Goal: Task Accomplishment & Management: Complete application form

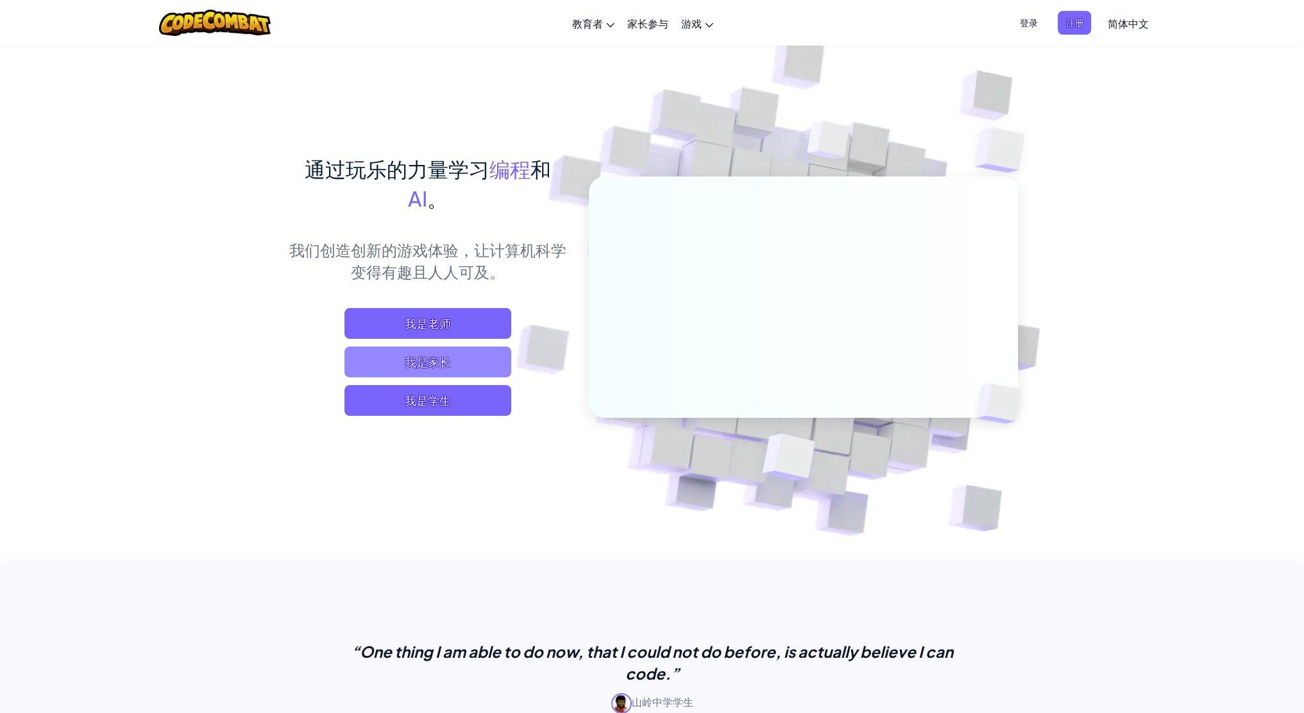
click at [430, 364] on span "我是家长" at bounding box center [427, 361] width 167 height 31
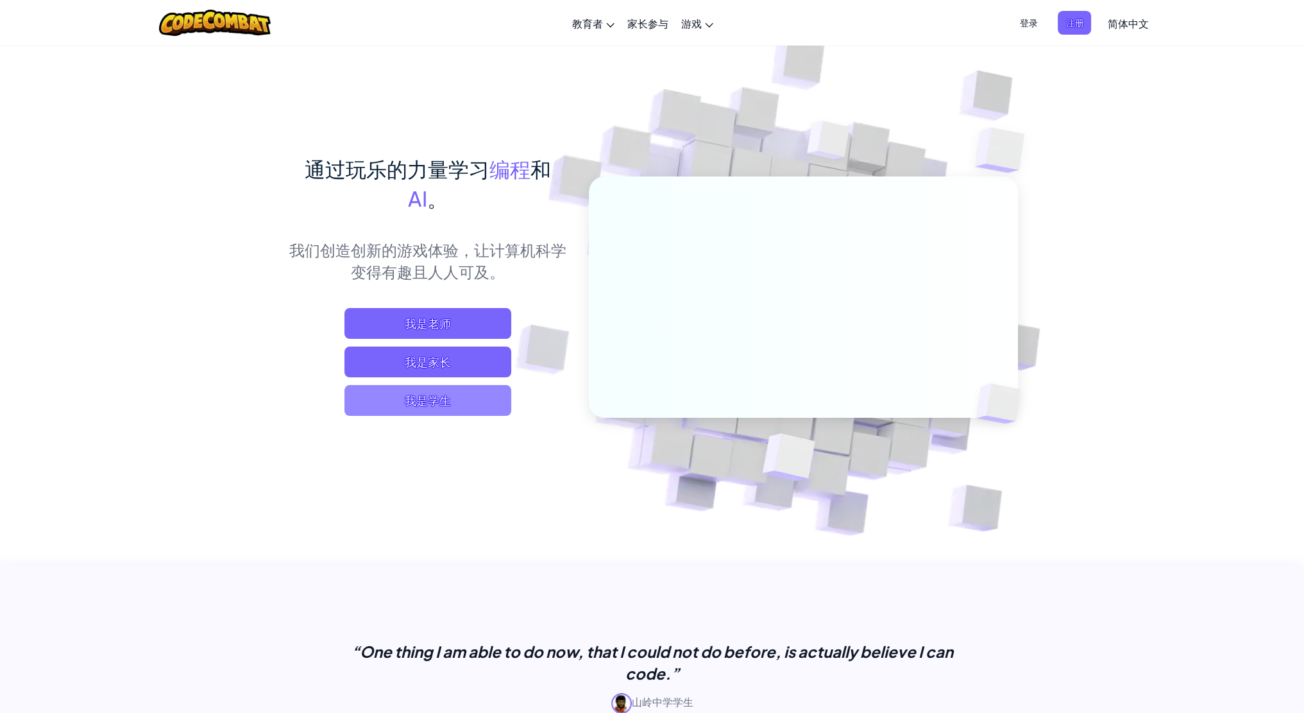
click at [456, 406] on span "我是学生" at bounding box center [427, 400] width 167 height 31
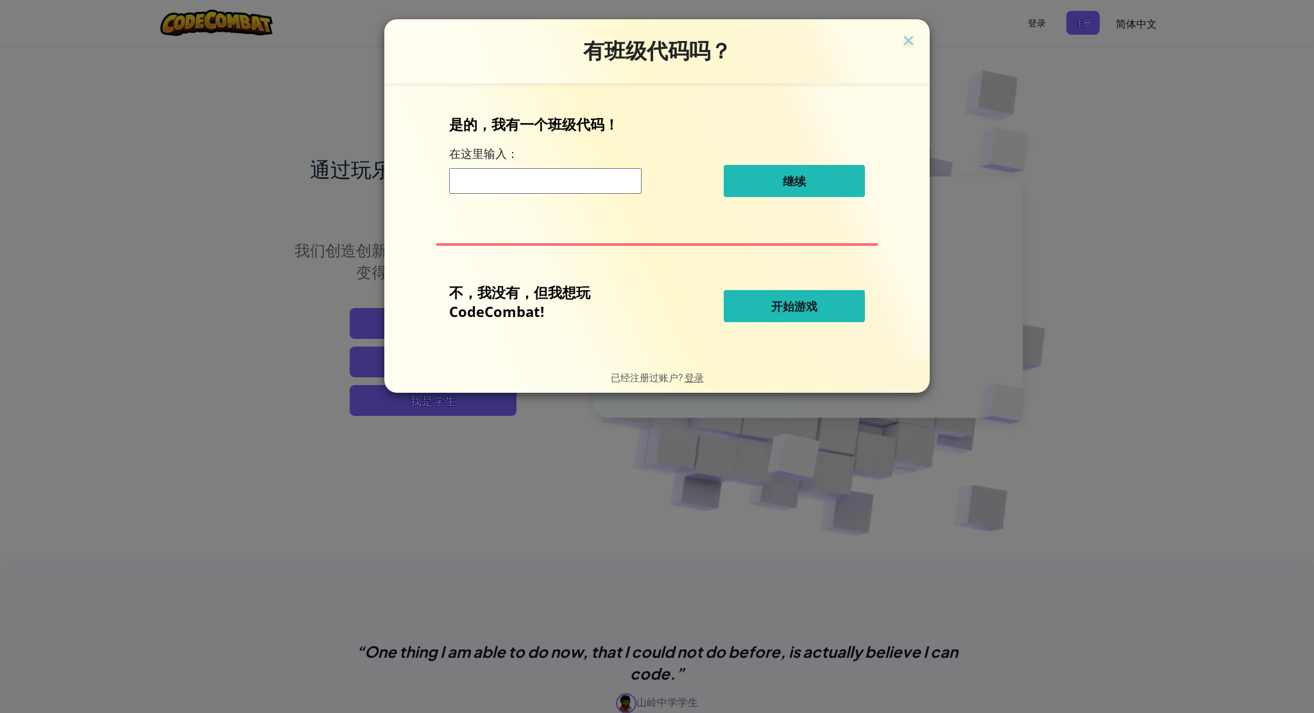
click at [793, 307] on span "开始游戏" at bounding box center [794, 305] width 46 height 15
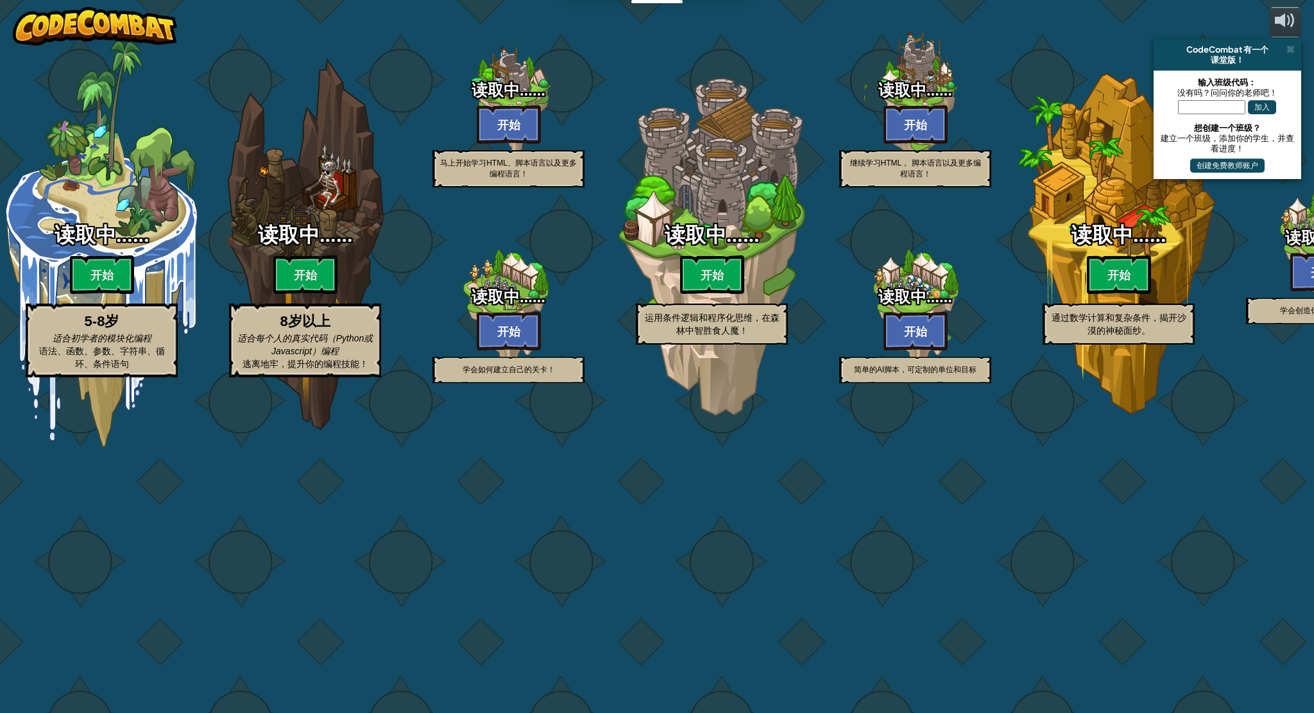
select select "zh-HANS"
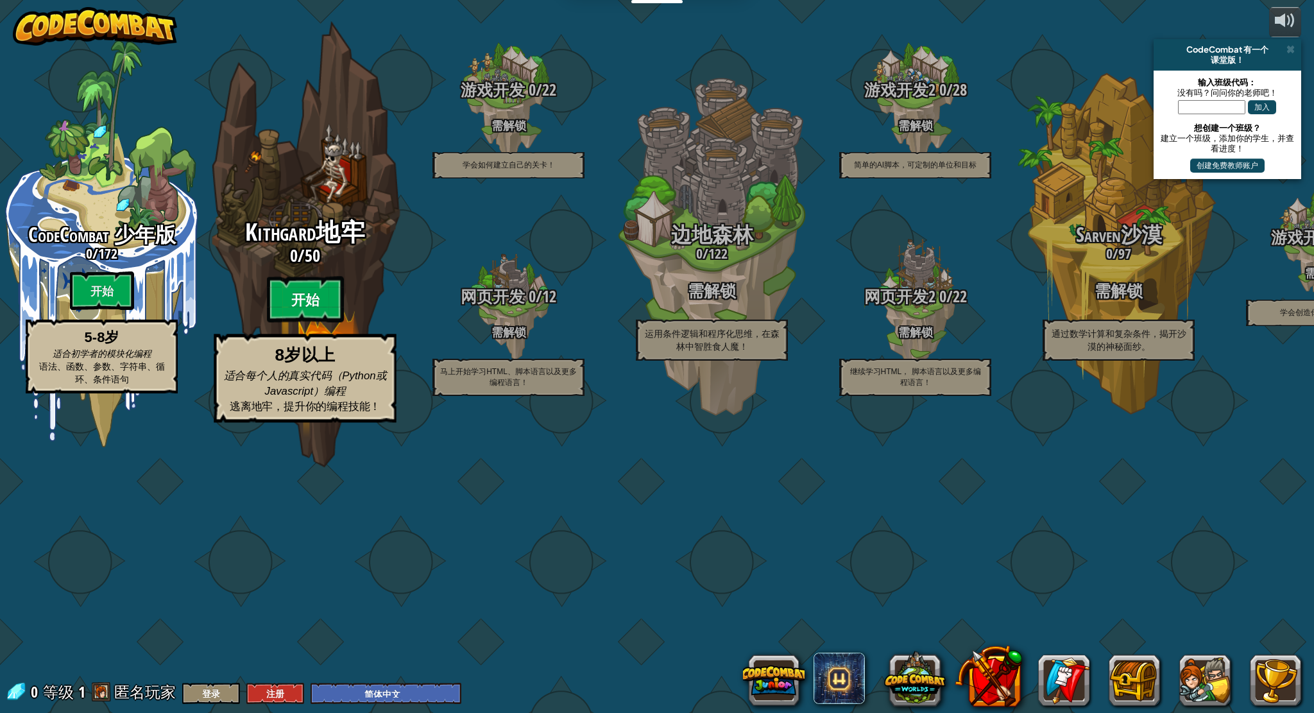
click at [290, 323] on btn "开始" at bounding box center [305, 299] width 77 height 46
select select "zh-HANS"
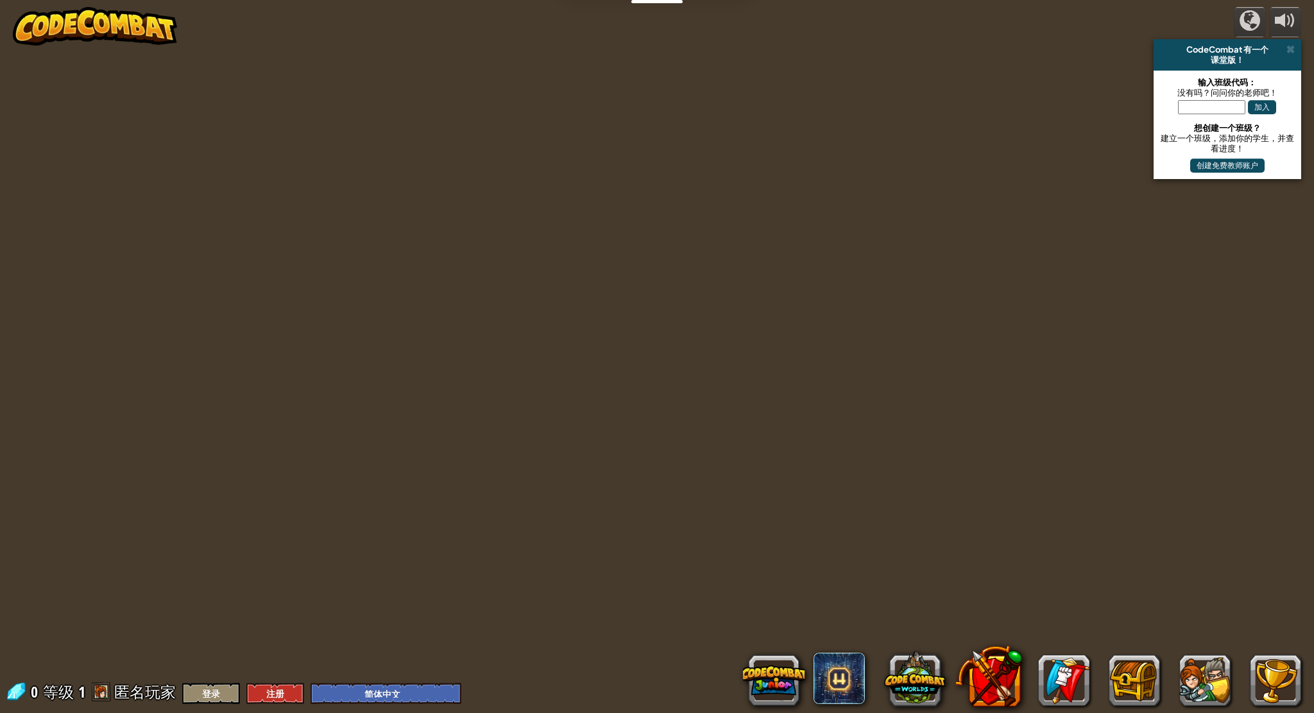
select select "zh-HANS"
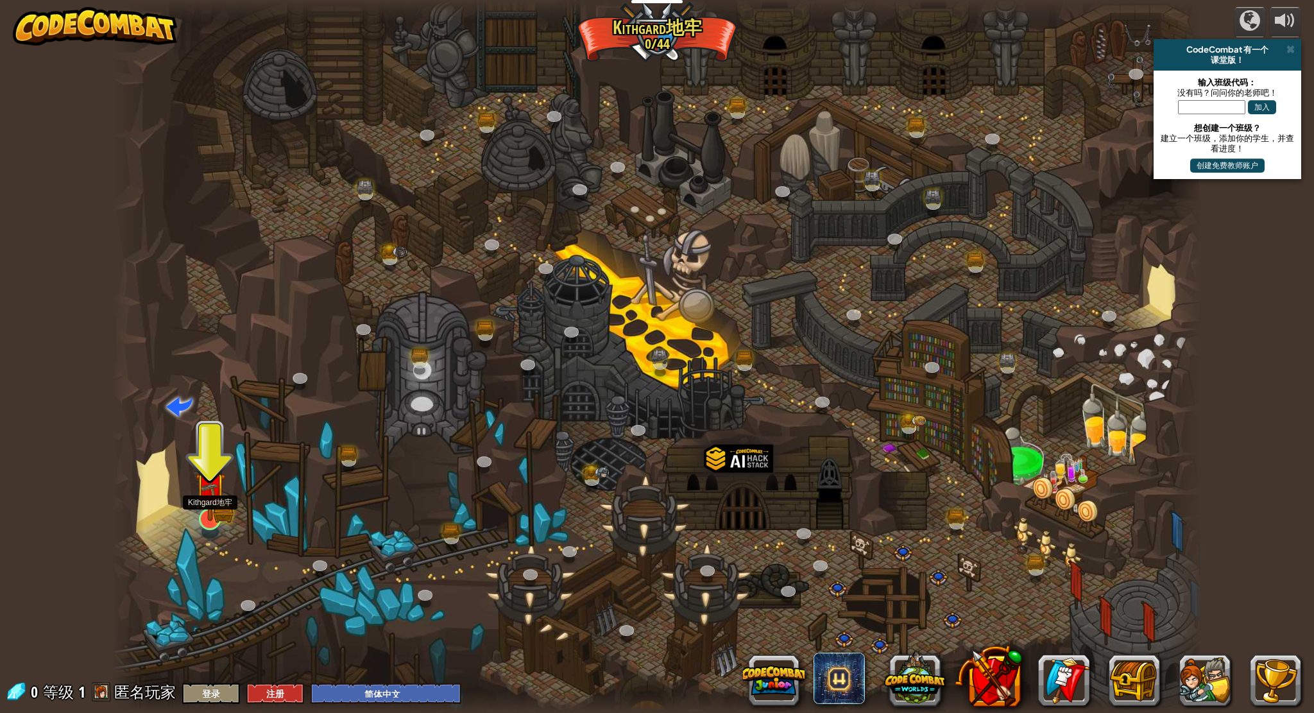
click at [211, 510] on img at bounding box center [210, 487] width 31 height 67
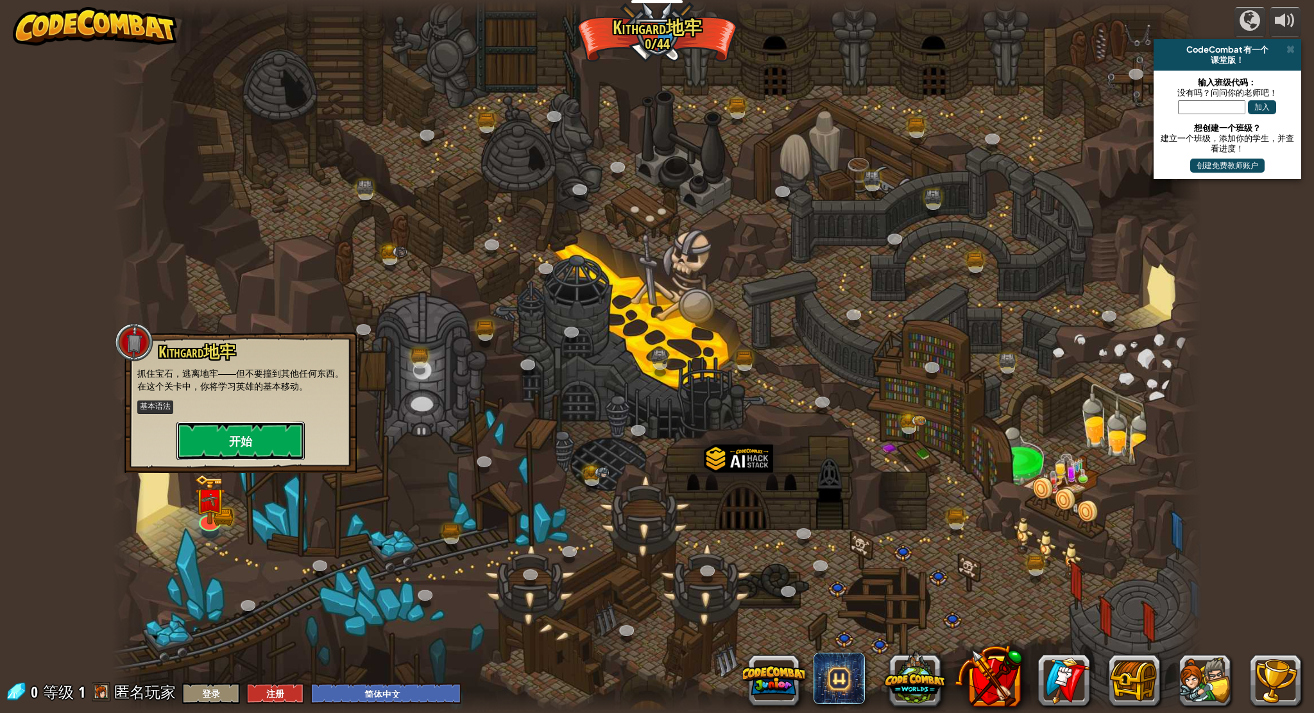
click at [252, 441] on button "开始" at bounding box center [240, 440] width 128 height 38
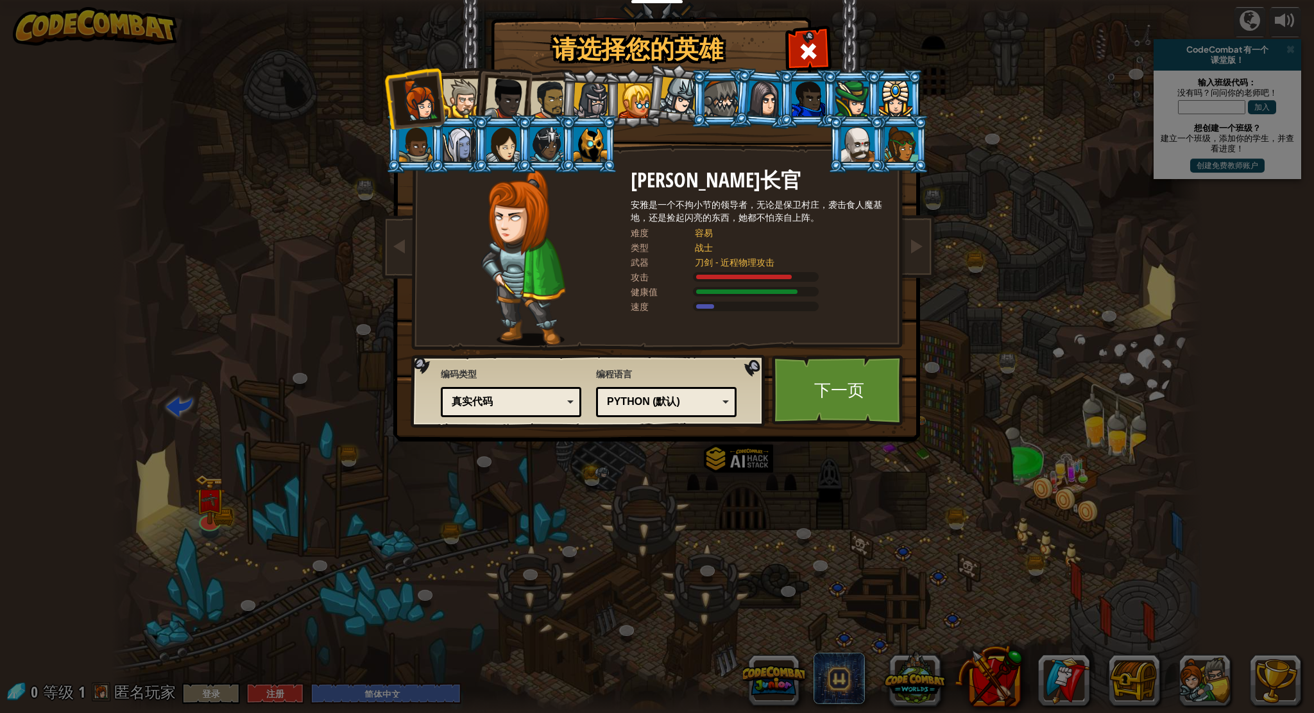
click at [534, 398] on div "真实代码" at bounding box center [507, 402] width 111 height 15
click at [543, 361] on div "编码类型 真实代码 图形化和代码 图形化 图形化（仅图标） 真实代码 图形化 - 为初学者定制的可拖拽编程模块(图形化编程) 图形化和代码 - 图形化和代码相…" at bounding box center [588, 390] width 347 height 65
click at [638, 96] on div at bounding box center [635, 100] width 35 height 35
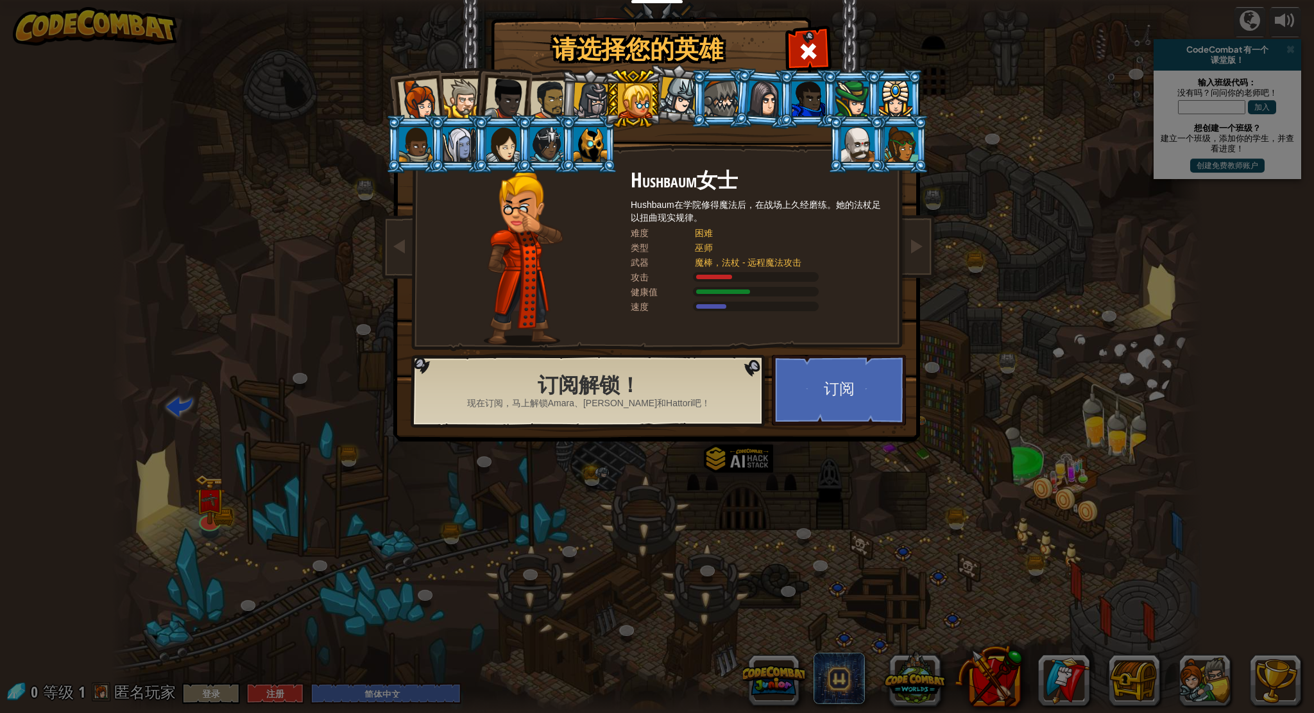
click at [453, 151] on div at bounding box center [459, 144] width 33 height 35
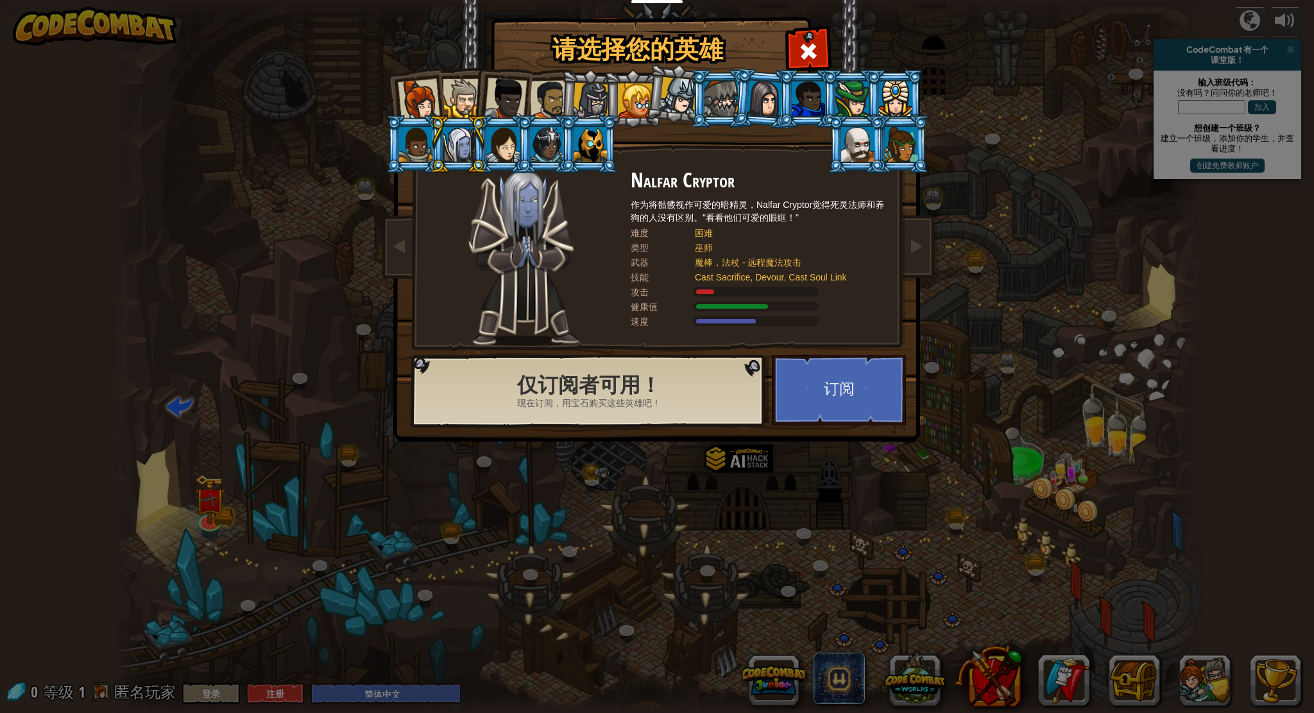
click at [408, 85] on div at bounding box center [419, 100] width 42 height 42
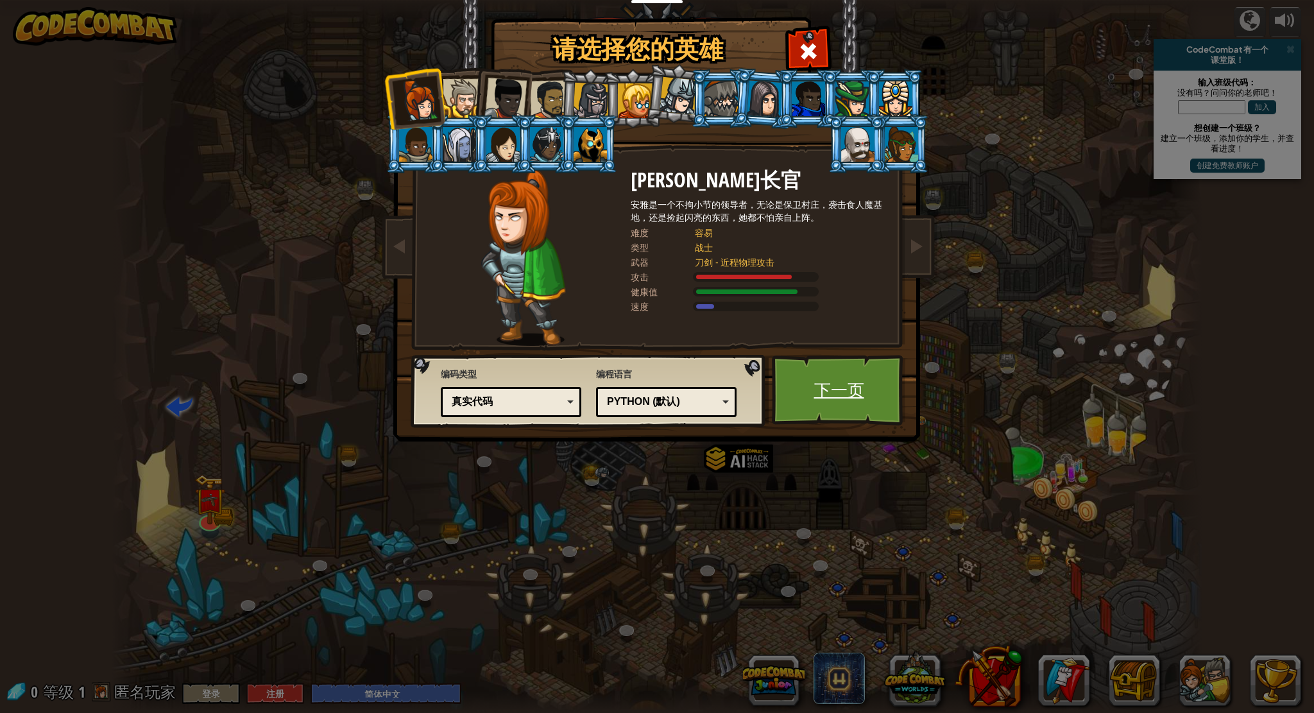
click at [798, 375] on link "下一页" at bounding box center [839, 390] width 134 height 71
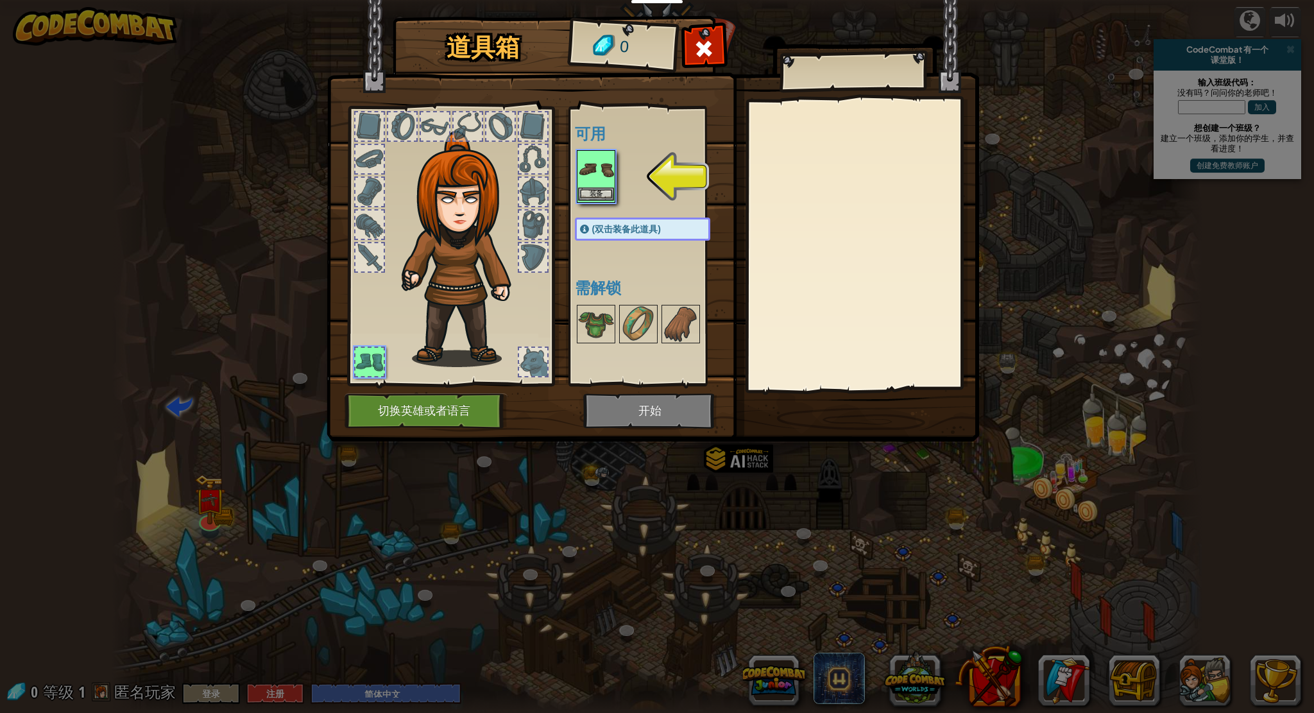
click at [590, 178] on img at bounding box center [596, 169] width 36 height 36
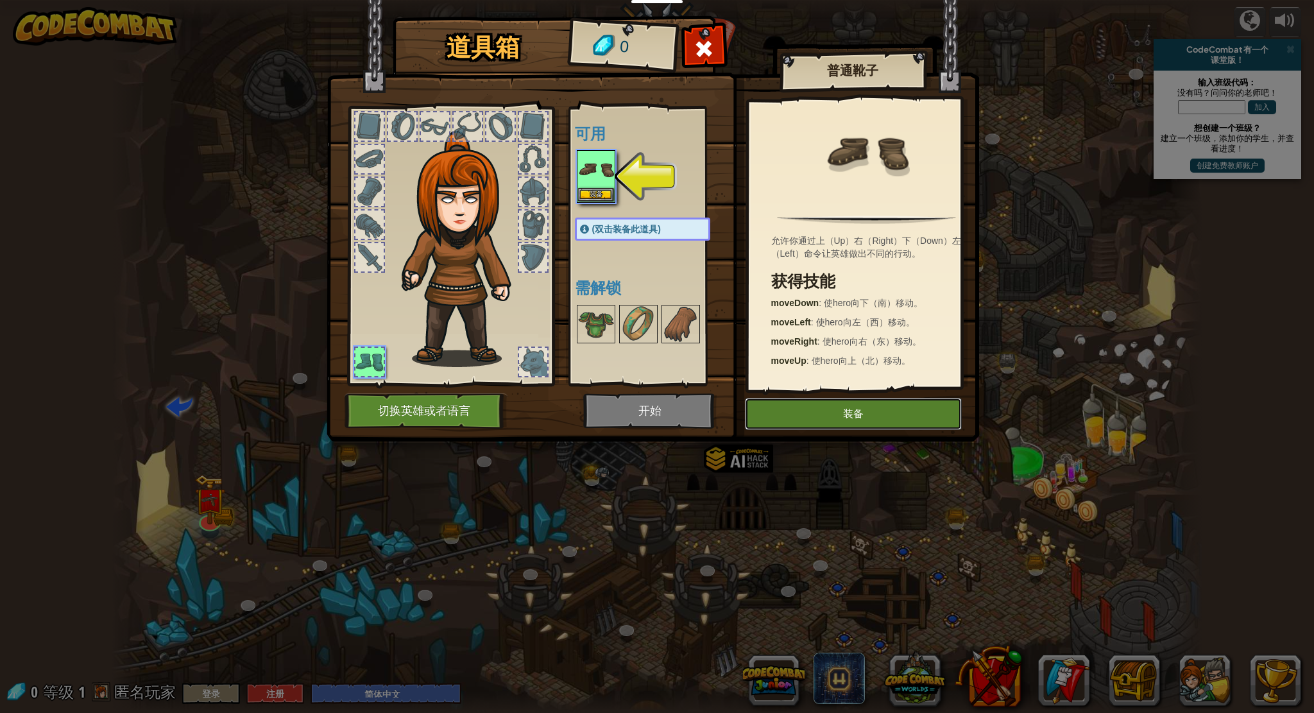
click at [841, 428] on button "装备" at bounding box center [853, 414] width 217 height 32
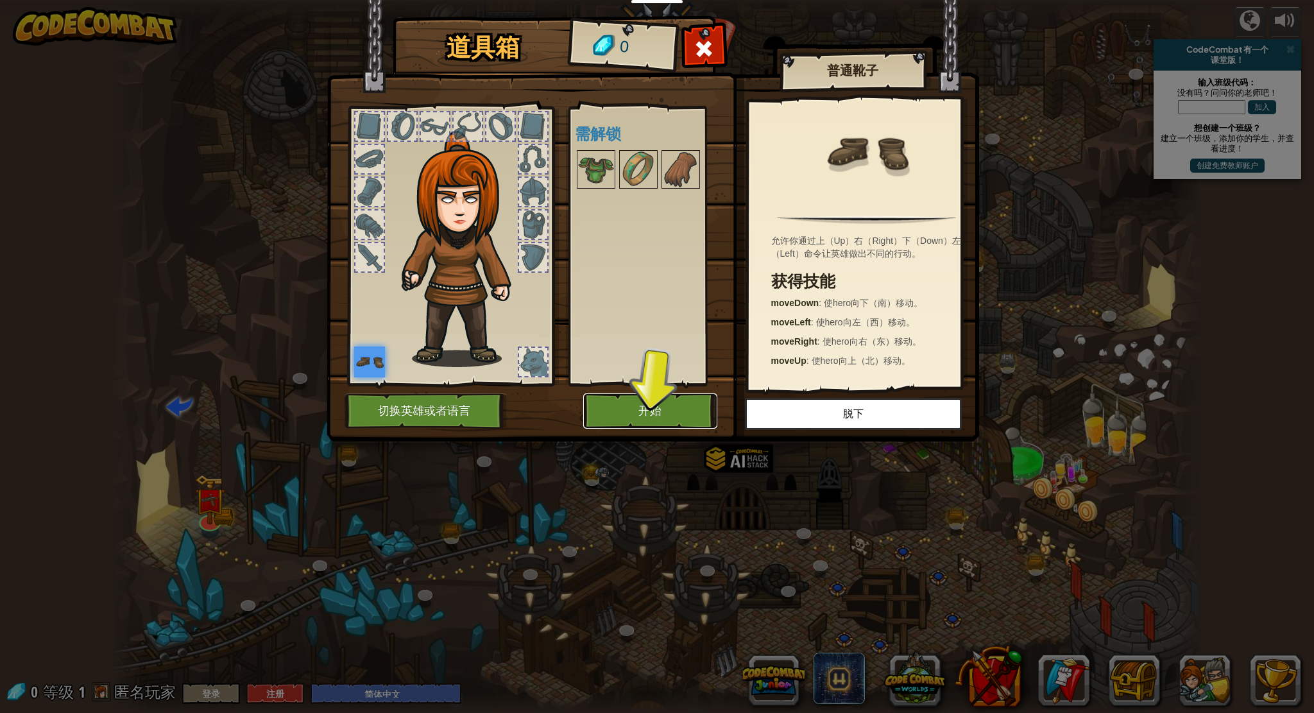
click at [659, 402] on button "开始" at bounding box center [650, 410] width 134 height 35
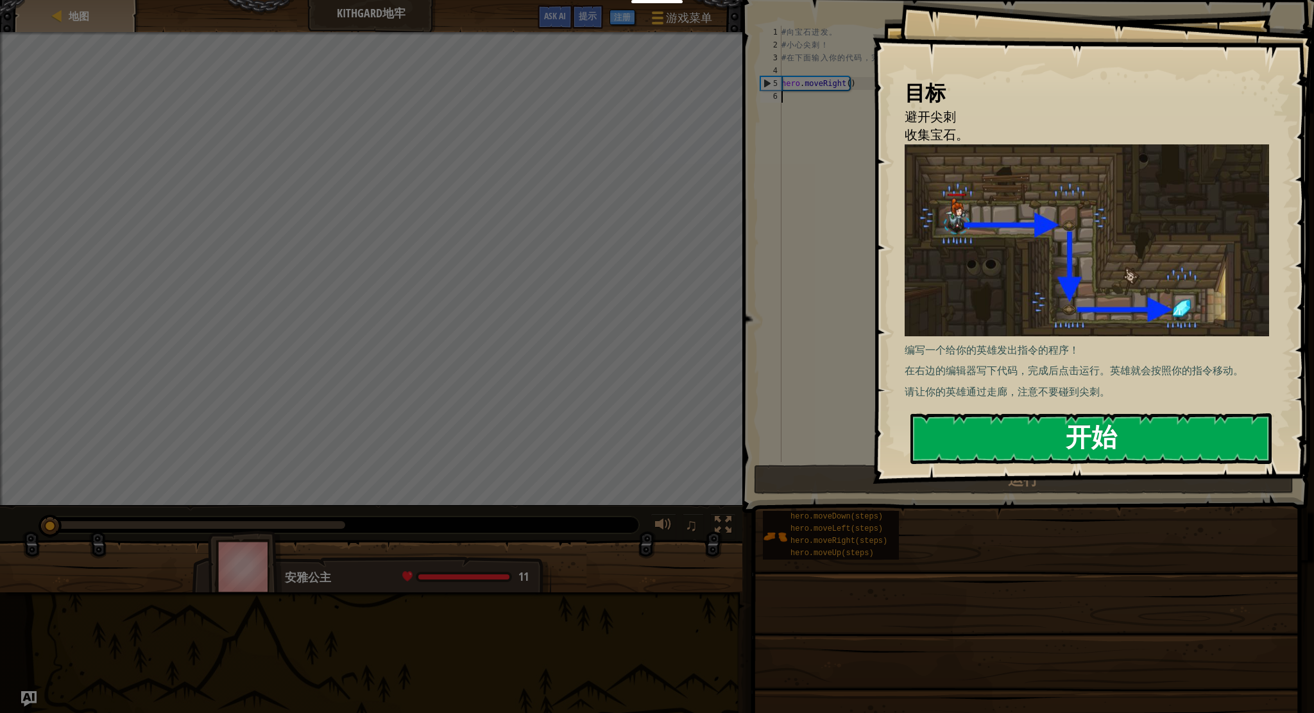
click at [1015, 441] on button "开始" at bounding box center [1090, 438] width 361 height 51
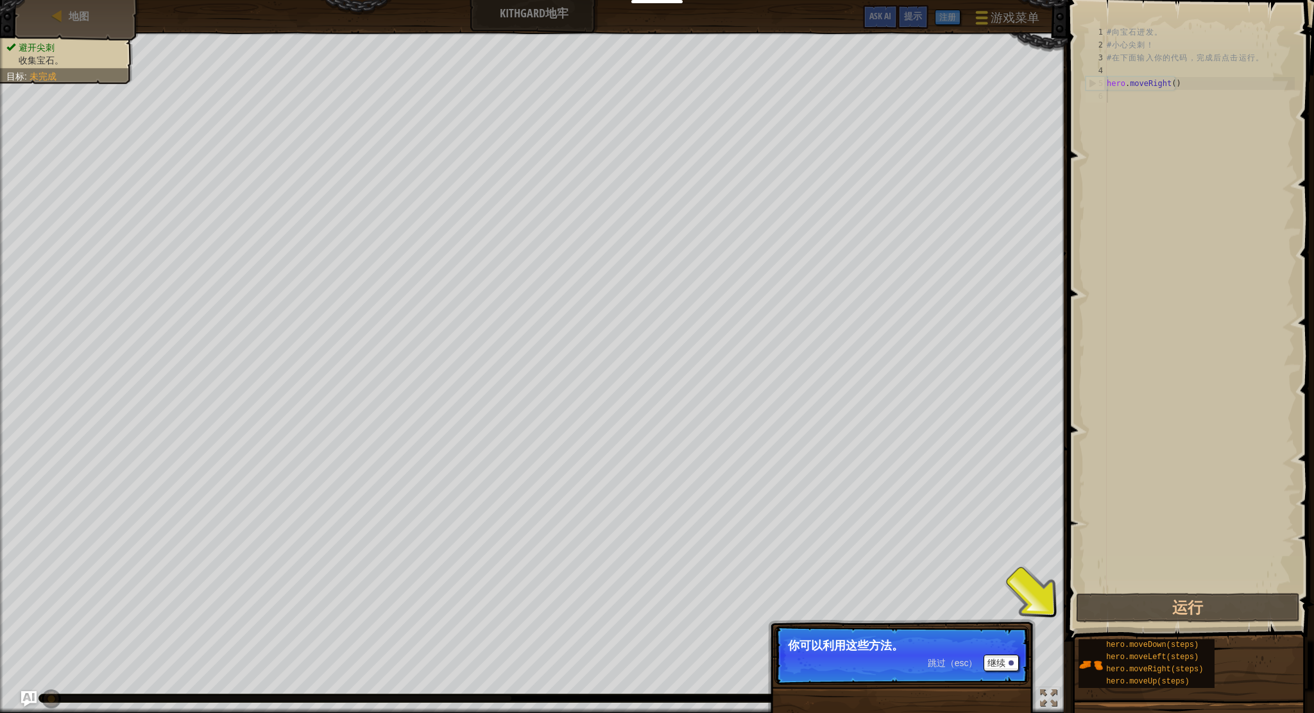
click at [1011, 12] on span "游戏菜单" at bounding box center [1014, 17] width 49 height 17
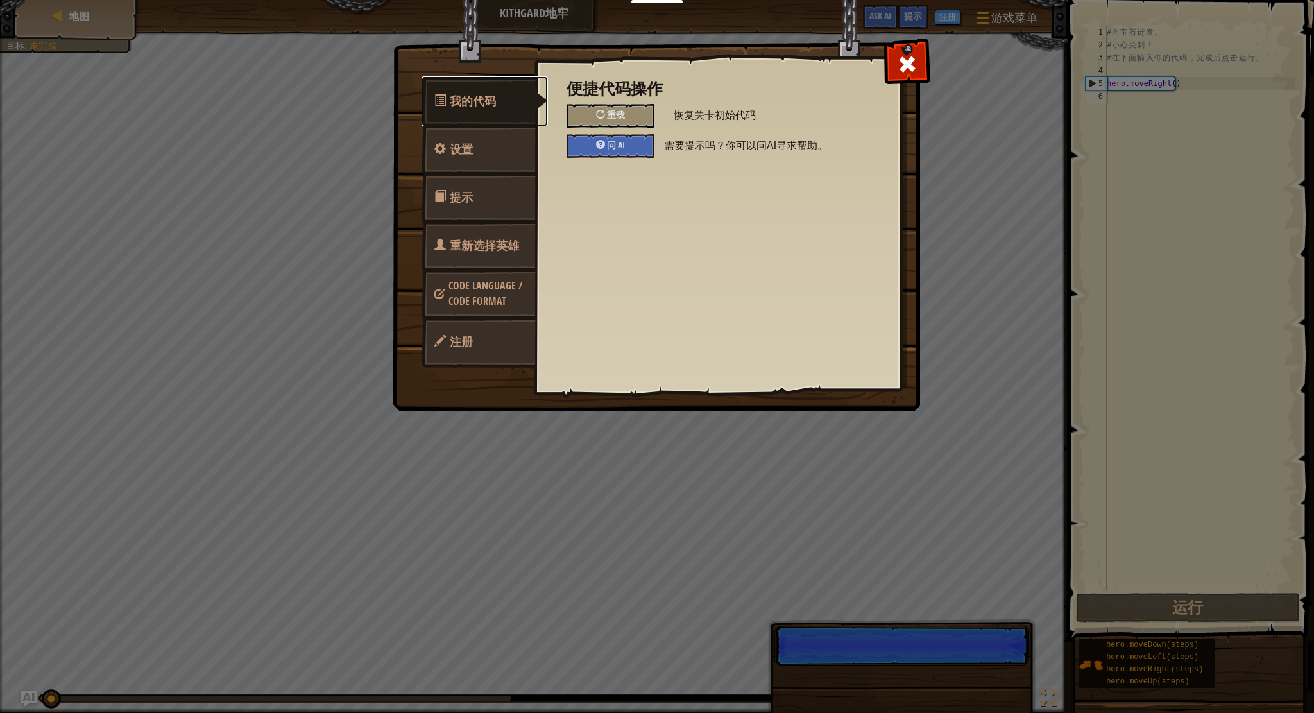
scroll to position [6, 0]
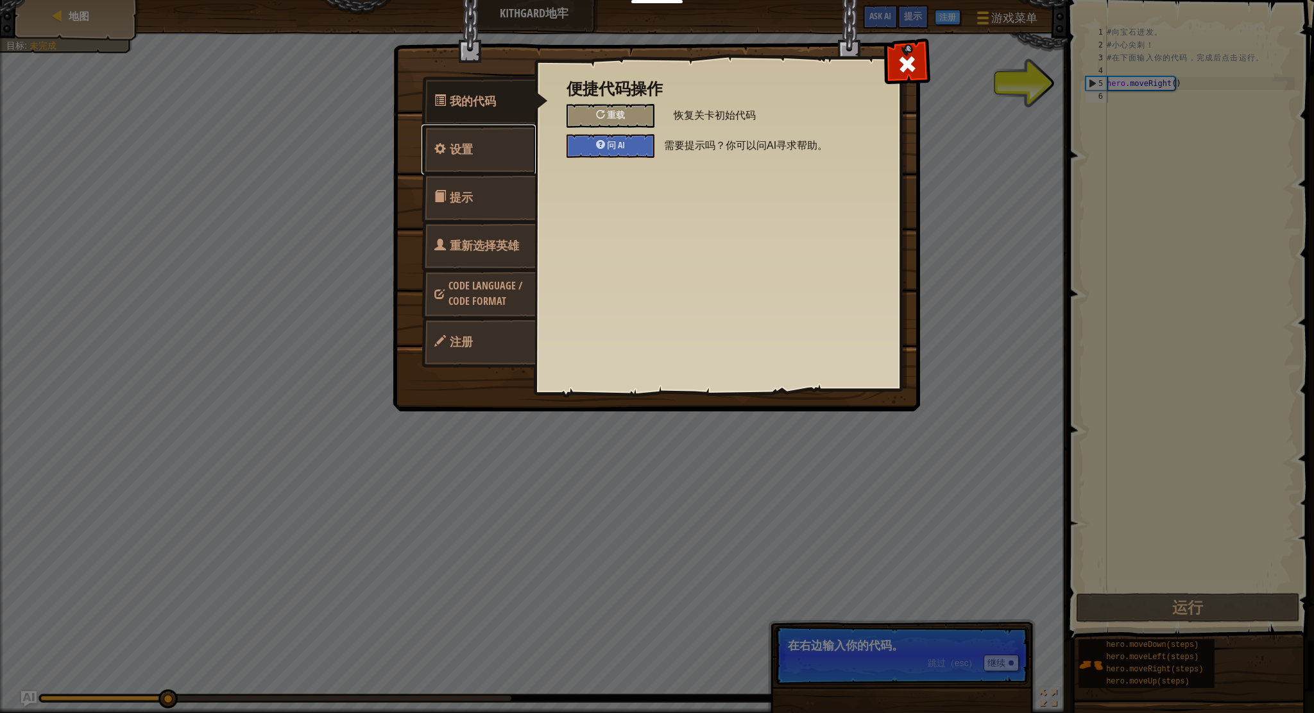
click at [497, 156] on link "设置" at bounding box center [478, 149] width 114 height 50
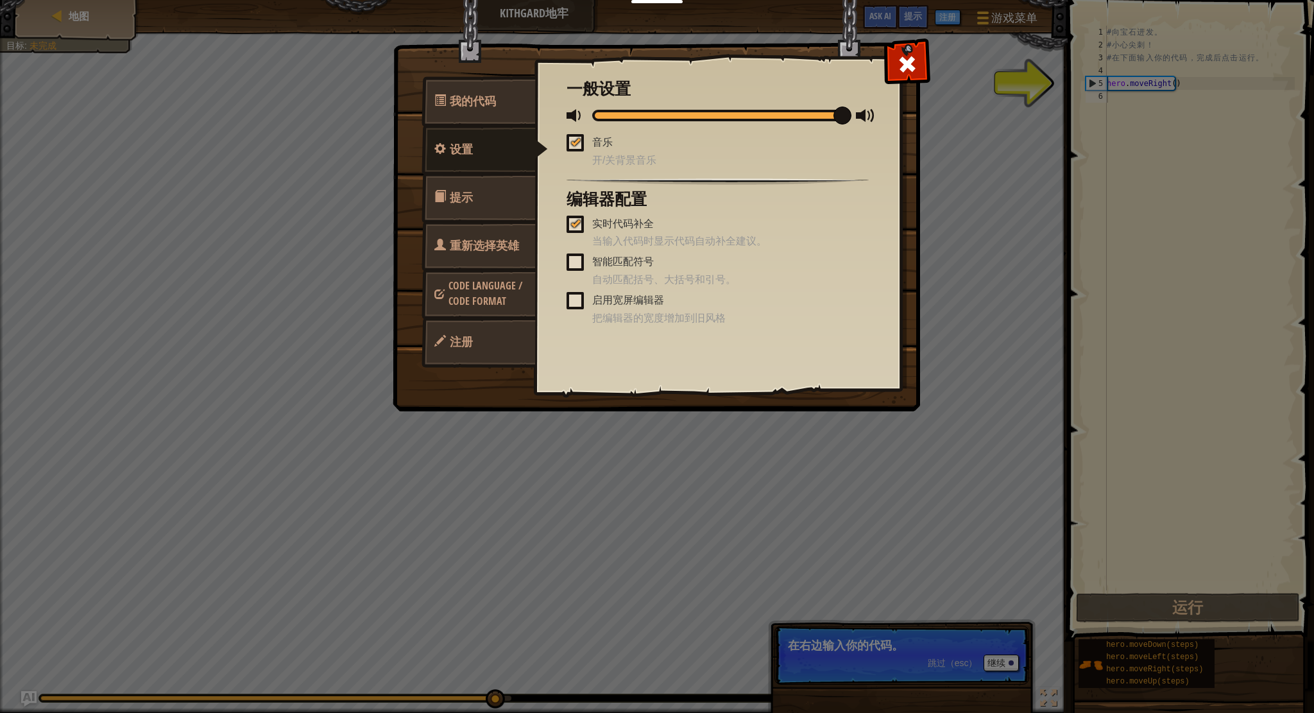
click at [488, 217] on link "提示" at bounding box center [478, 198] width 114 height 50
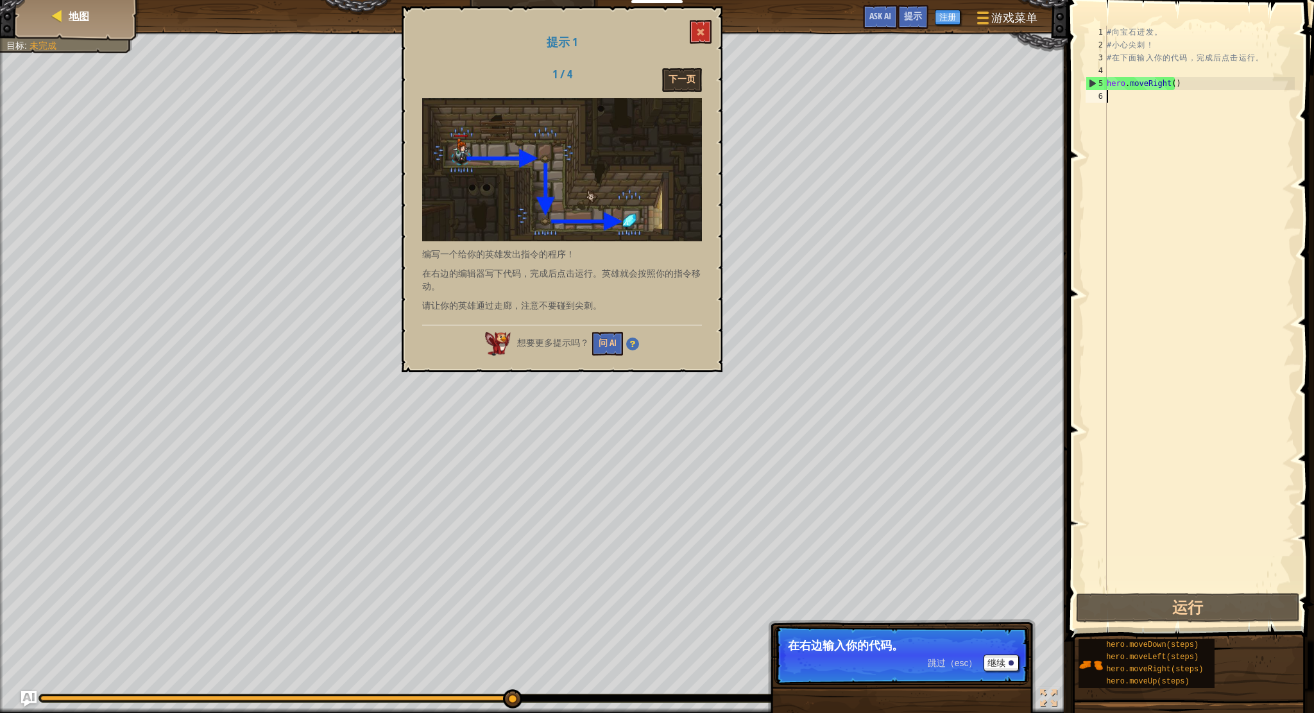
select select "zh-HANS"
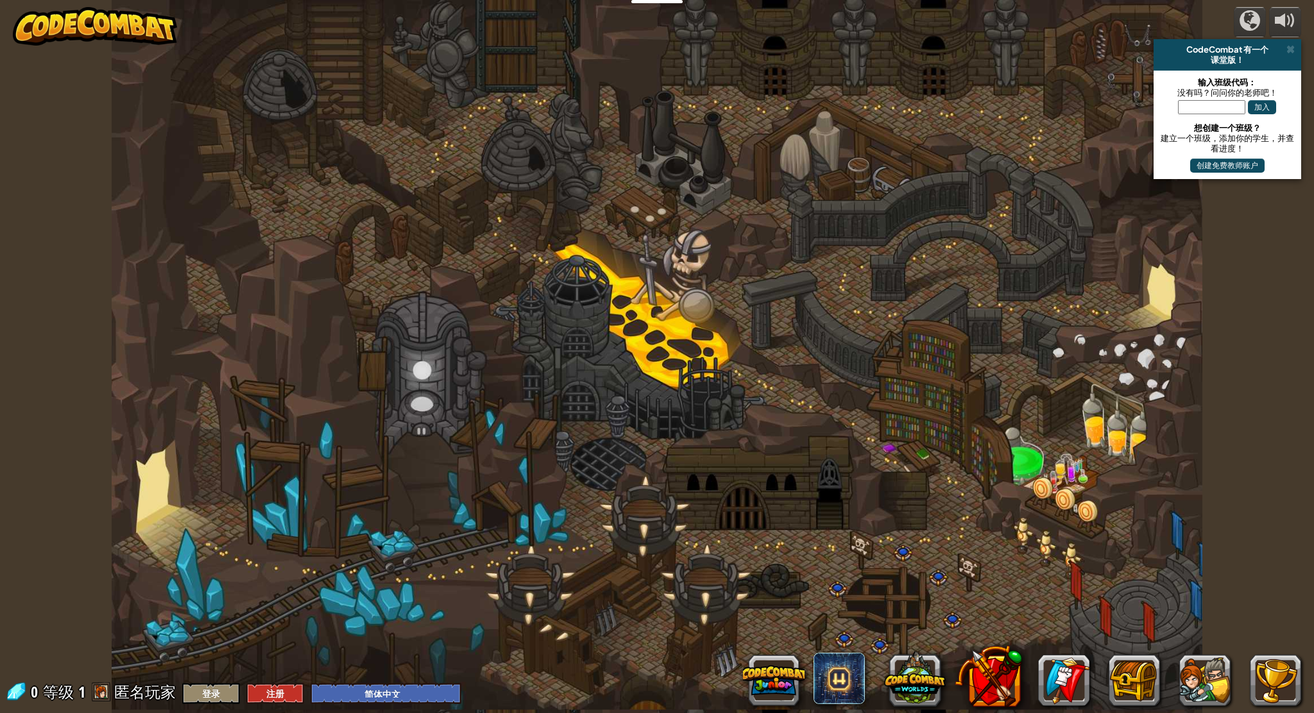
select select "zh-HANS"
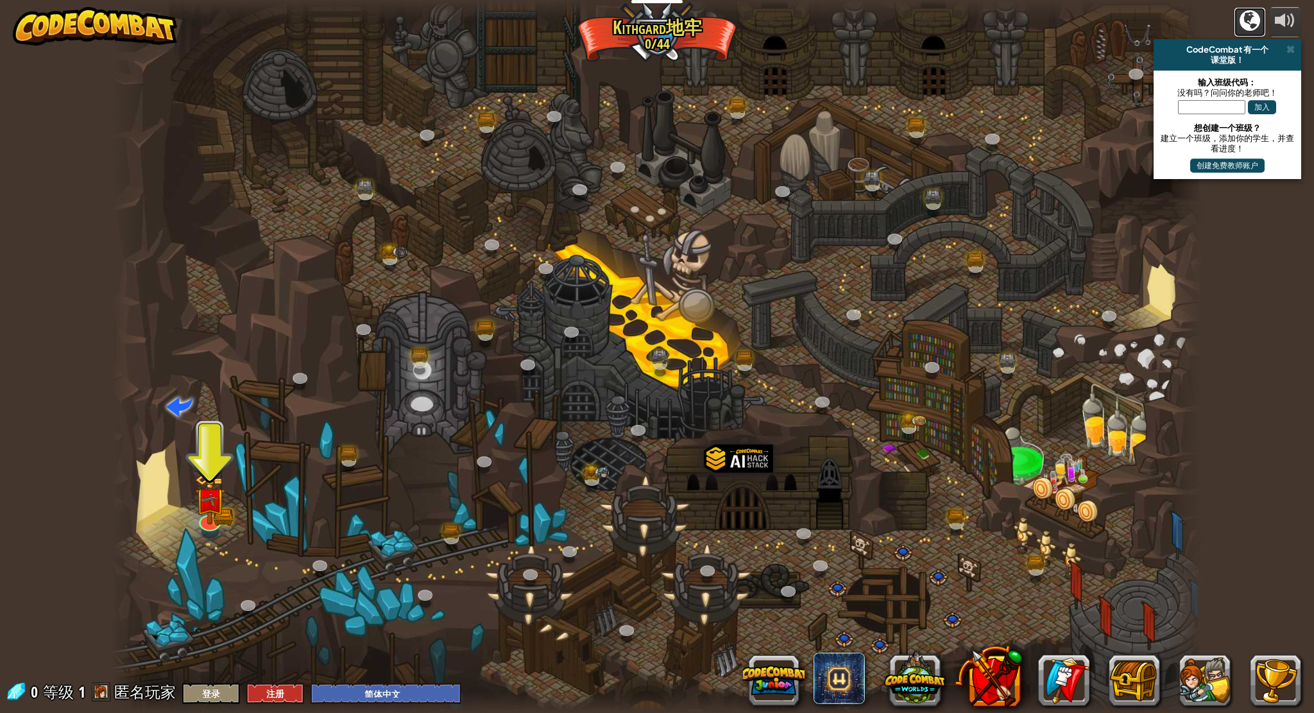
click at [1260, 19] on button at bounding box center [1250, 22] width 32 height 30
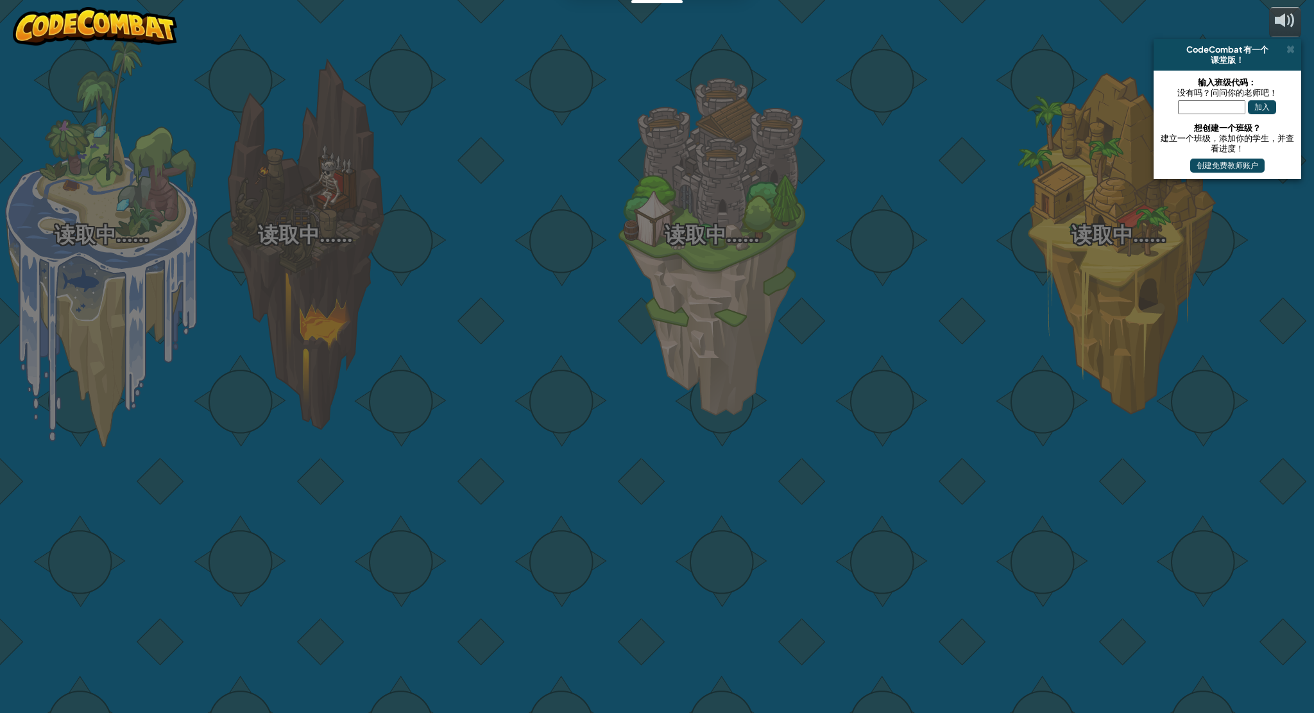
select select "zh-HANS"
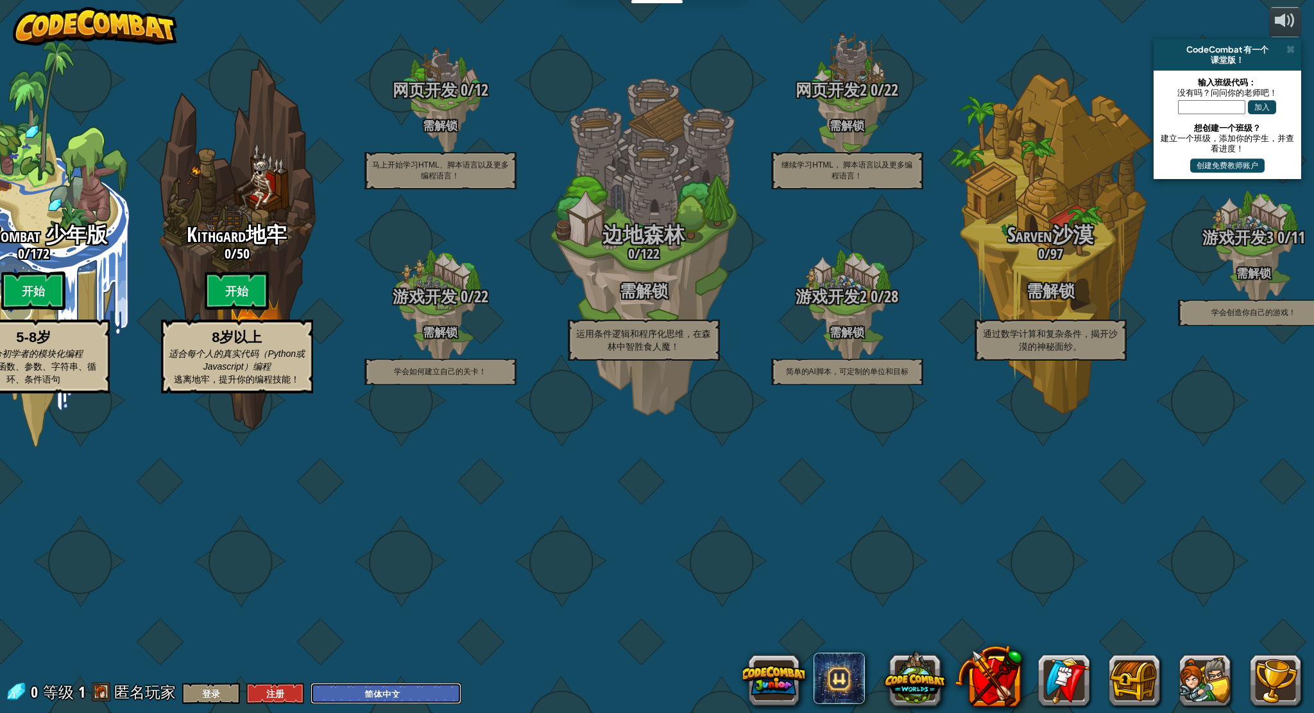
click at [375, 693] on select "English ([GEOGRAPHIC_DATA]) English ([GEOGRAPHIC_DATA]) 简体中文 繁體中文 русский españ…" at bounding box center [385, 693] width 151 height 21
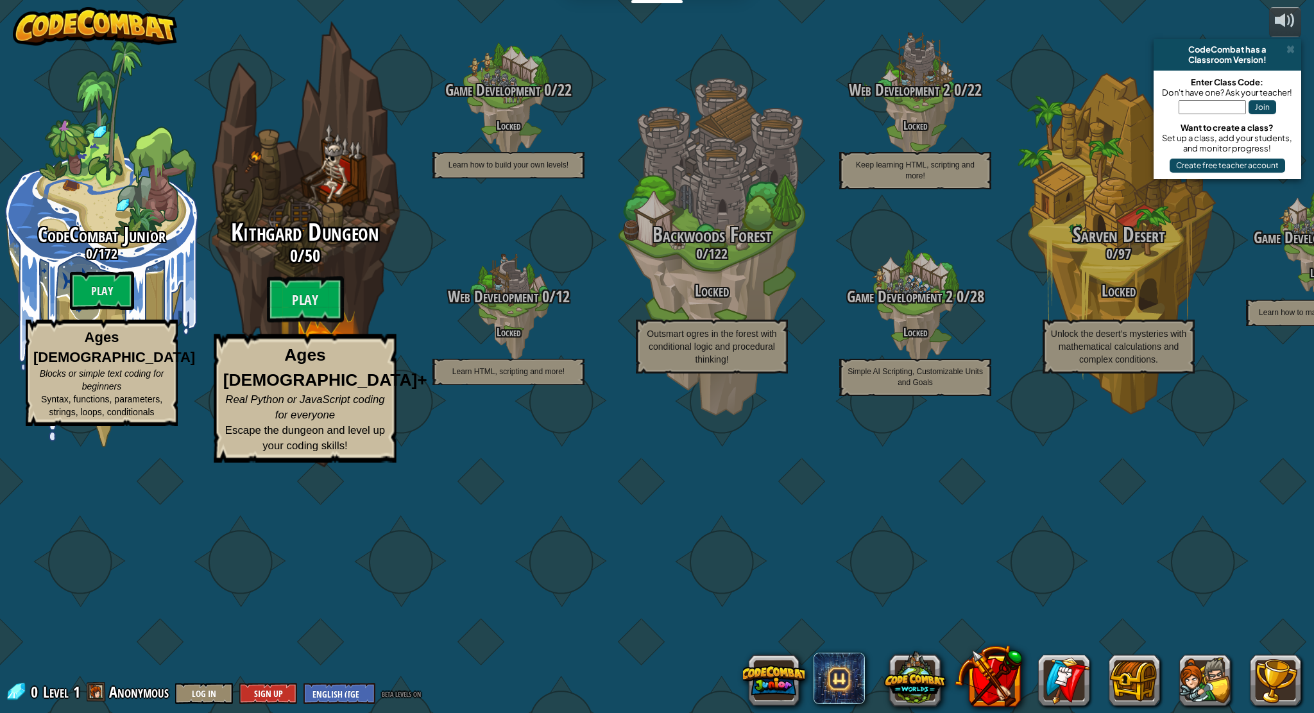
click at [303, 398] on div "Kithgard Dungeon 0 / 50 Play Ages [DEMOGRAPHIC_DATA]+ Real Python or JavaScript…" at bounding box center [305, 340] width 244 height 243
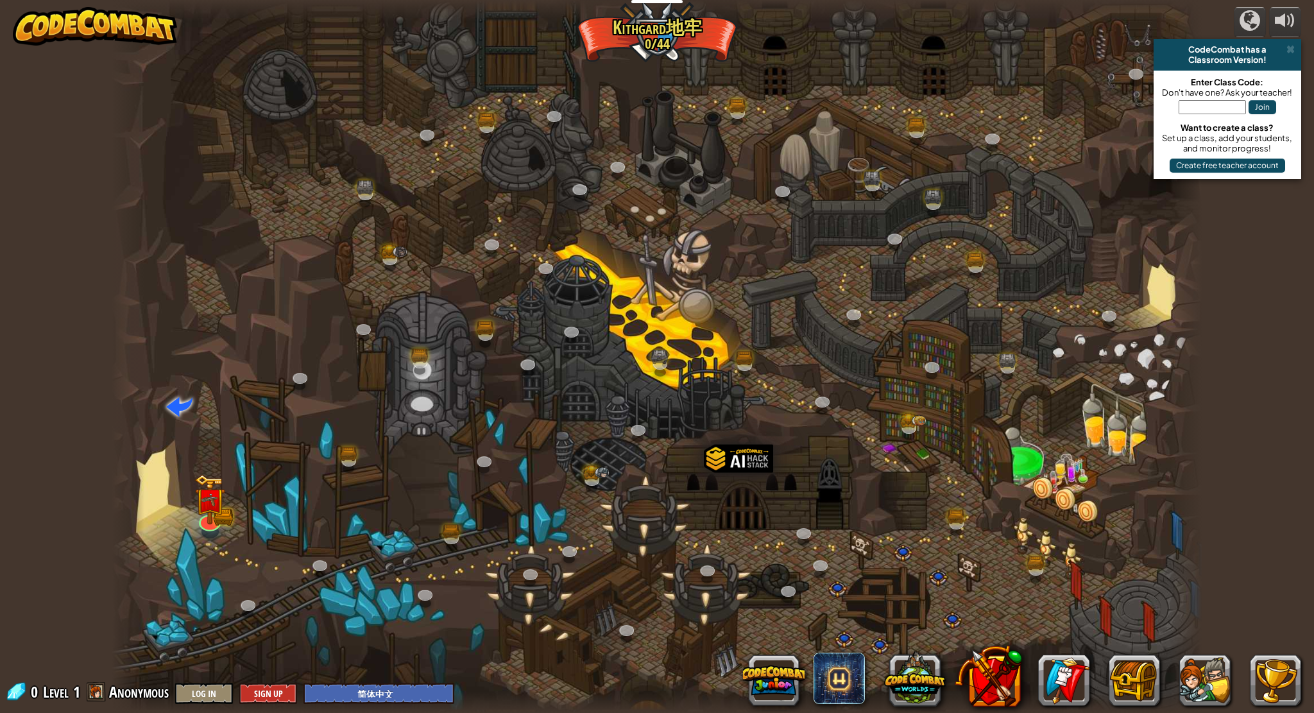
select select "zh-HANS"
click at [202, 514] on img at bounding box center [210, 487] width 31 height 67
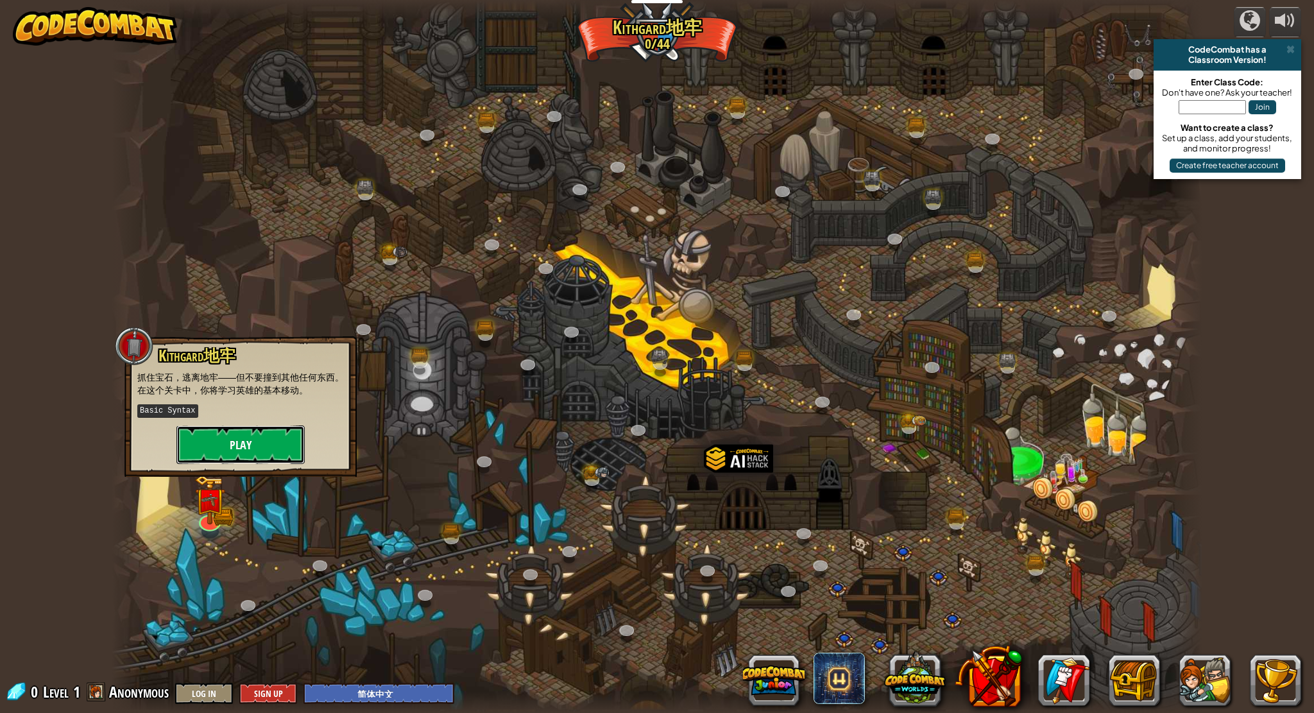
click at [244, 448] on button "Play" at bounding box center [240, 444] width 128 height 38
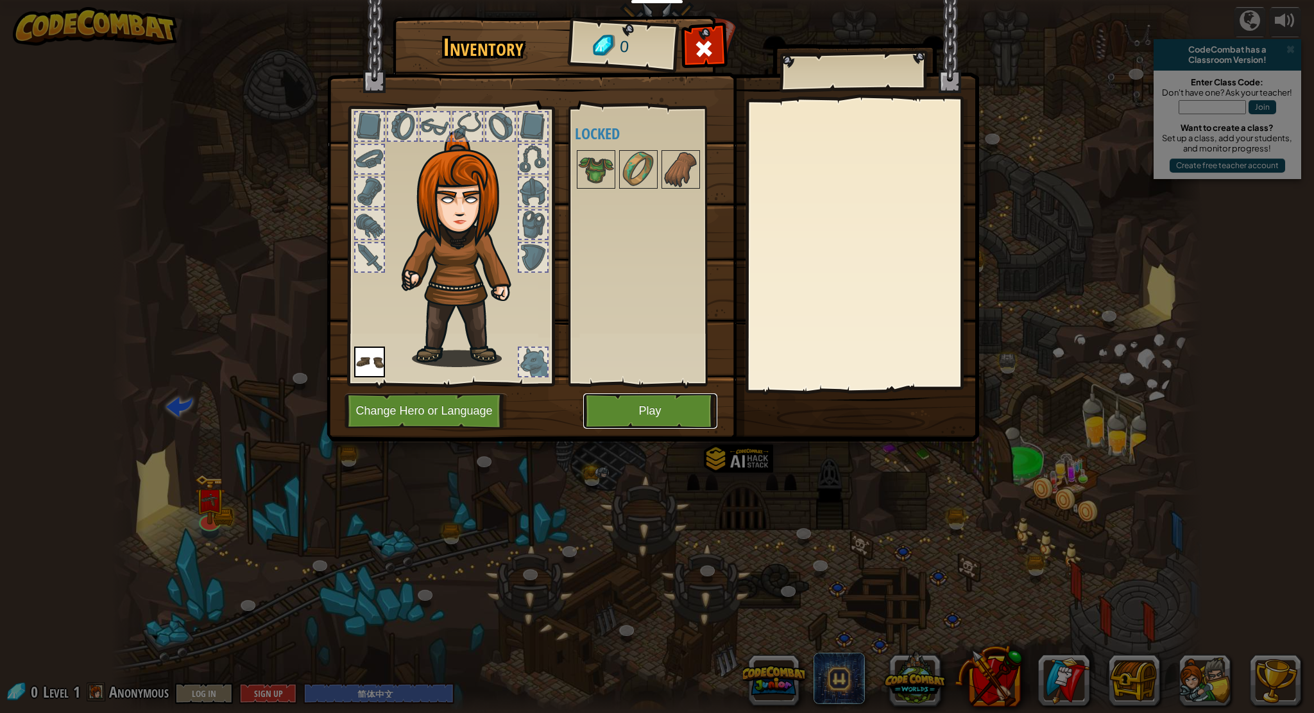
click at [665, 412] on button "Play" at bounding box center [650, 410] width 134 height 35
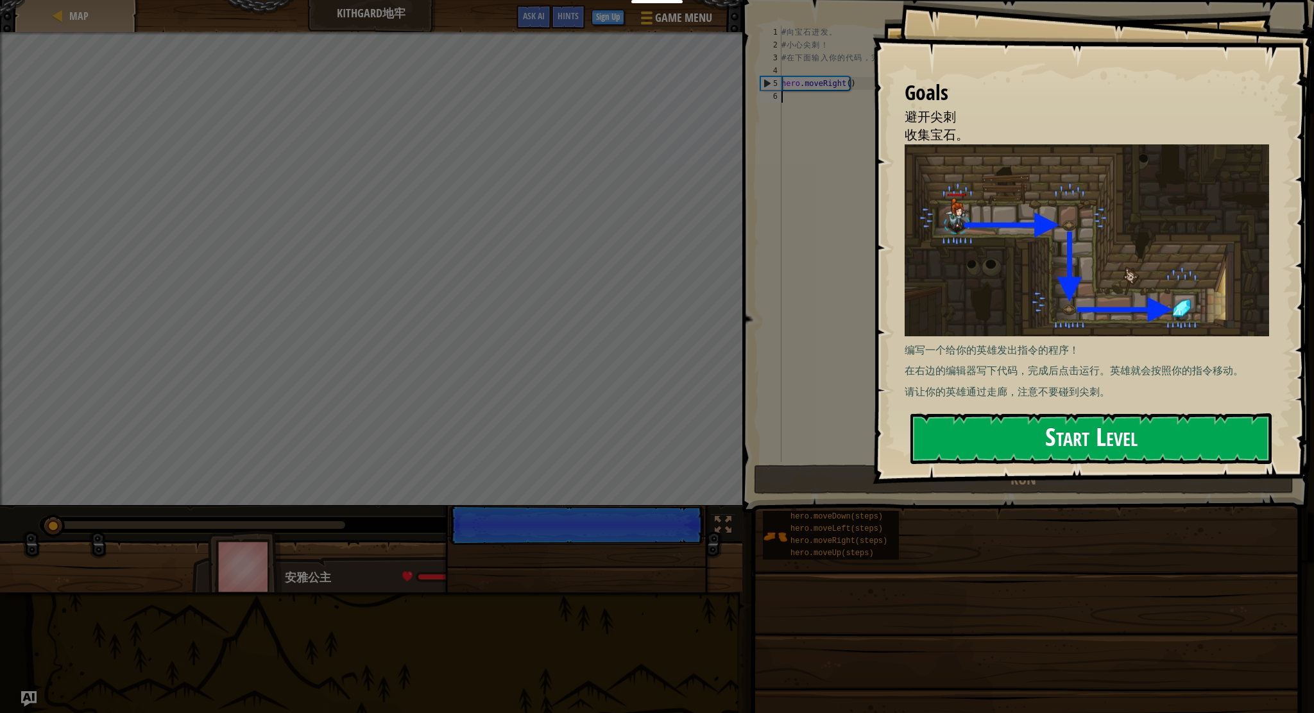
click at [972, 449] on button "Start Level" at bounding box center [1090, 438] width 361 height 51
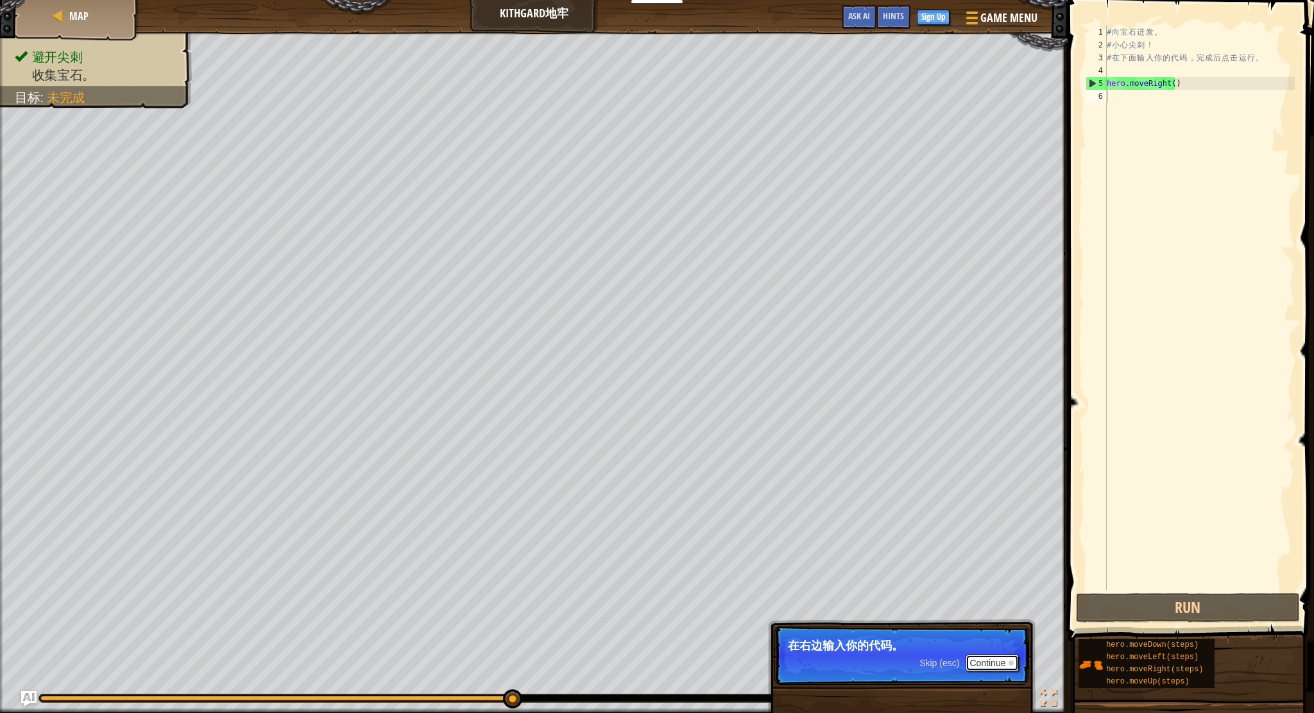
click at [982, 661] on button "Continue" at bounding box center [991, 662] width 53 height 17
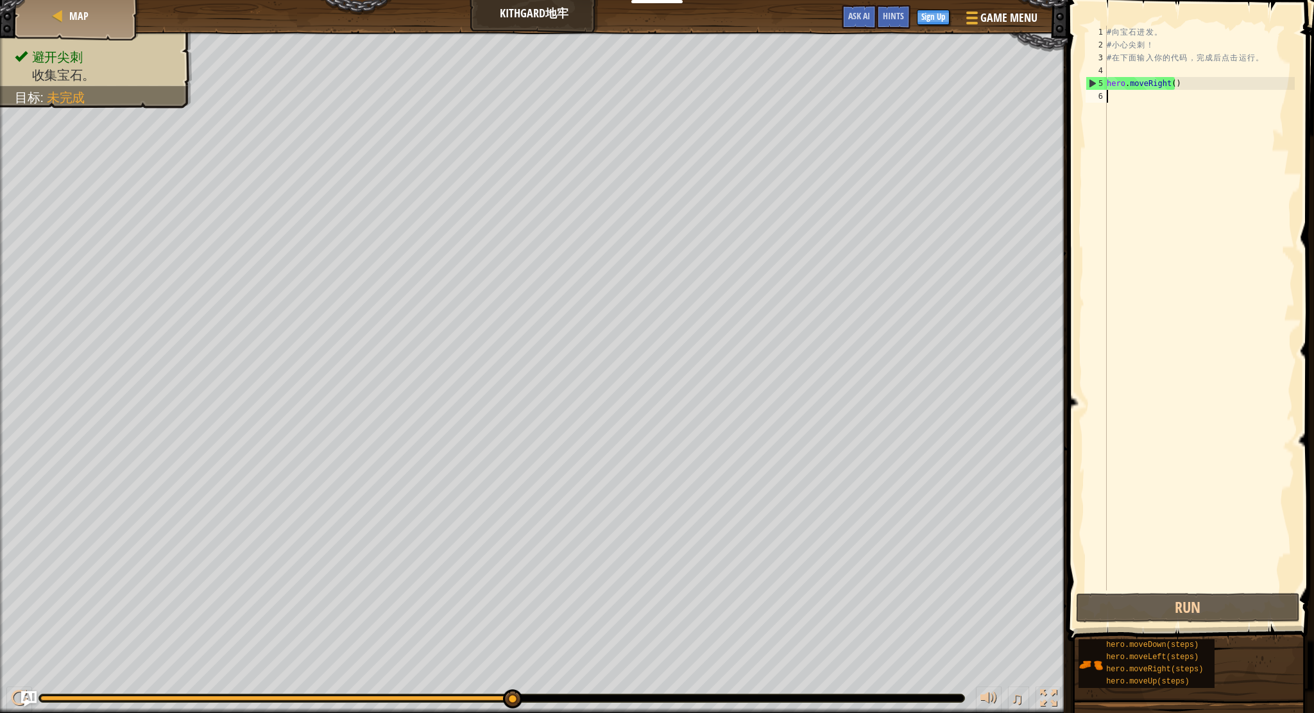
scroll to position [6, 0]
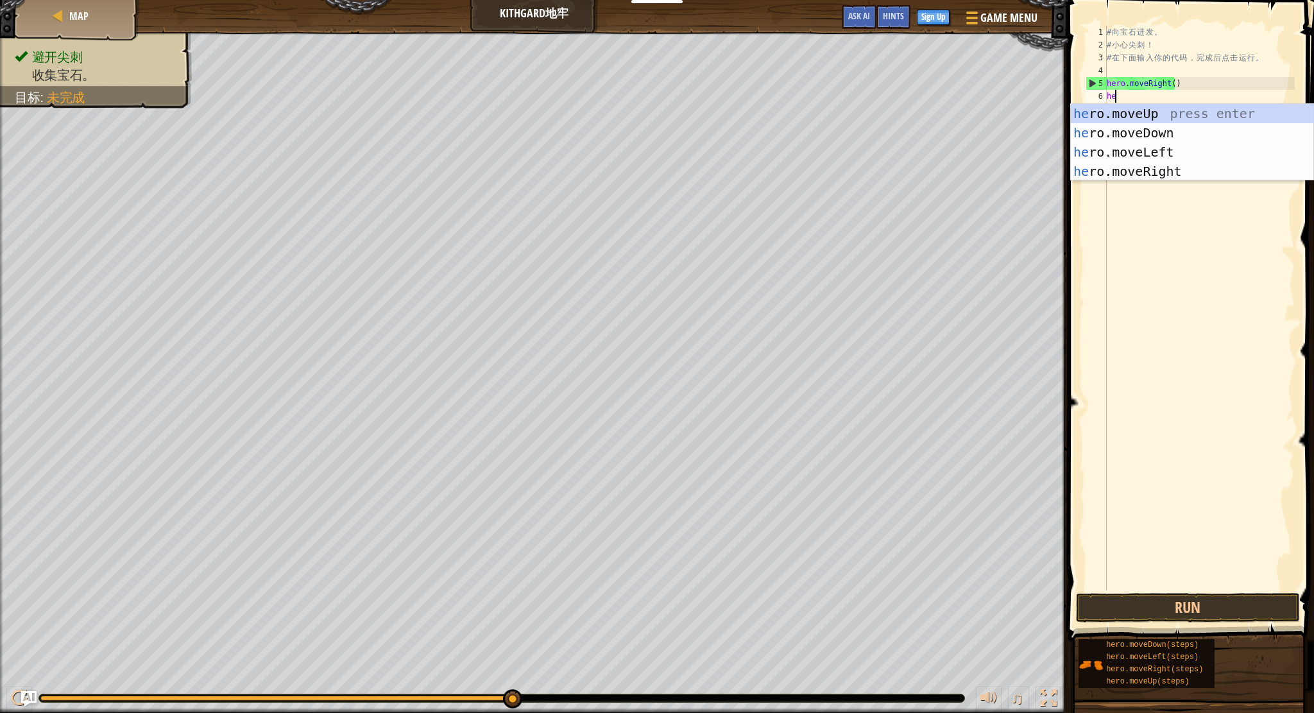
type textarea "hee"
click at [1153, 132] on div "he ro.mov e Up press enter he ro.mov e Down press enter he ro.mov e Left press …" at bounding box center [1192, 161] width 242 height 115
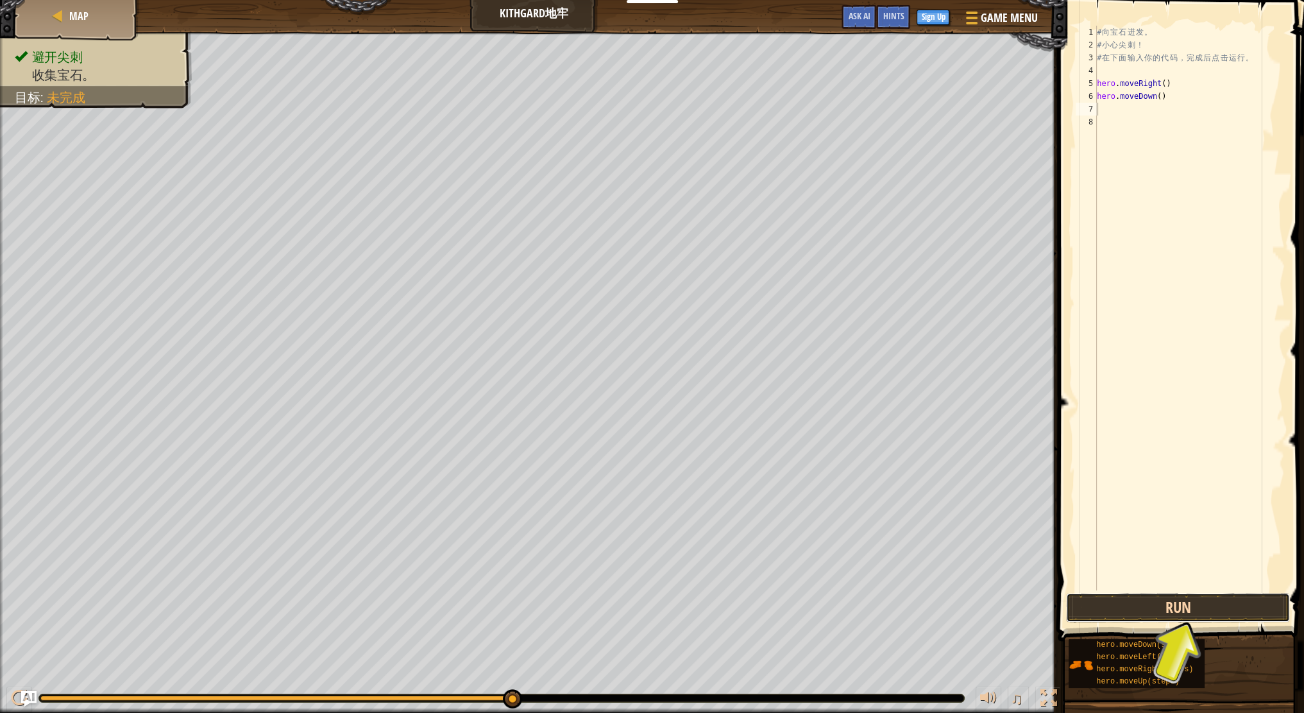
click at [1137, 602] on button "Run" at bounding box center [1178, 608] width 224 height 30
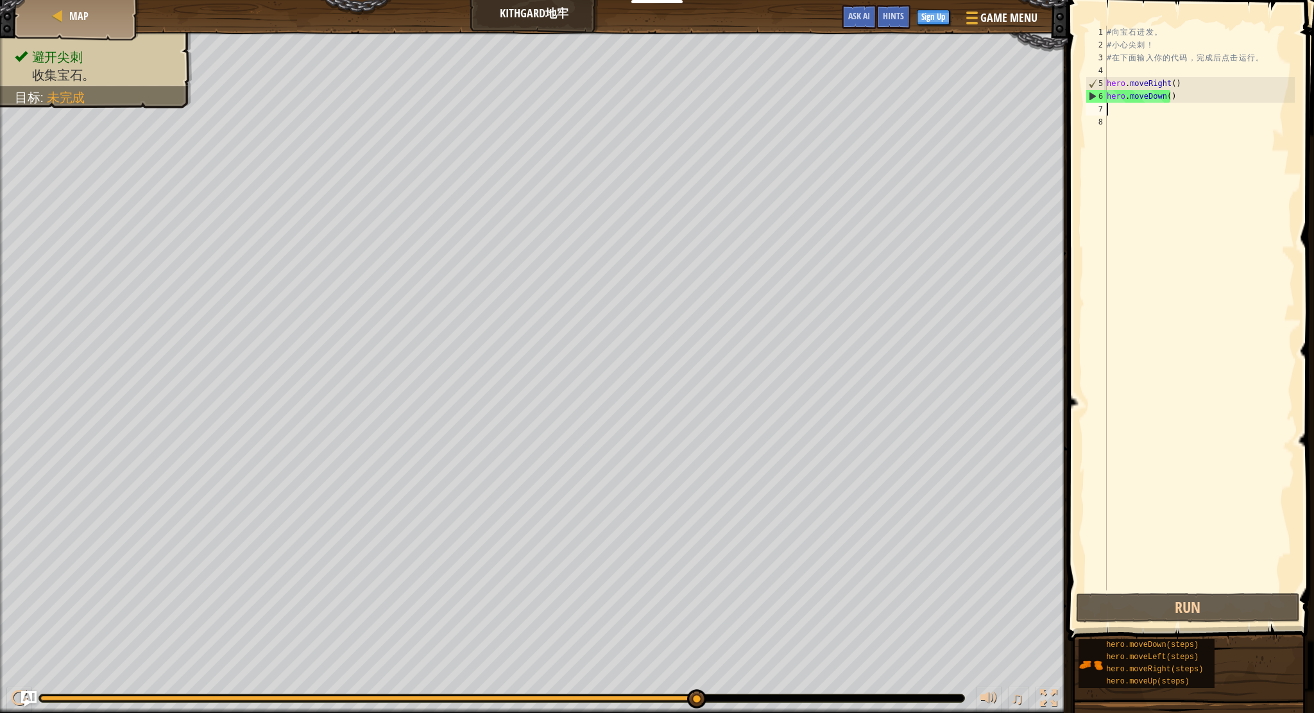
click at [1111, 110] on div "# 向 宝 石 进 发 。 # 小 心 尖 刺 ！ # 在 下 面 输 入 你 的 代 码 ， 完 成 后 点 击 运 行 。 hero . moveRigh…" at bounding box center [1199, 321] width 191 height 590
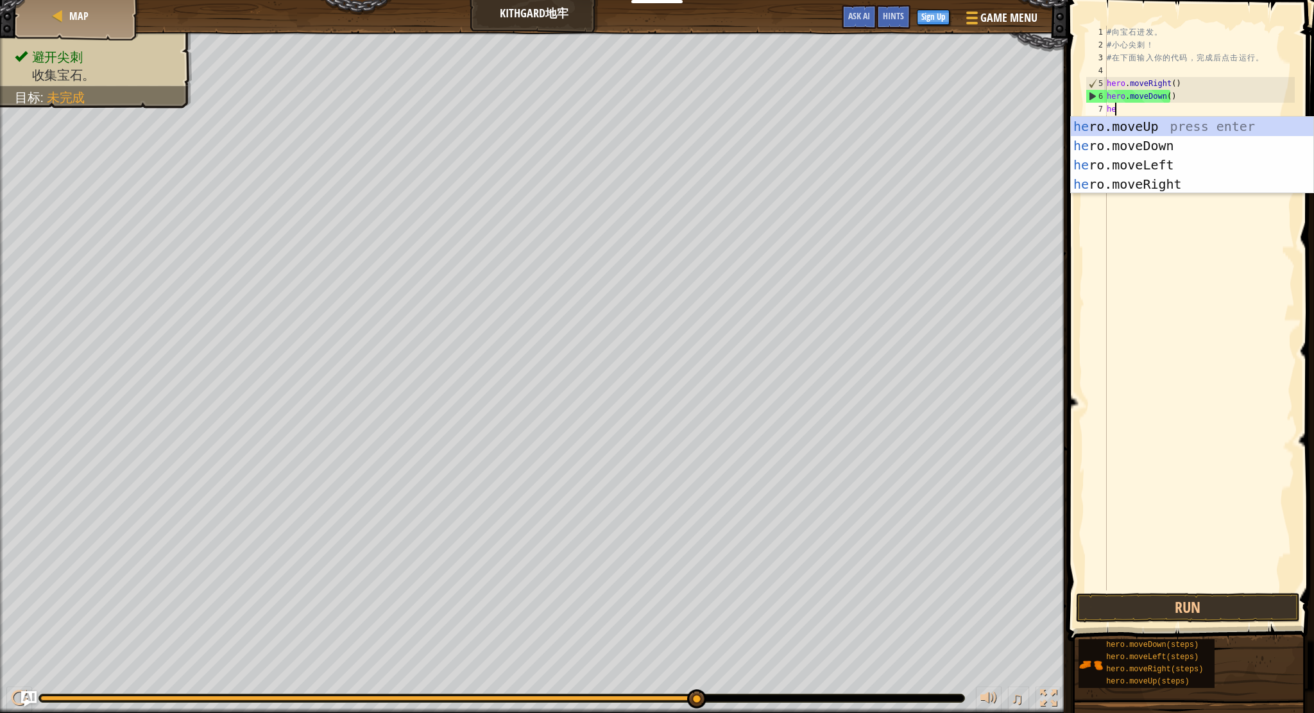
type textarea "her"
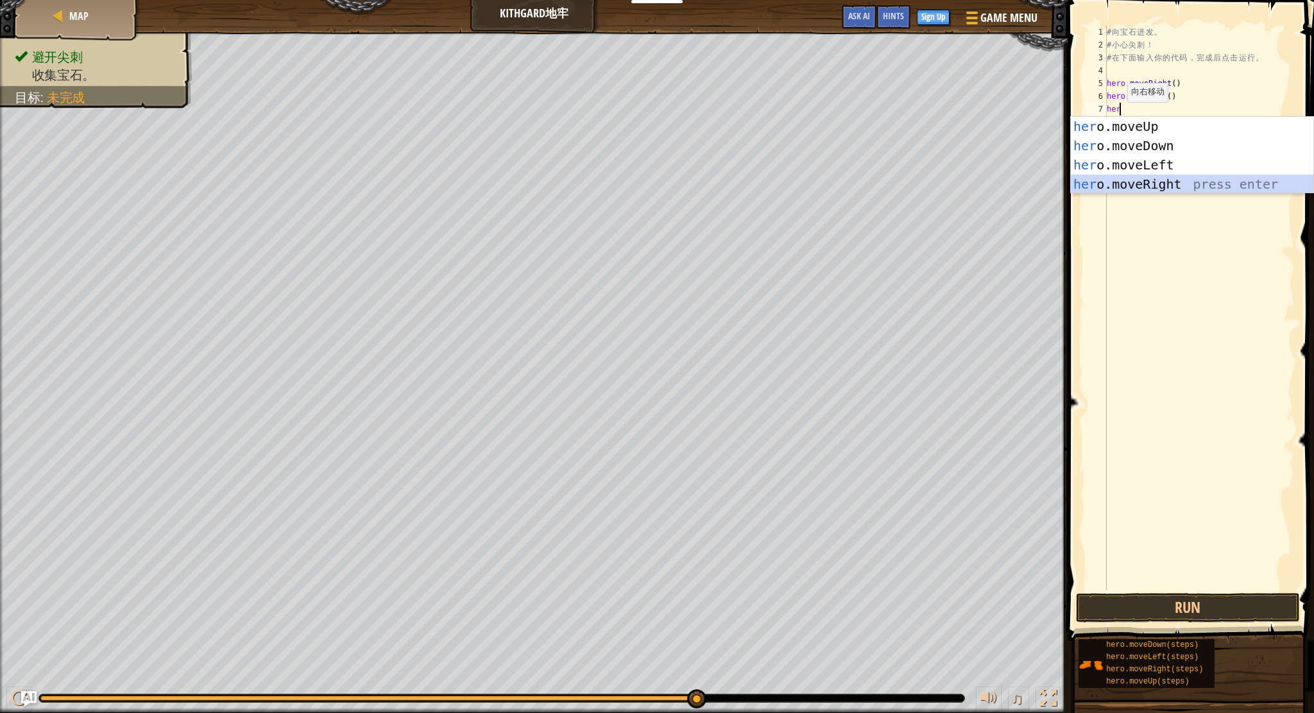
click at [1130, 187] on div "her o.moveUp press enter her o.moveDown press enter her o.moveLeft press enter …" at bounding box center [1192, 174] width 242 height 115
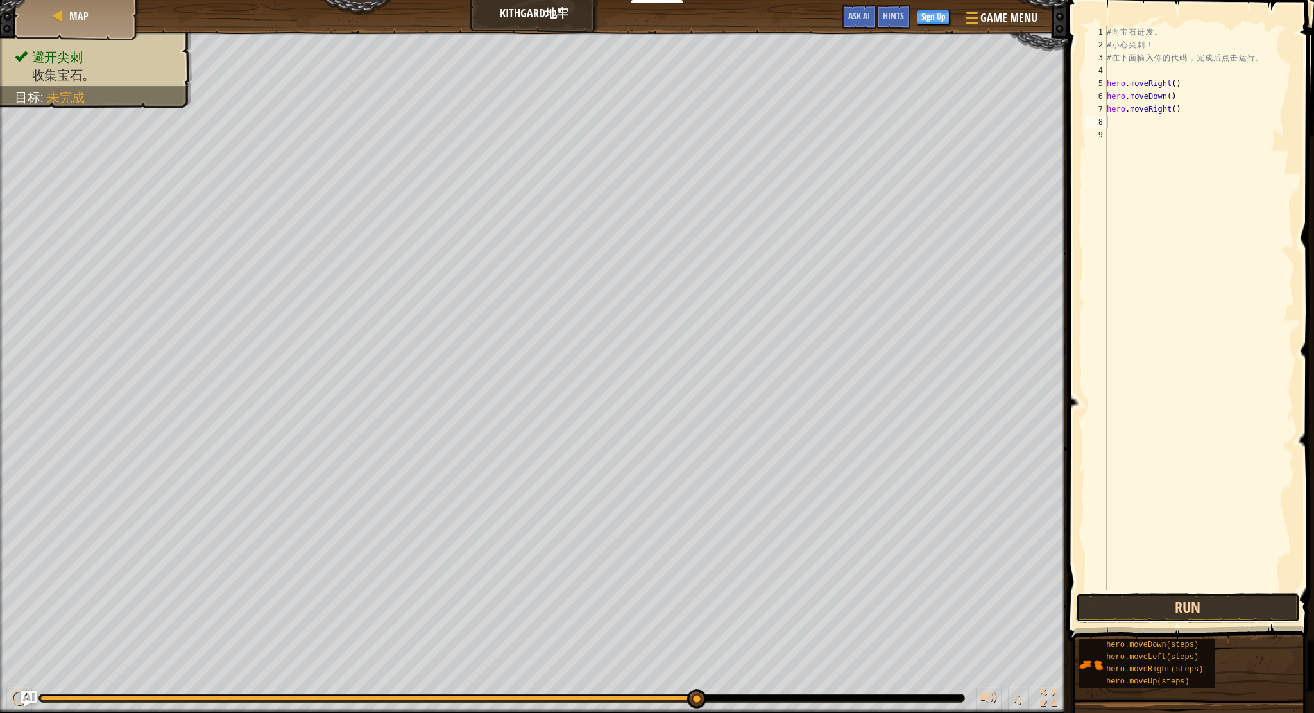
click at [1195, 606] on button "Run" at bounding box center [1188, 608] width 224 height 30
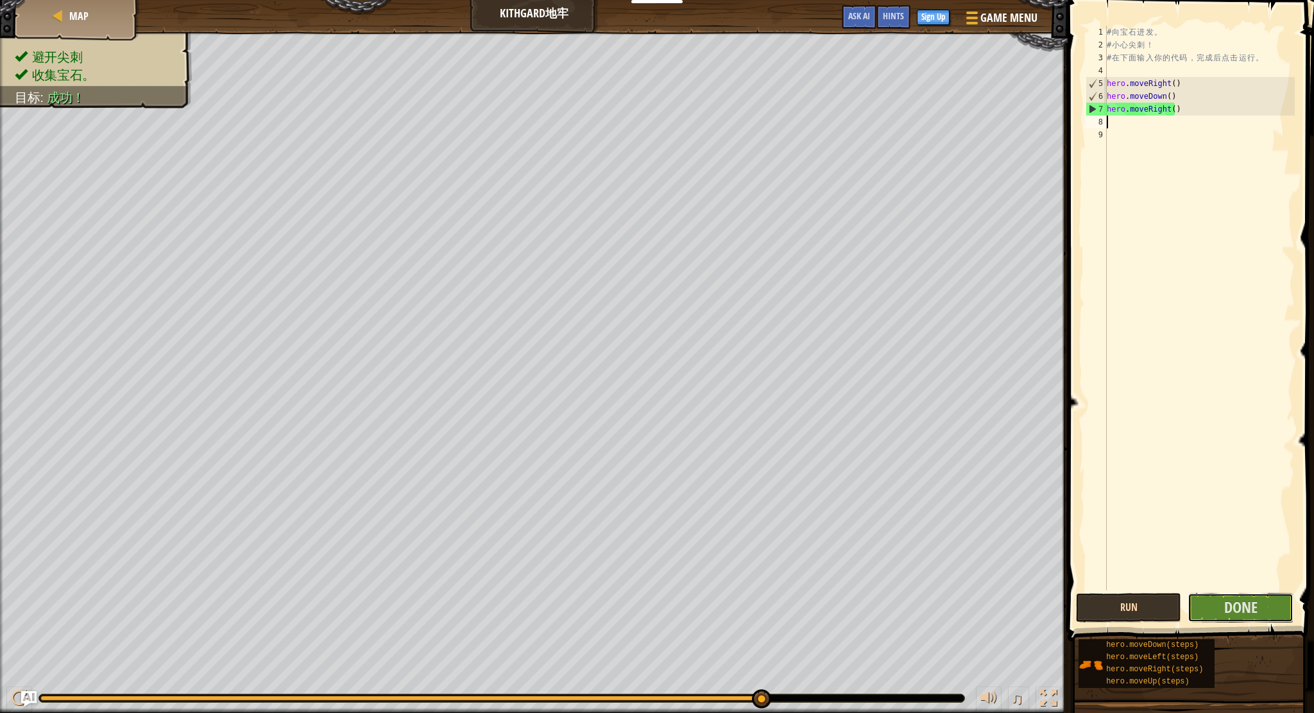
click at [1195, 606] on button "Done" at bounding box center [1239, 608] width 105 height 30
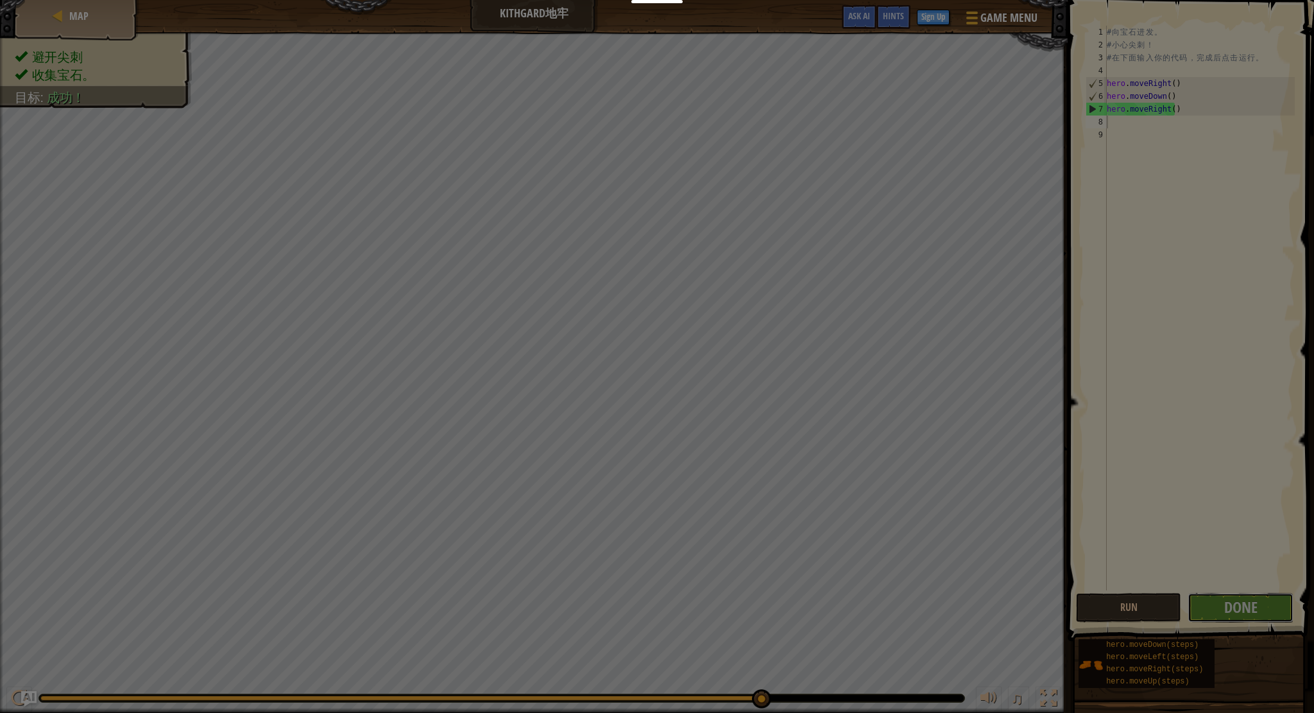
click at [1195, 1] on body "教育者 创建免费账号 学校和学区解决方案 教师工具包预览 符合标准 有效性研究 成功故事 专业发展 编码一小时 资助和资金资源 请求演示或报价 家长参与 游戏…" at bounding box center [657, 0] width 1314 height 1
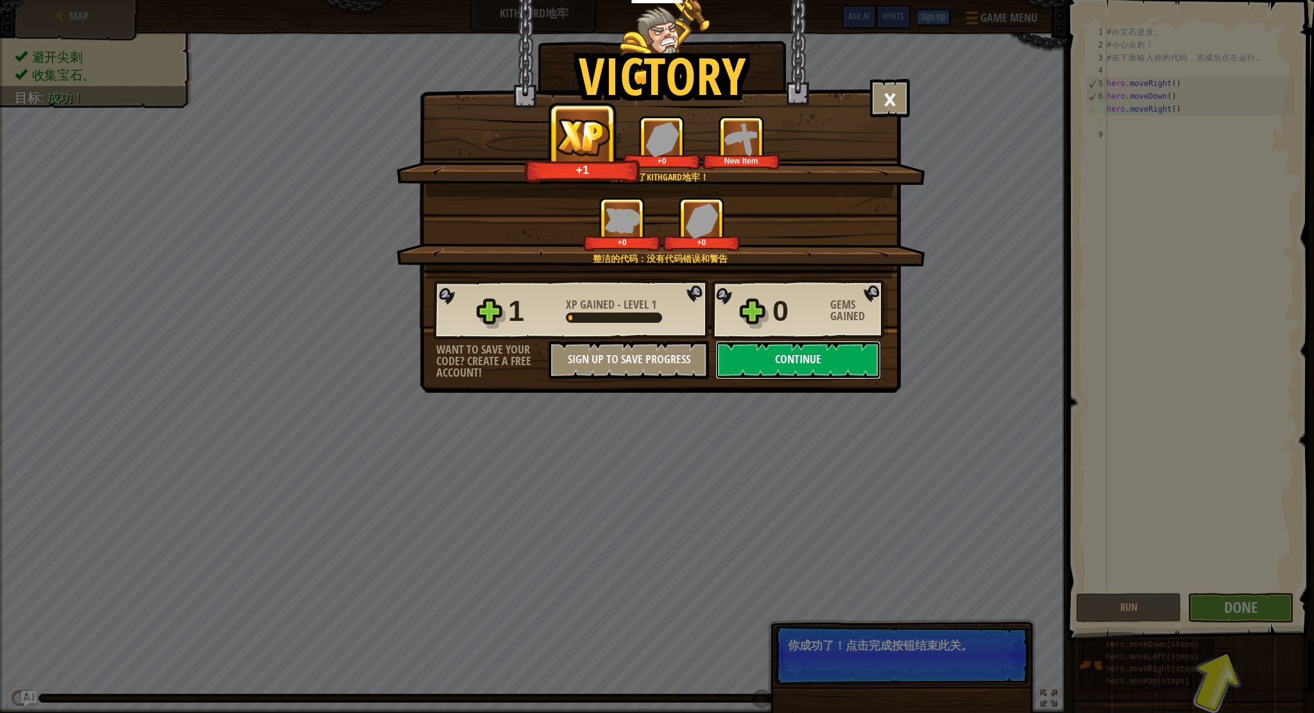
click at [862, 353] on button "Continue" at bounding box center [798, 360] width 166 height 38
select select "zh-HANS"
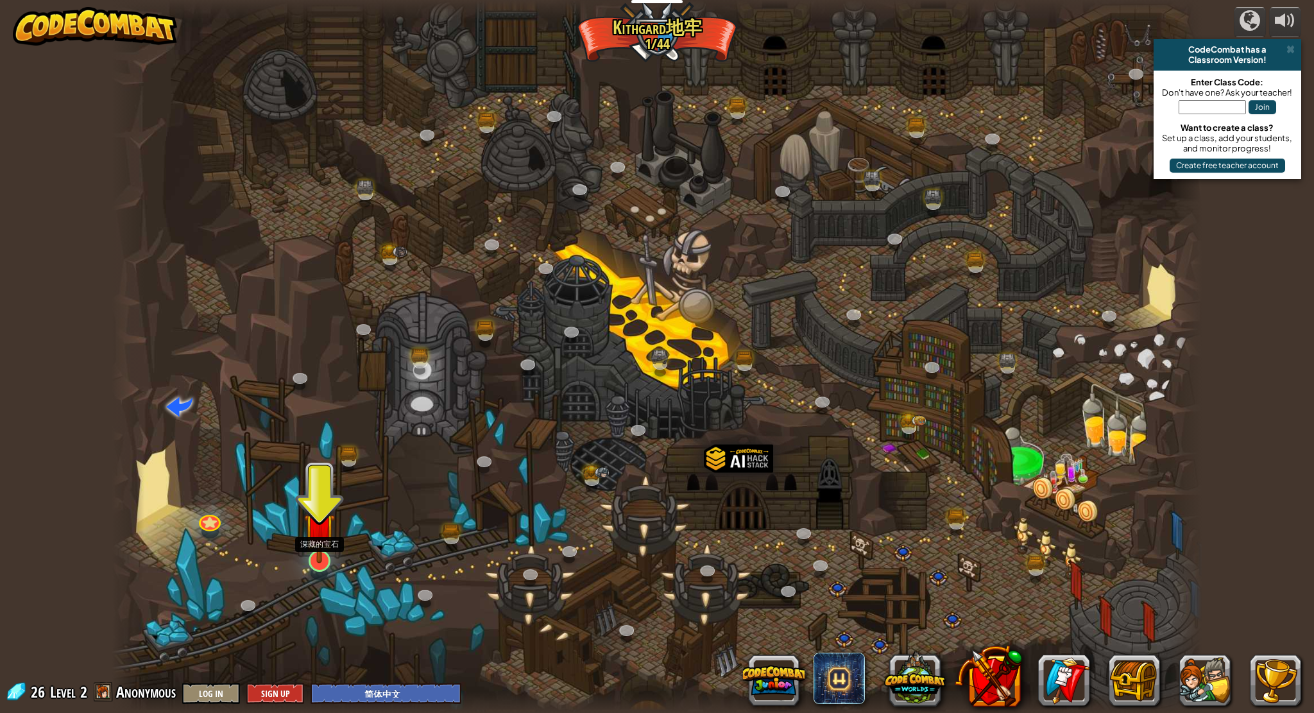
click at [321, 545] on img at bounding box center [319, 528] width 31 height 70
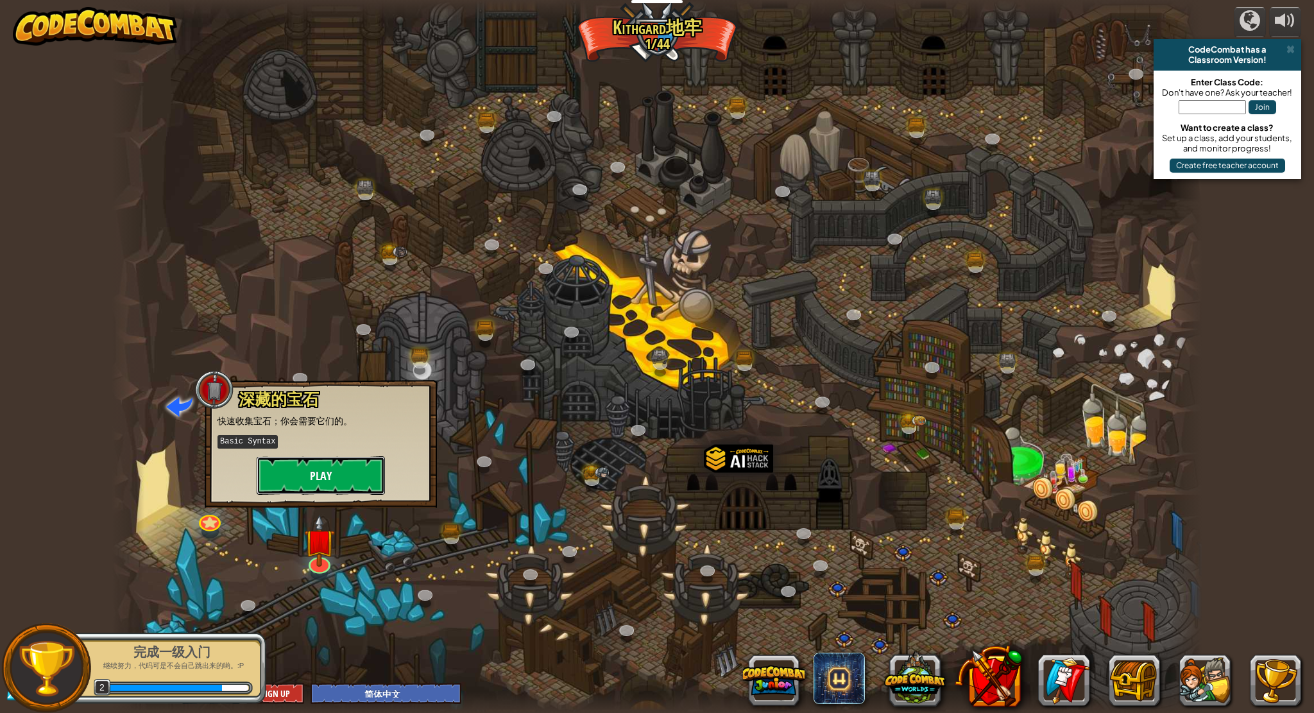
click at [352, 475] on button "Play" at bounding box center [321, 475] width 128 height 38
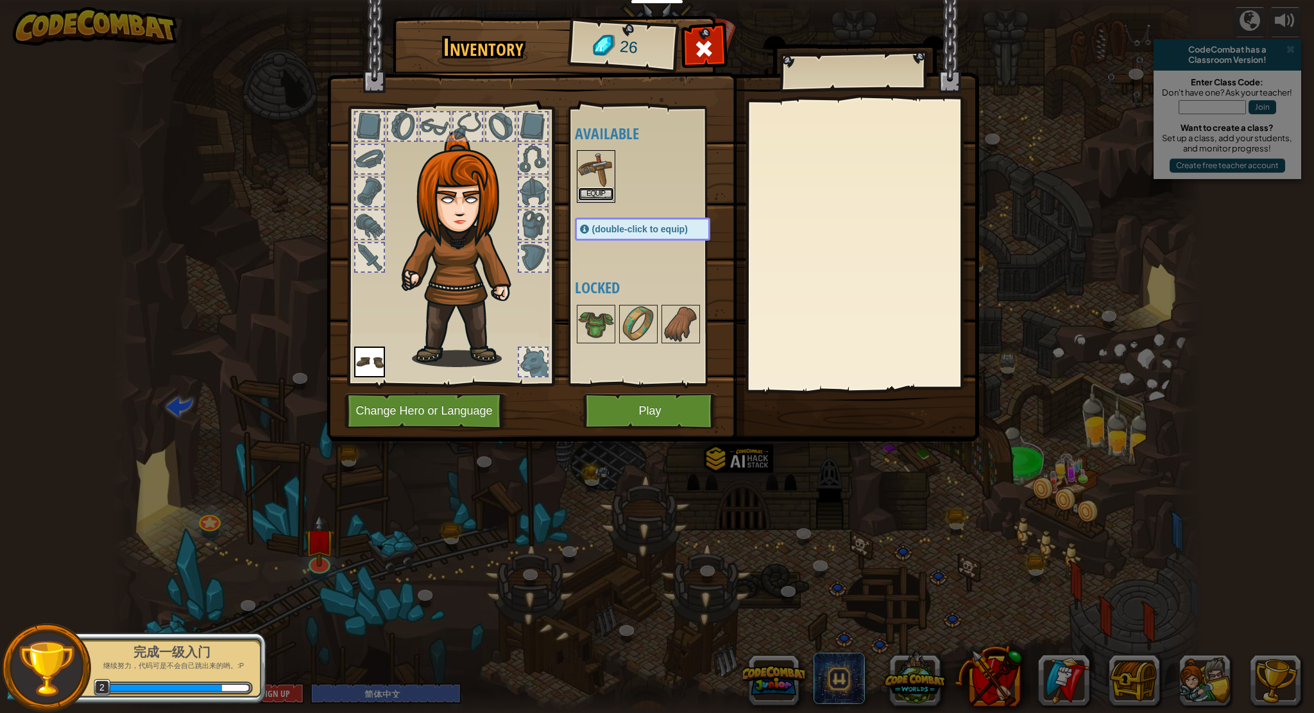
click at [593, 191] on button "Equip" at bounding box center [596, 193] width 36 height 13
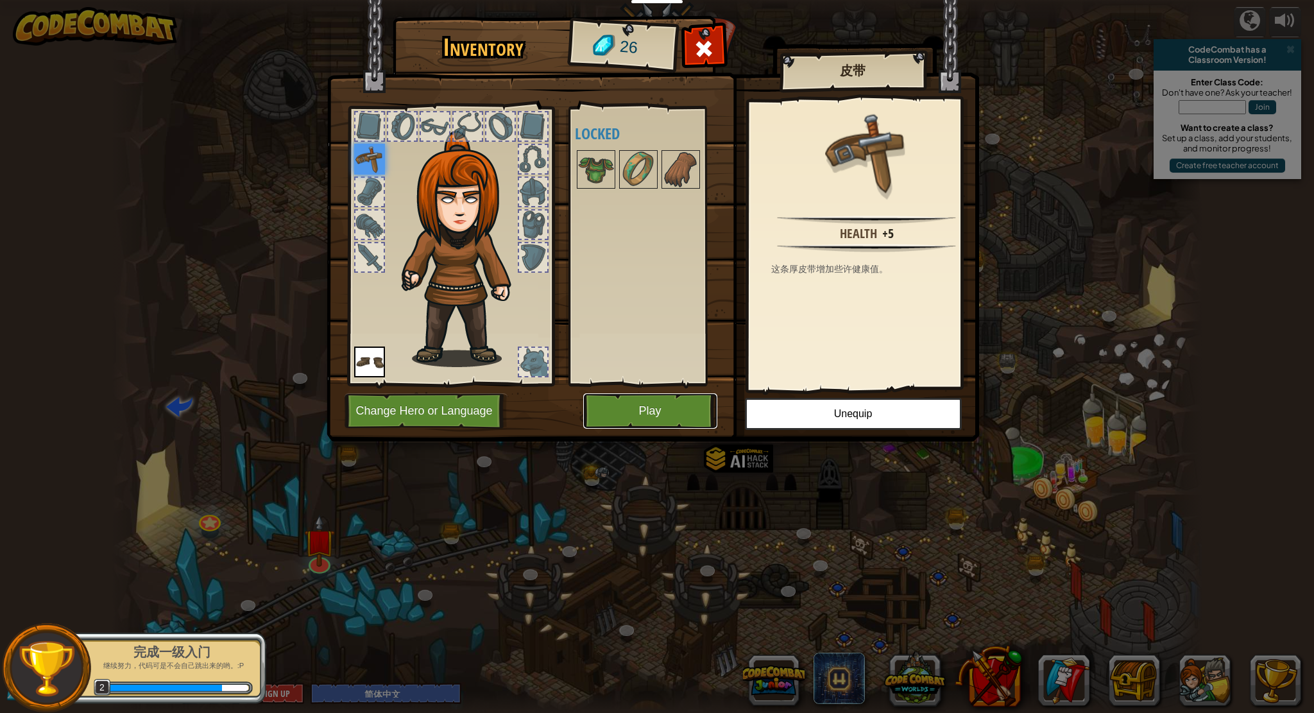
click at [649, 419] on button "Play" at bounding box center [650, 410] width 134 height 35
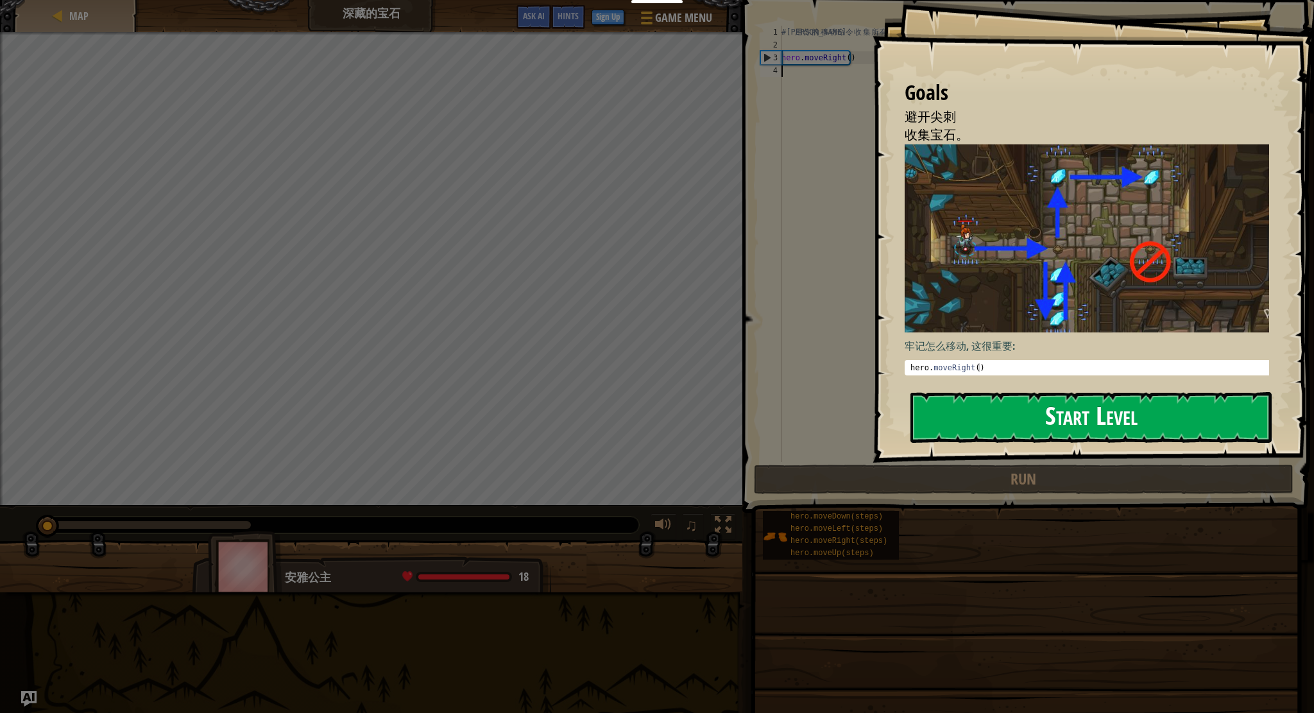
click at [994, 413] on button "Start Level" at bounding box center [1090, 417] width 361 height 51
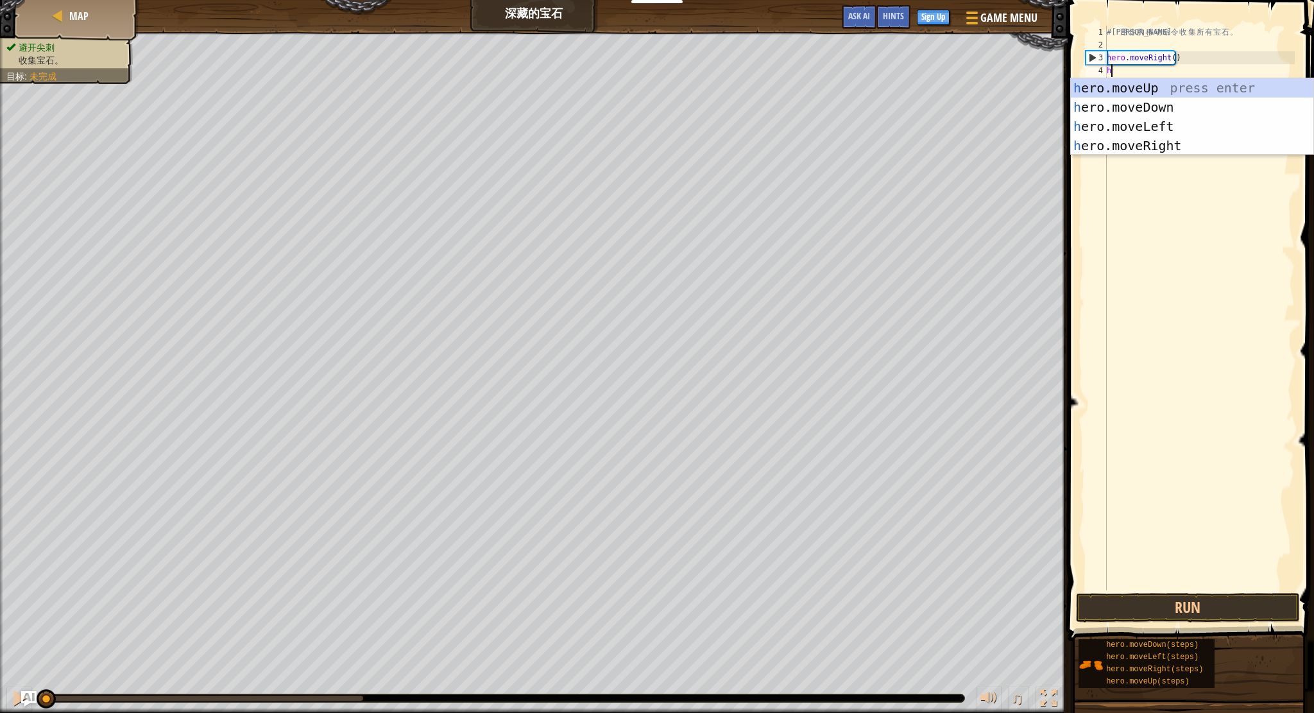
scroll to position [6, 0]
type textarea "her"
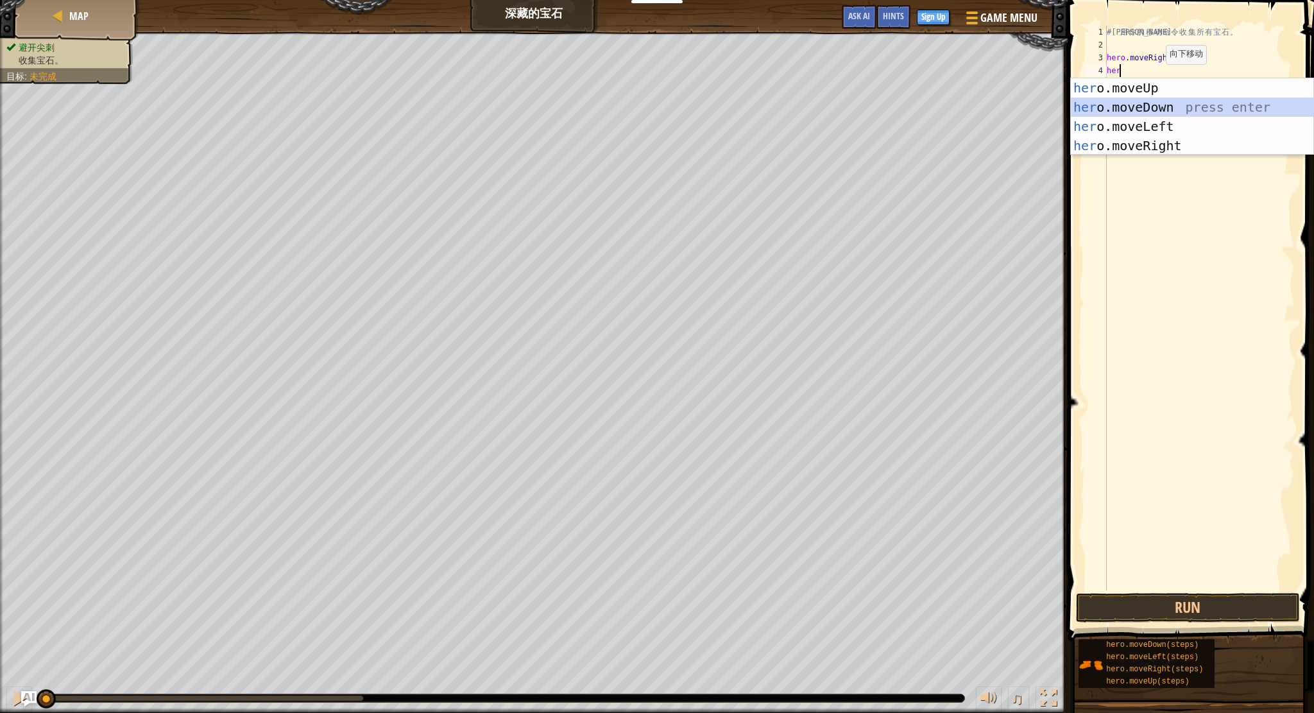
click at [1141, 103] on div "her o.moveUp press enter her o.moveDown press enter her o.moveLeft press enter …" at bounding box center [1192, 135] width 242 height 115
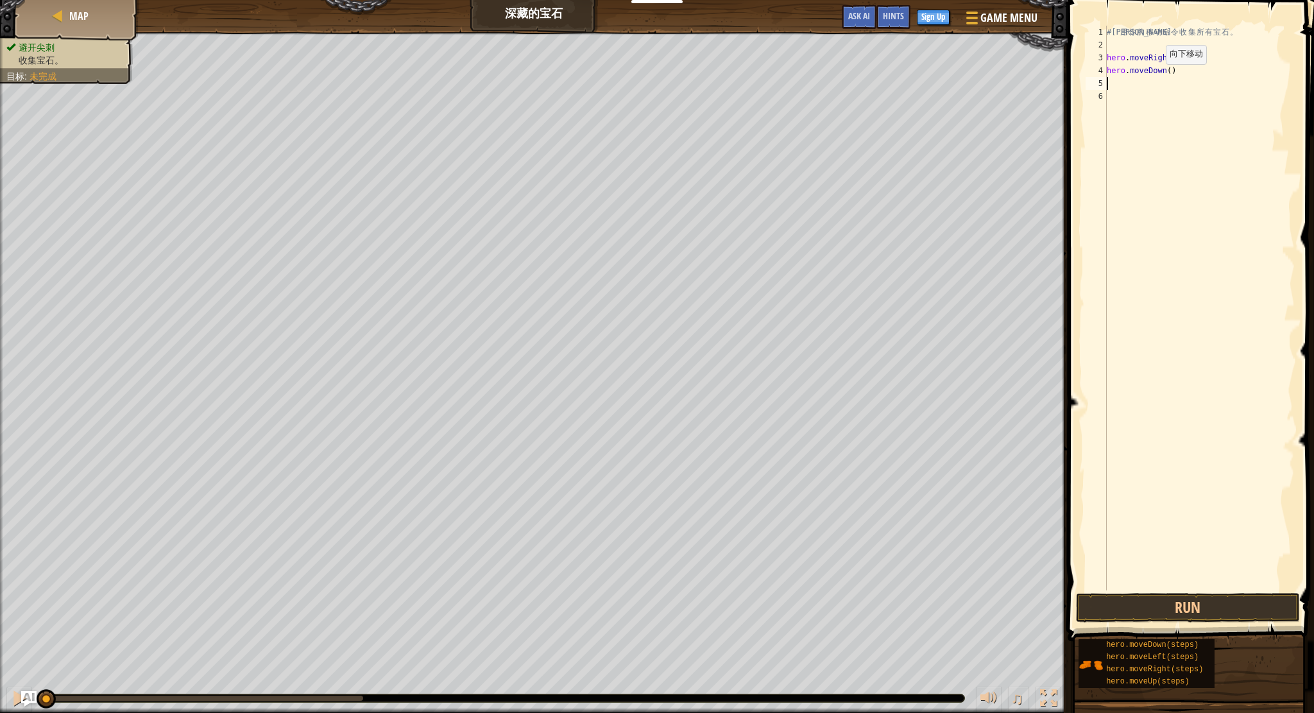
type textarea "her"
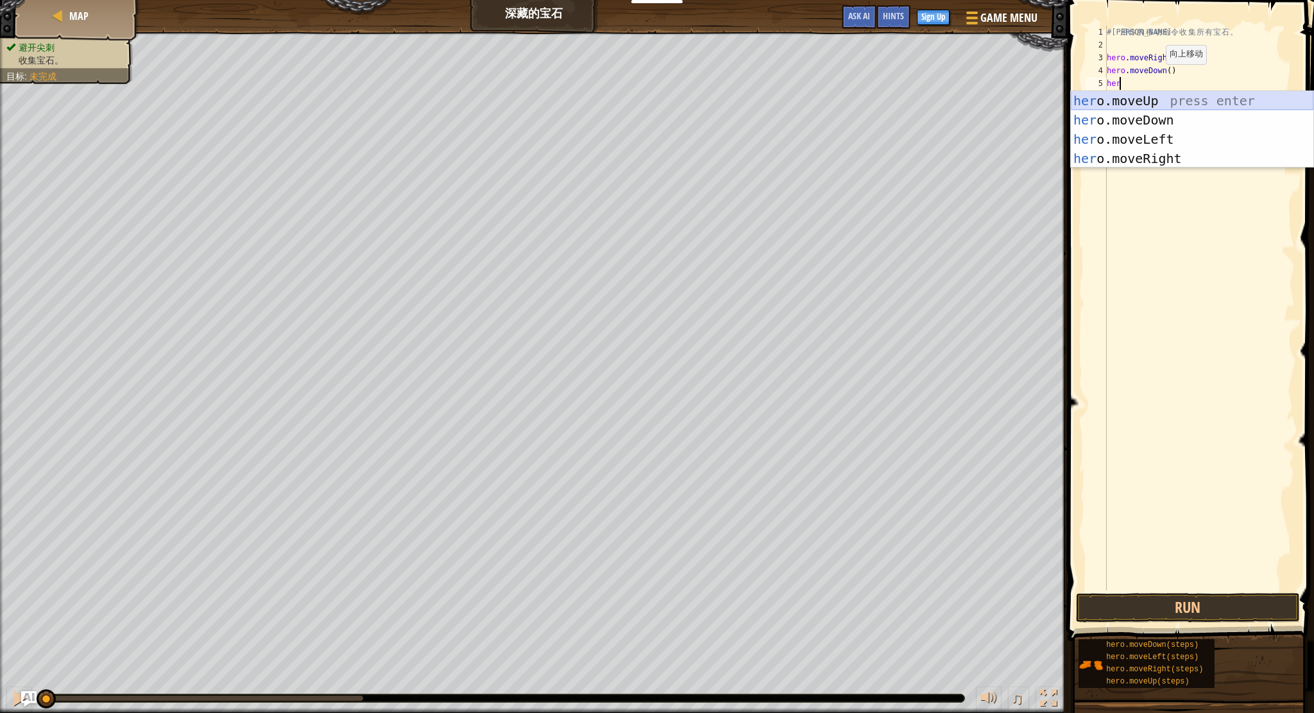
click at [1146, 97] on div "her o.moveUp press enter her o.moveDown press enter her o.moveLeft press enter …" at bounding box center [1192, 148] width 242 height 115
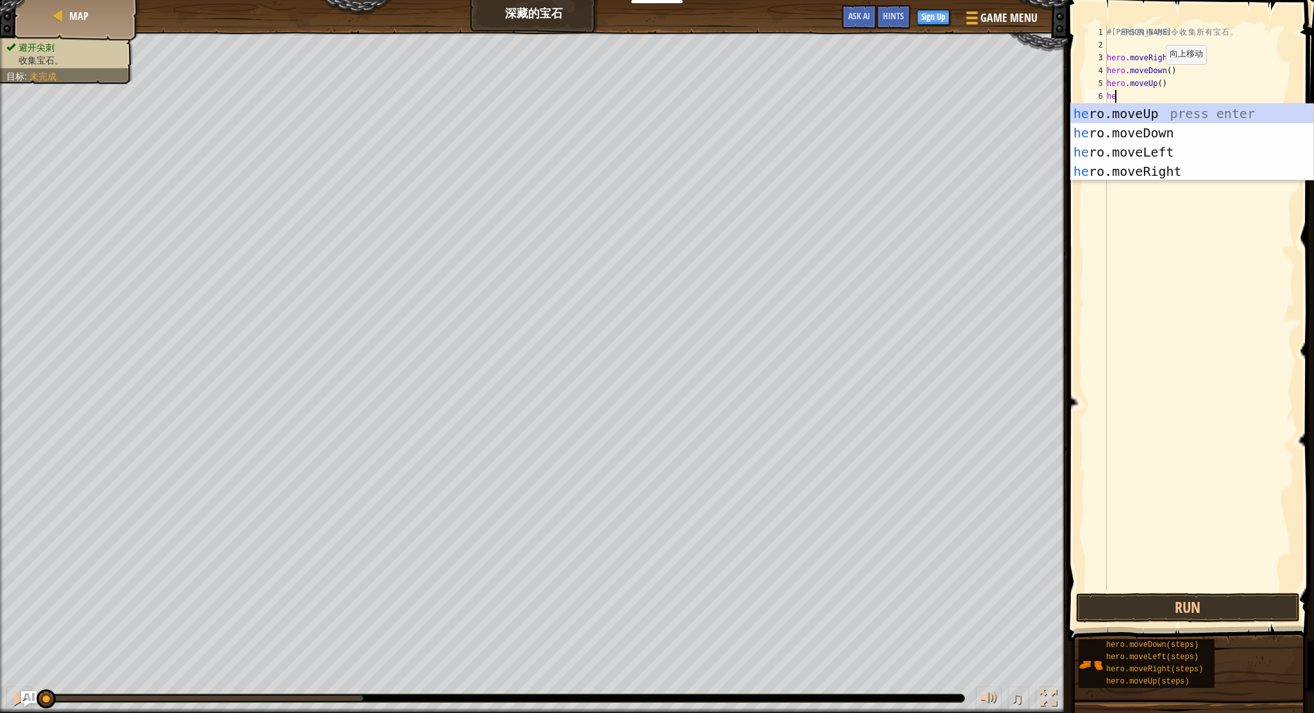
type textarea "her"
click at [1126, 115] on div "her o.moveUp press enter her o.moveDown press enter her o.moveLeft press enter …" at bounding box center [1192, 161] width 242 height 115
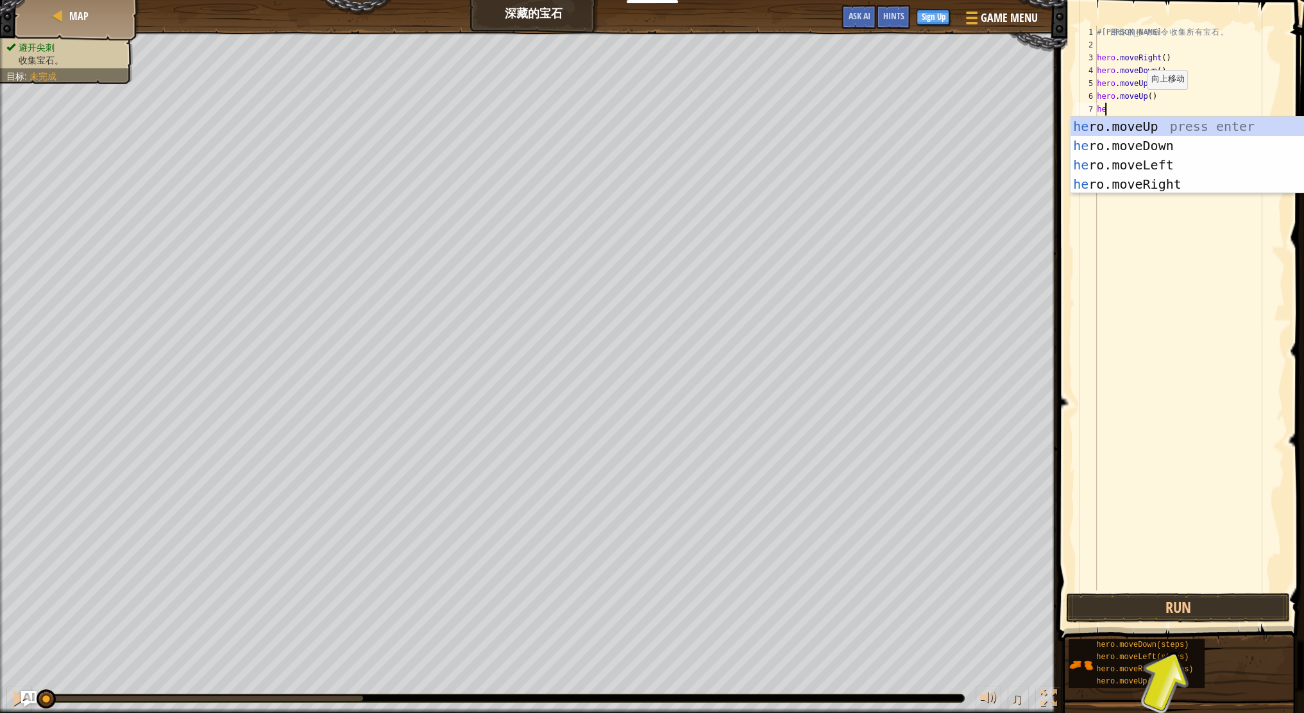
type textarea "her"
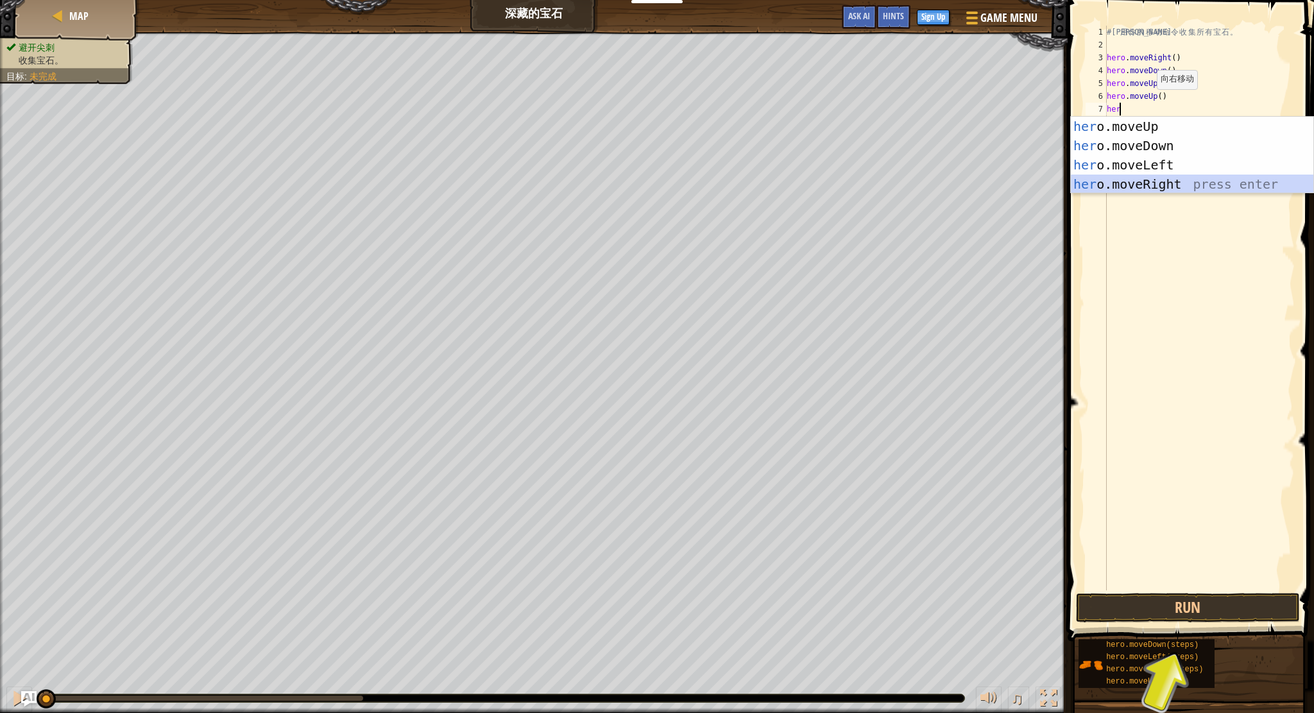
click at [1118, 181] on div "her o.moveUp press enter her o.moveDown press enter her o.moveLeft press enter …" at bounding box center [1192, 174] width 242 height 115
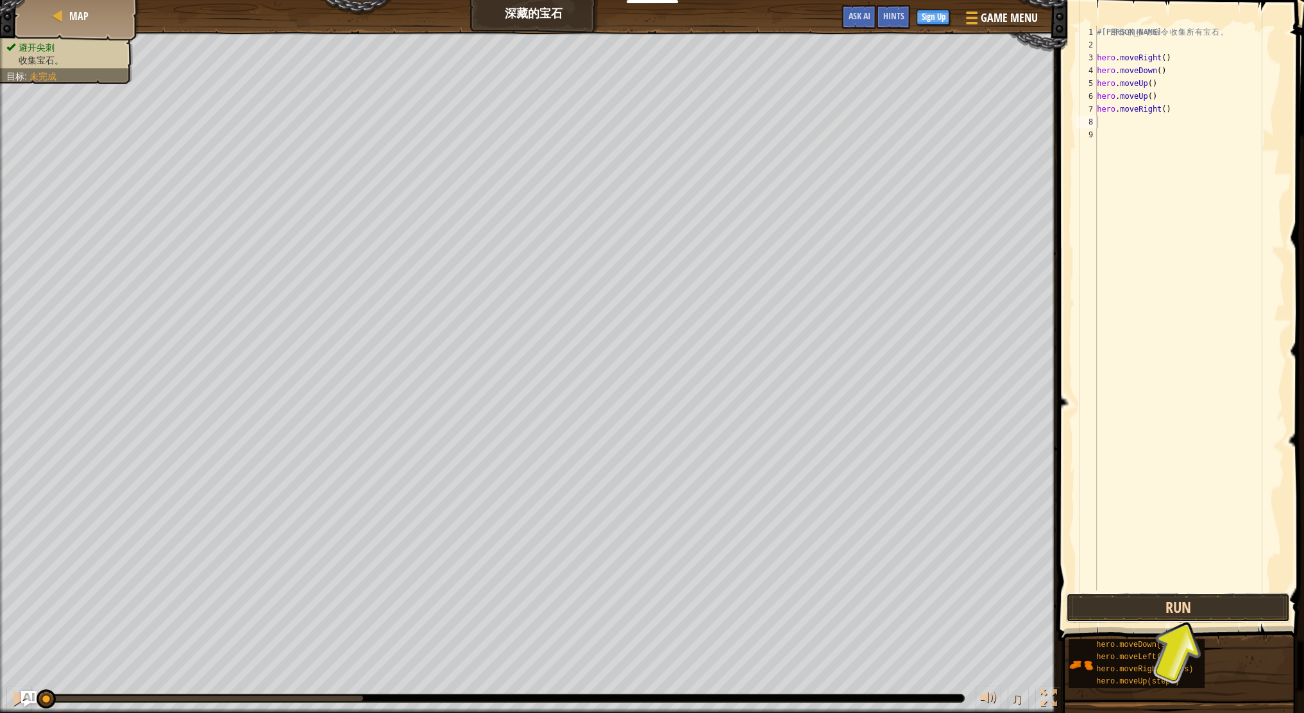
click at [1114, 601] on button "Run" at bounding box center [1178, 608] width 224 height 30
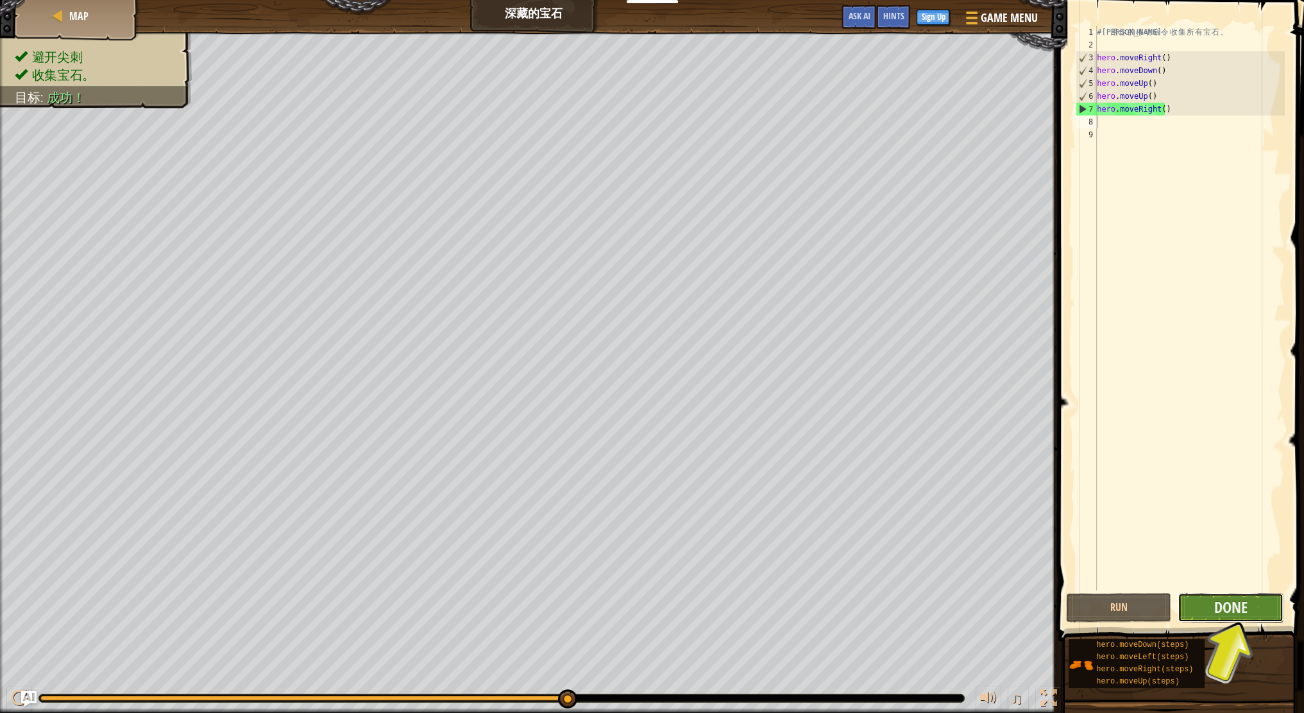
click at [1258, 605] on button "Done" at bounding box center [1230, 608] width 105 height 30
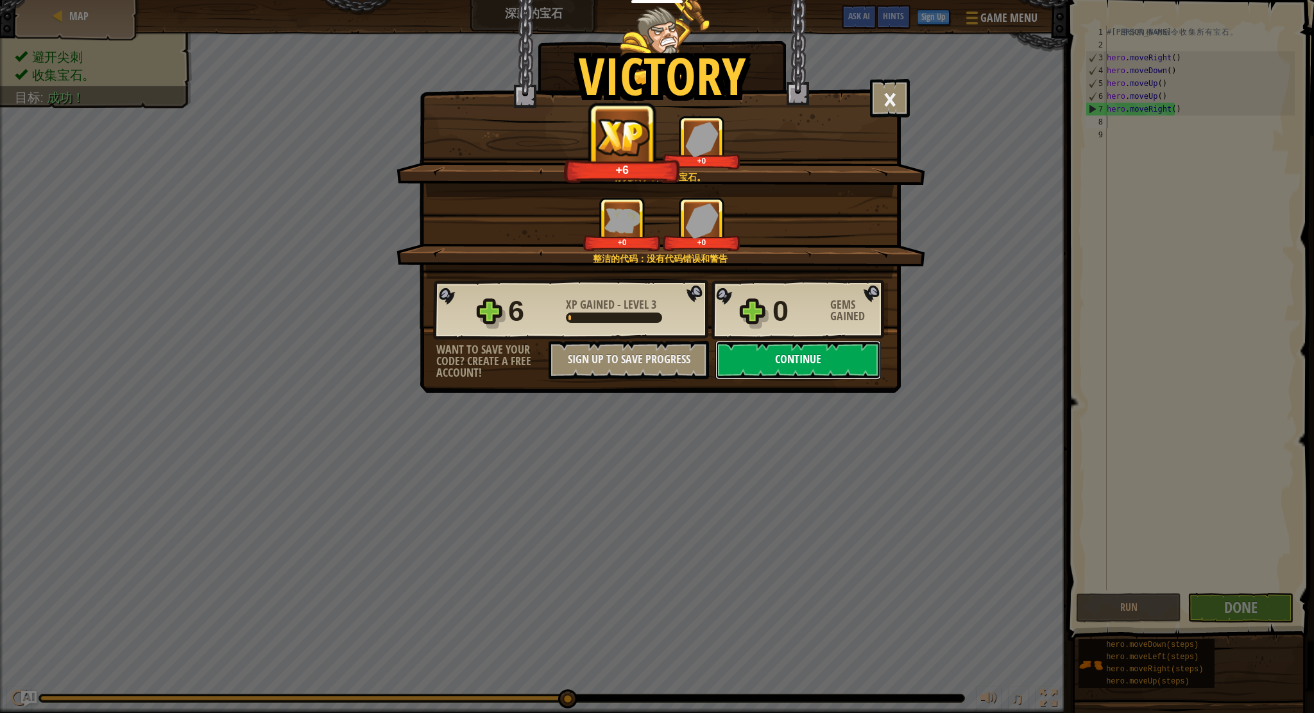
click at [824, 359] on button "Continue" at bounding box center [798, 360] width 166 height 38
select select "zh-HANS"
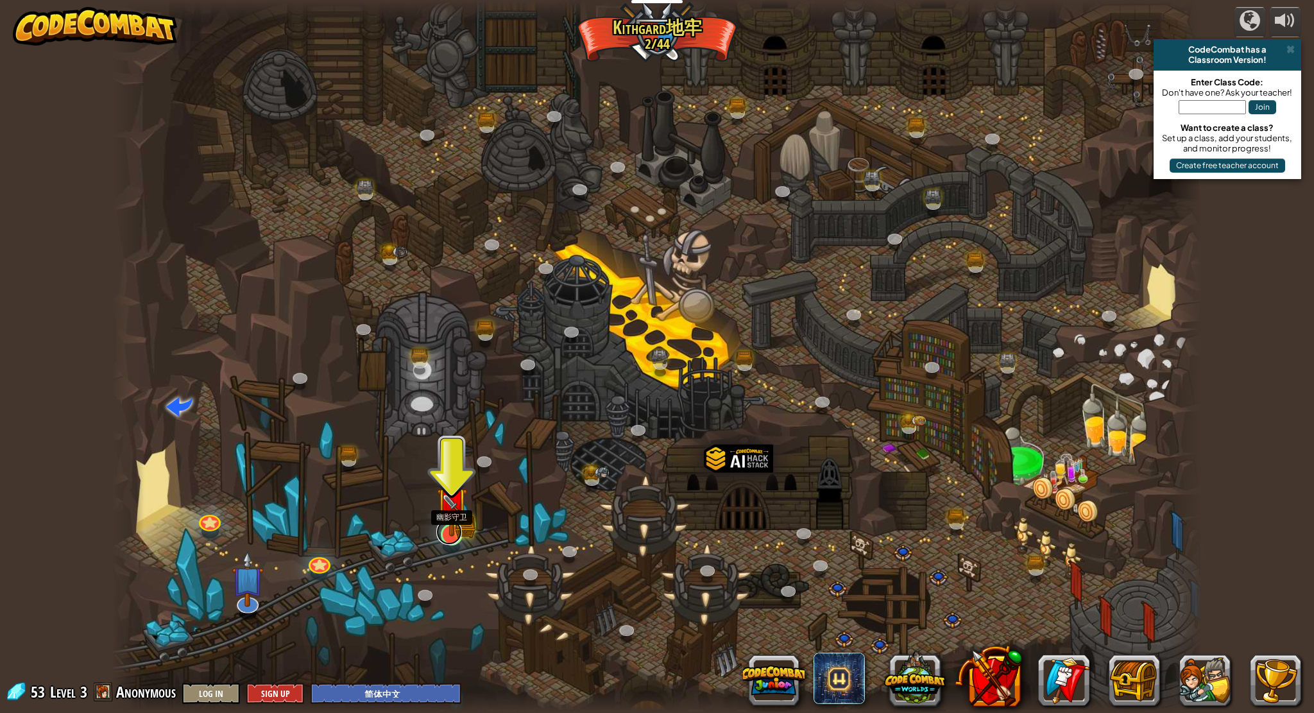
click at [459, 537] on div at bounding box center [452, 534] width 22 height 22
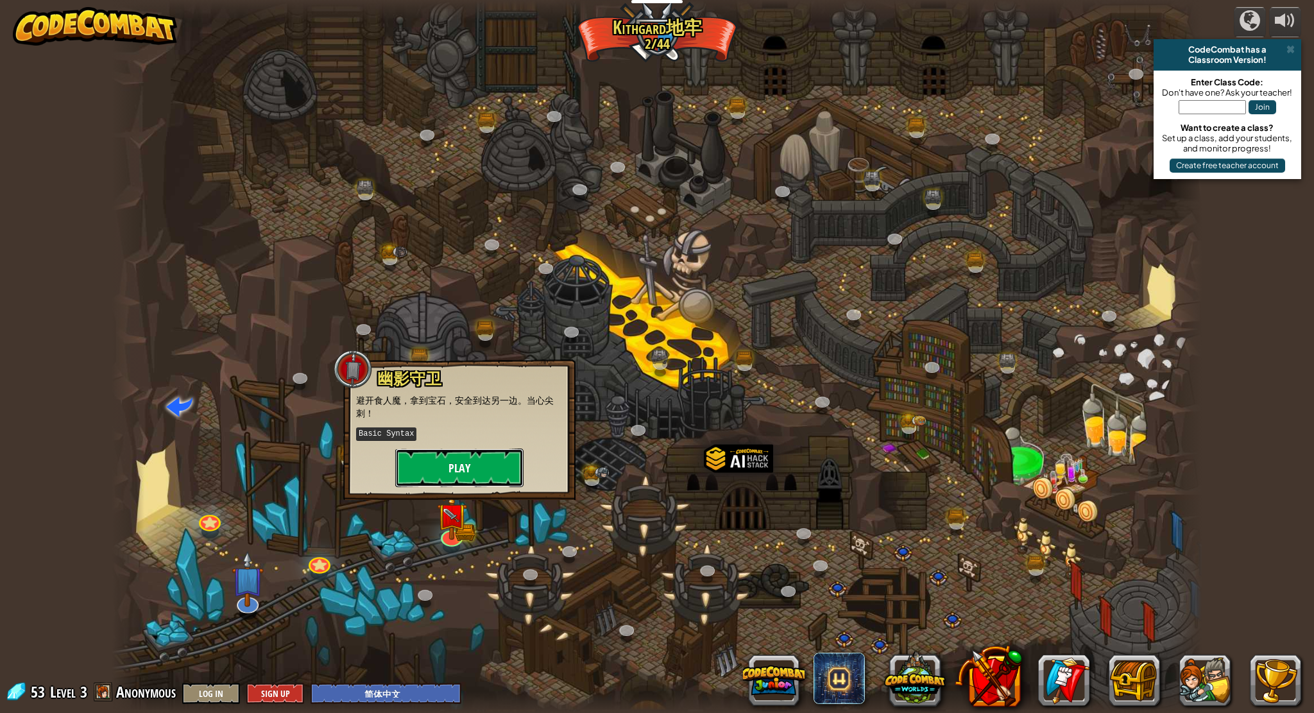
click at [470, 479] on button "Play" at bounding box center [459, 467] width 128 height 38
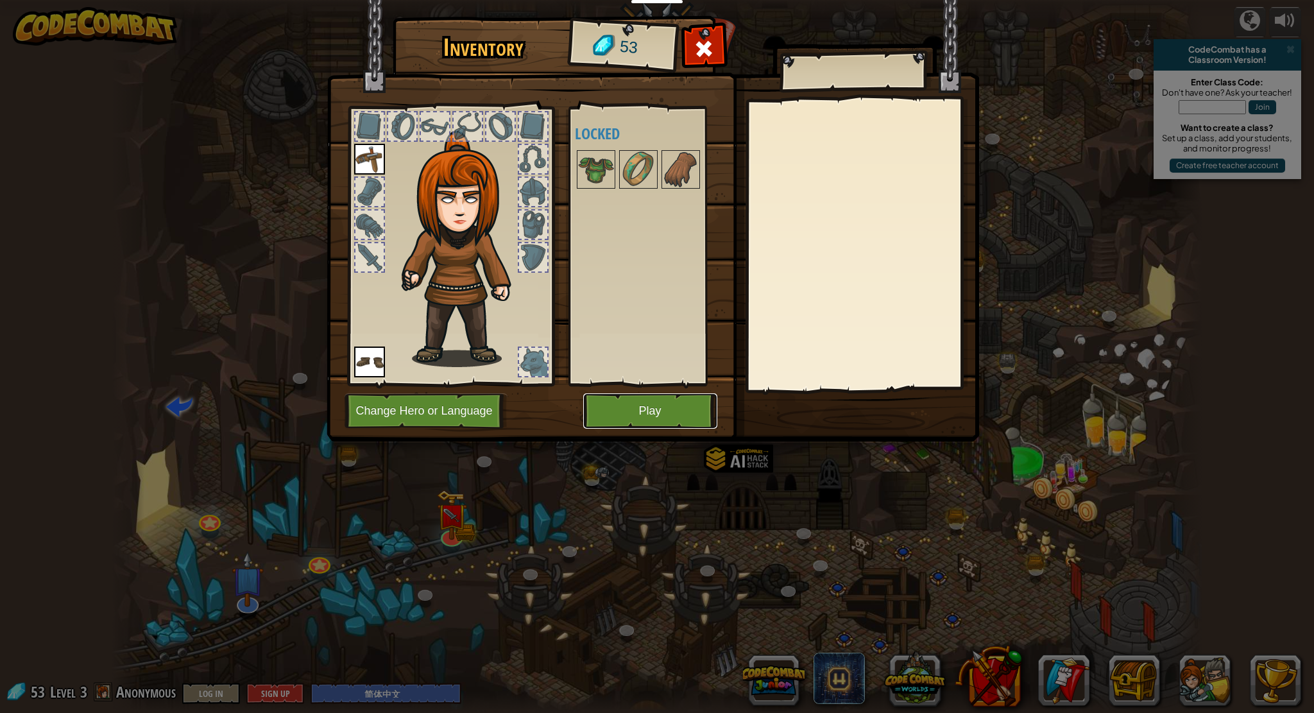
click at [632, 410] on button "Play" at bounding box center [650, 410] width 134 height 35
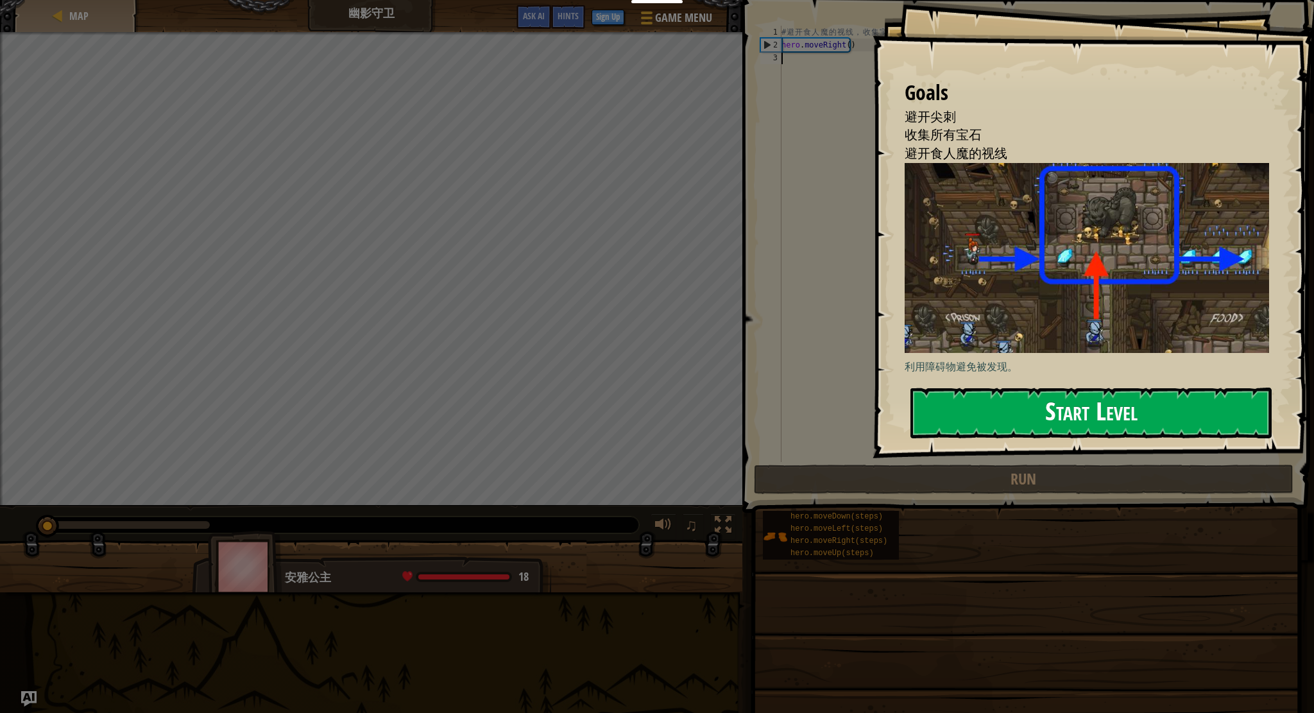
click at [957, 406] on button "Start Level" at bounding box center [1090, 412] width 361 height 51
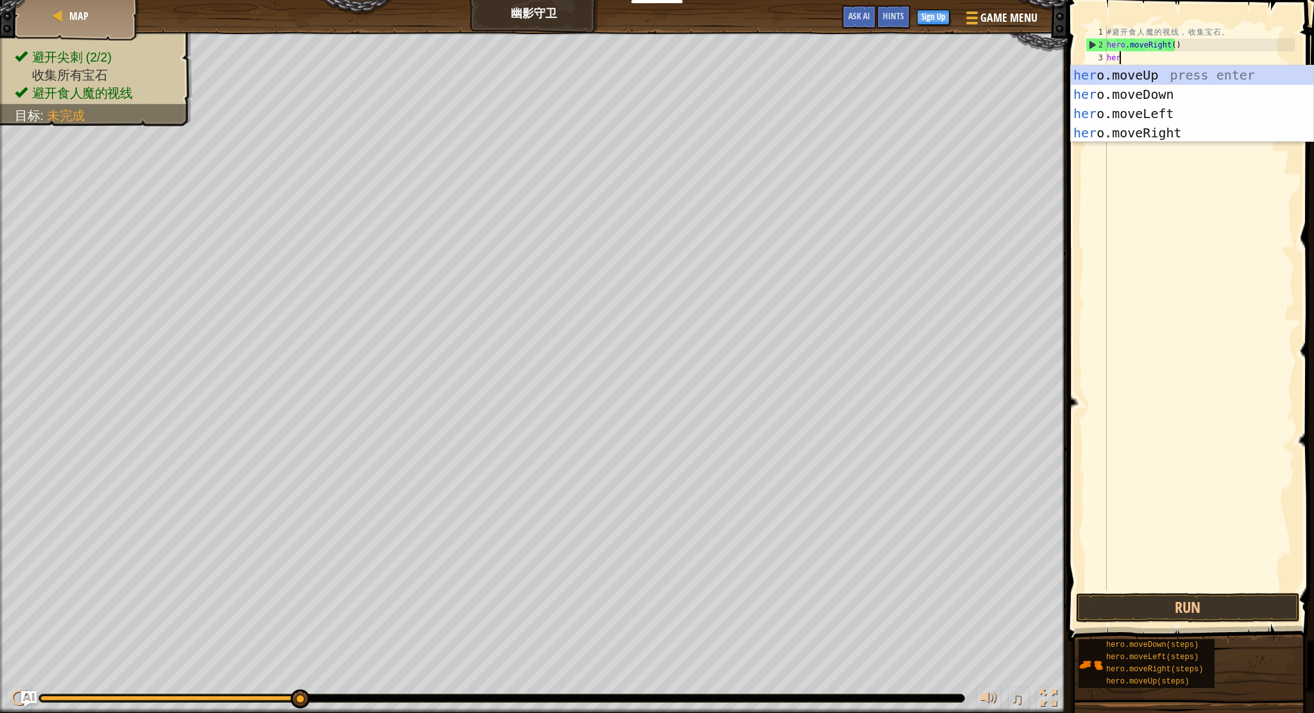
type textarea "hero"
click at [1116, 76] on div "hero .moveUp press enter hero .moveDown press enter hero .moveLeft press enter …" at bounding box center [1192, 122] width 242 height 115
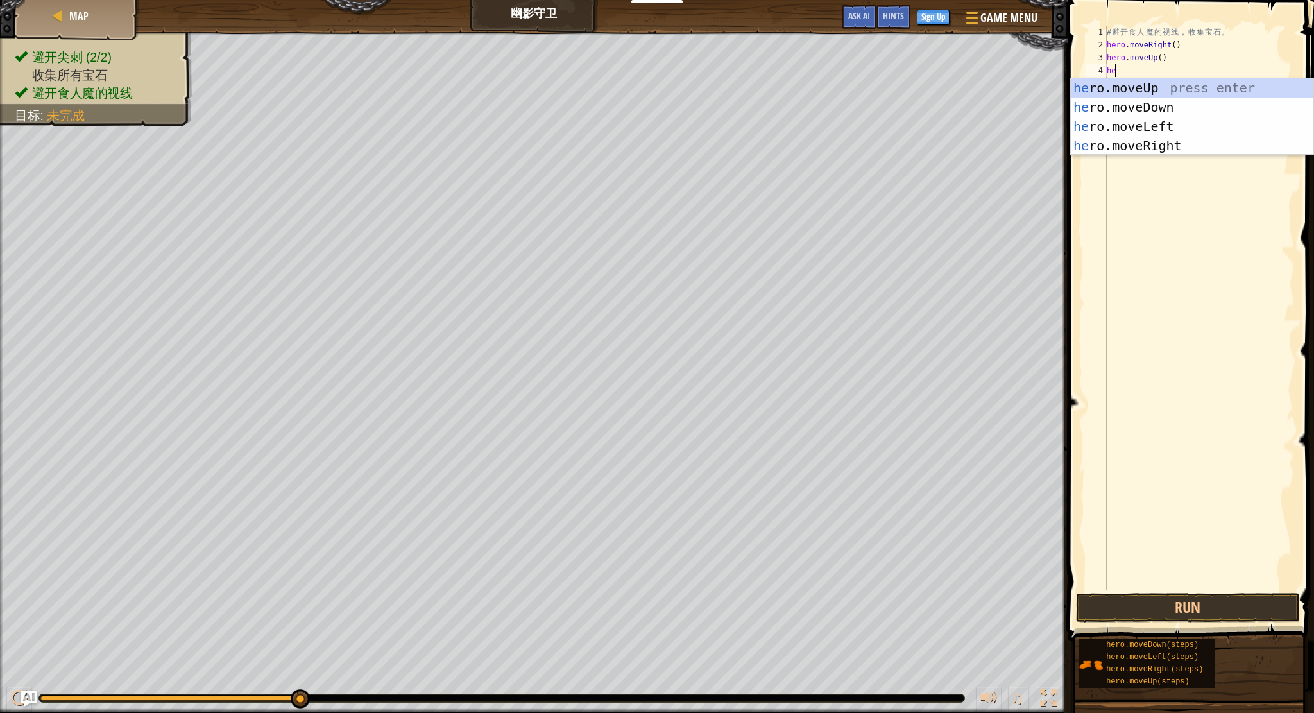
type textarea "her"
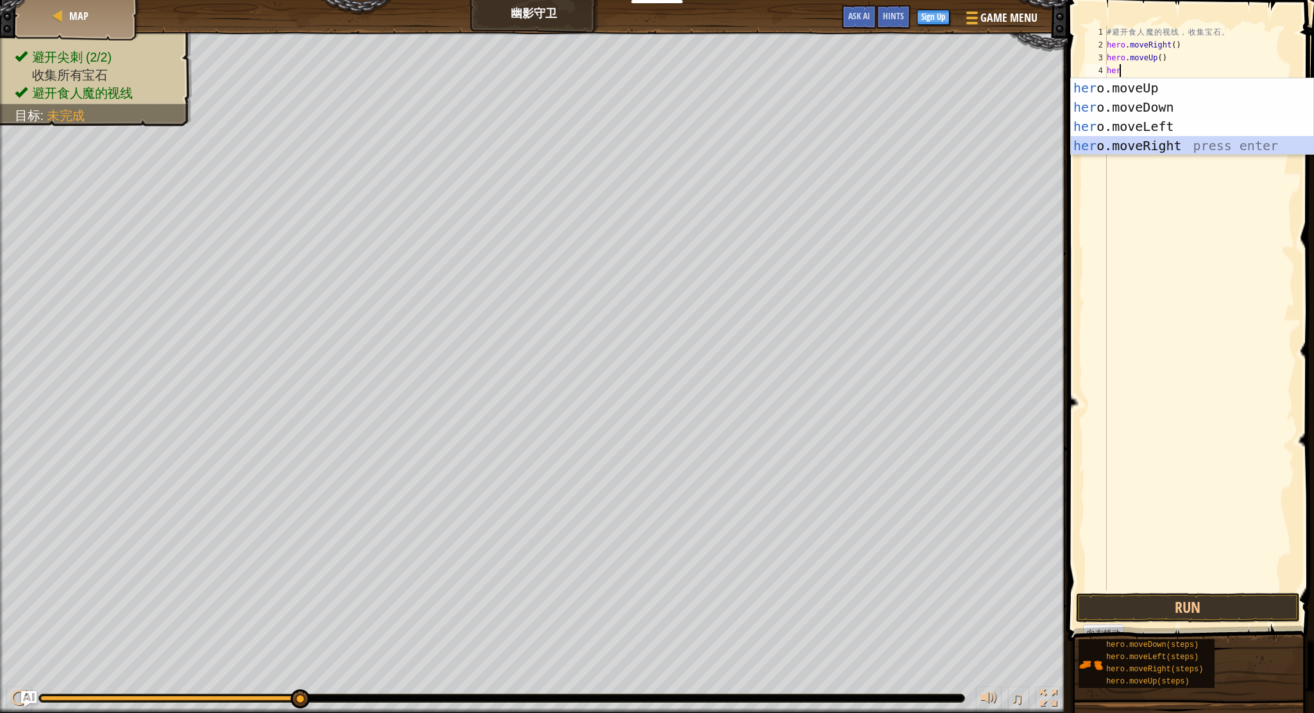
click at [1114, 144] on div "her o.moveUp press enter her o.moveDown press enter her o.moveLeft press enter …" at bounding box center [1192, 135] width 242 height 115
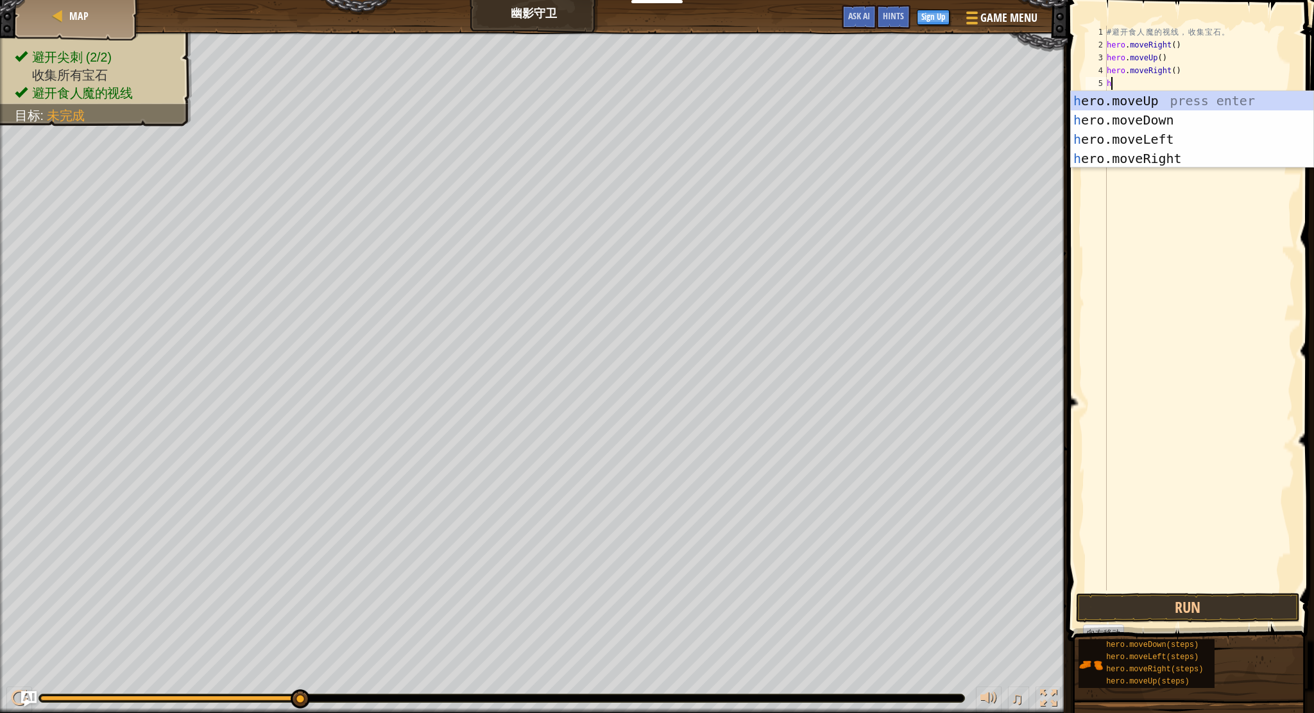
type textarea "her"
click at [1129, 119] on div "her o.moveUp press enter her o.moveDown press enter her o.moveLeft press enter …" at bounding box center [1192, 148] width 242 height 115
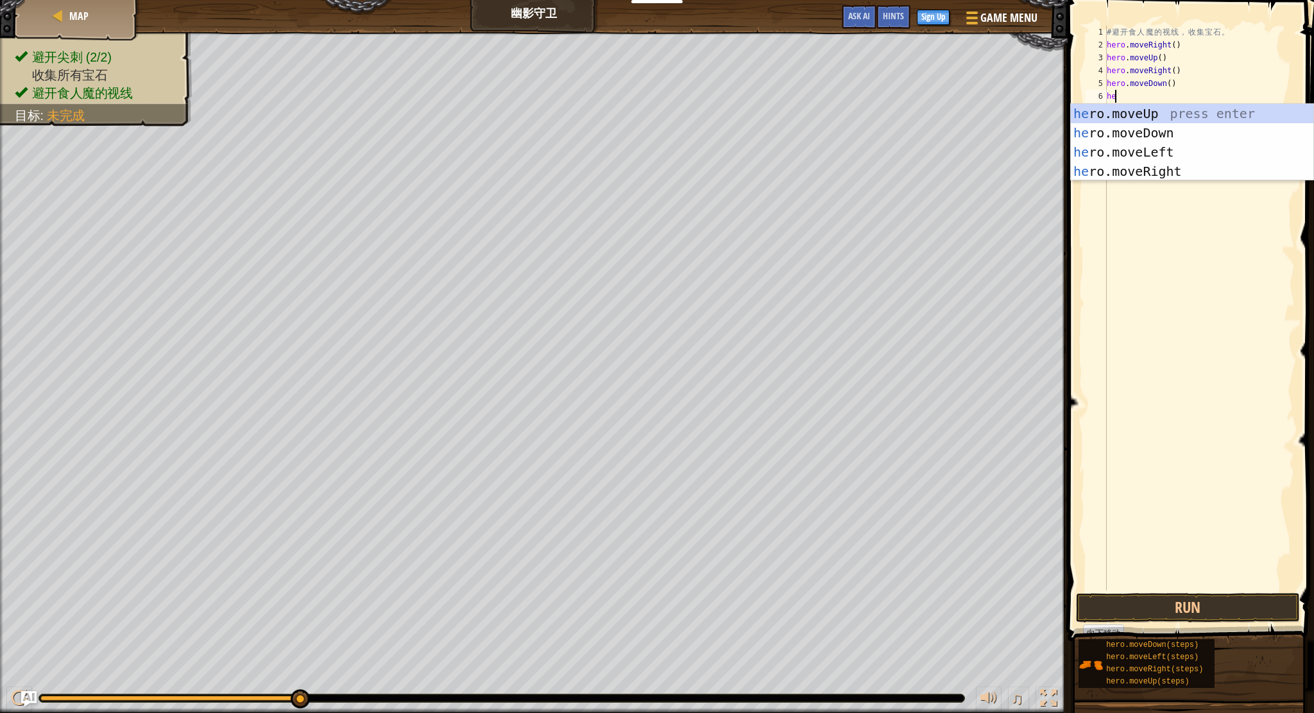
type textarea "her"
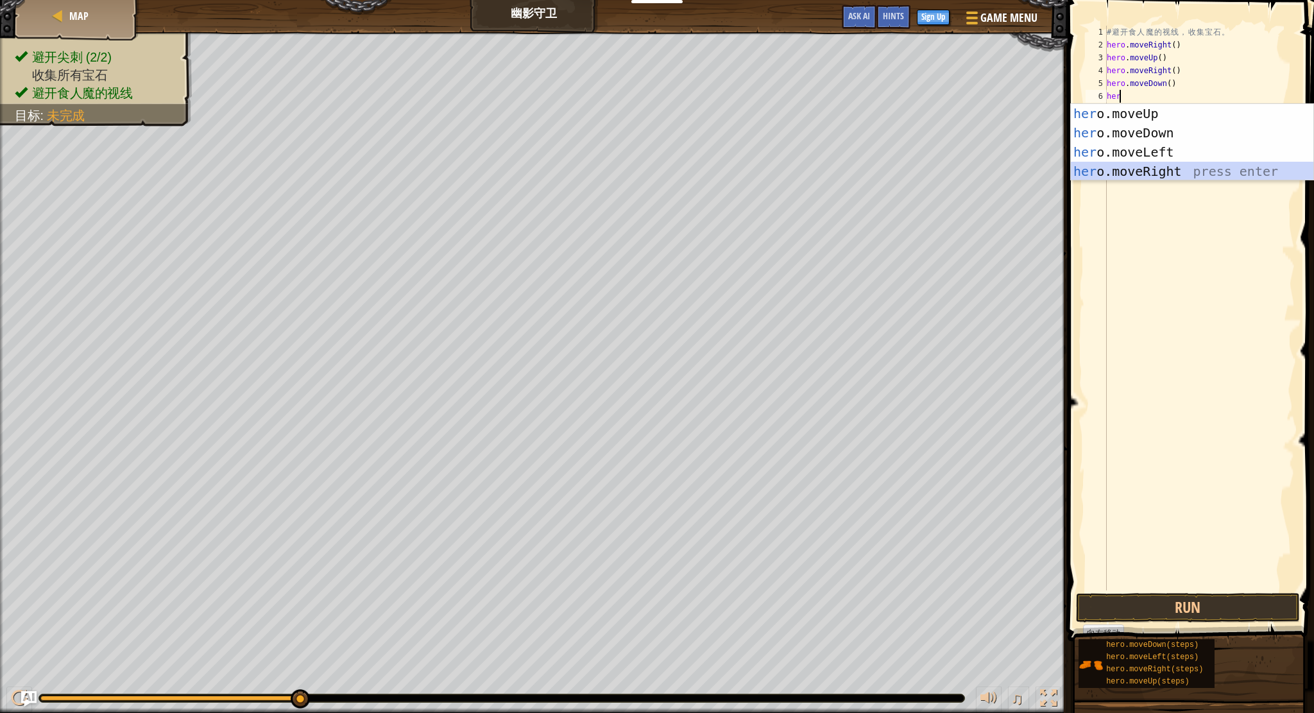
click at [1125, 170] on div "her o.moveUp press enter her o.moveDown press enter her o.moveLeft press enter …" at bounding box center [1192, 161] width 242 height 115
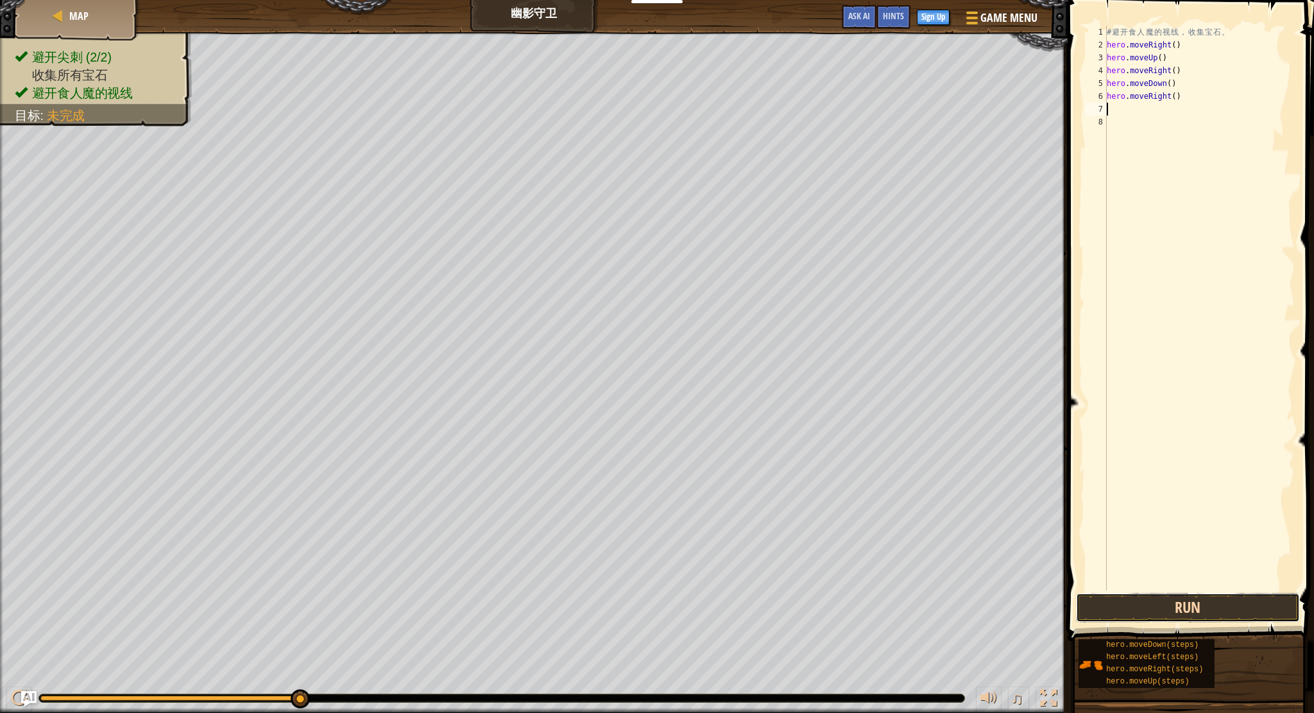
click at [1137, 607] on button "Run" at bounding box center [1188, 608] width 224 height 30
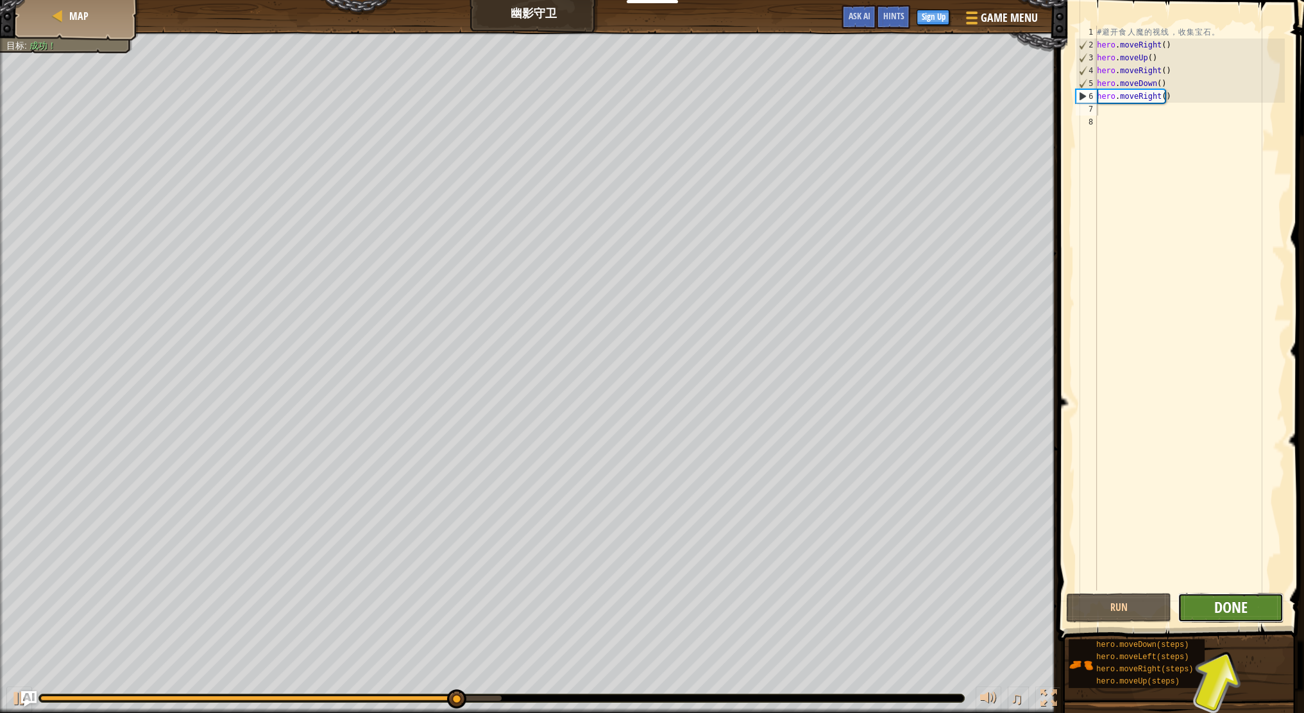
click at [1232, 610] on span "Done" at bounding box center [1230, 607] width 33 height 21
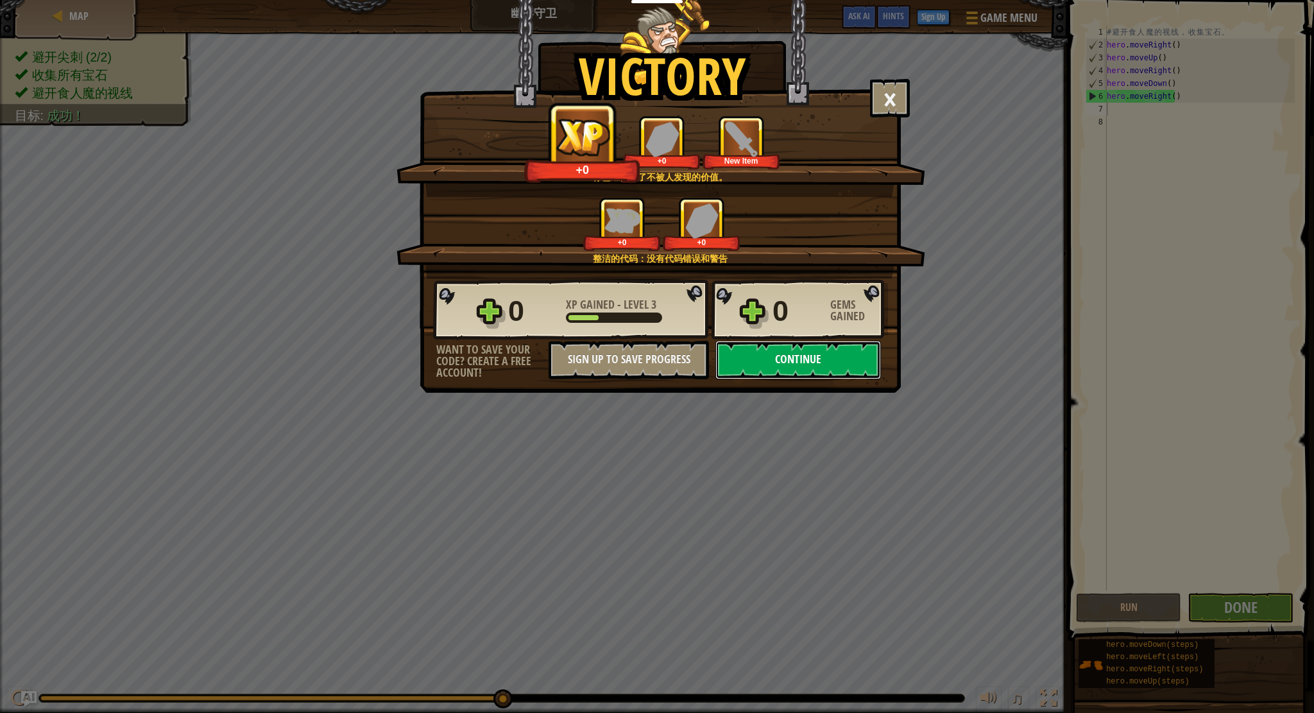
click at [840, 363] on button "Continue" at bounding box center [798, 360] width 166 height 38
select select "zh-HANS"
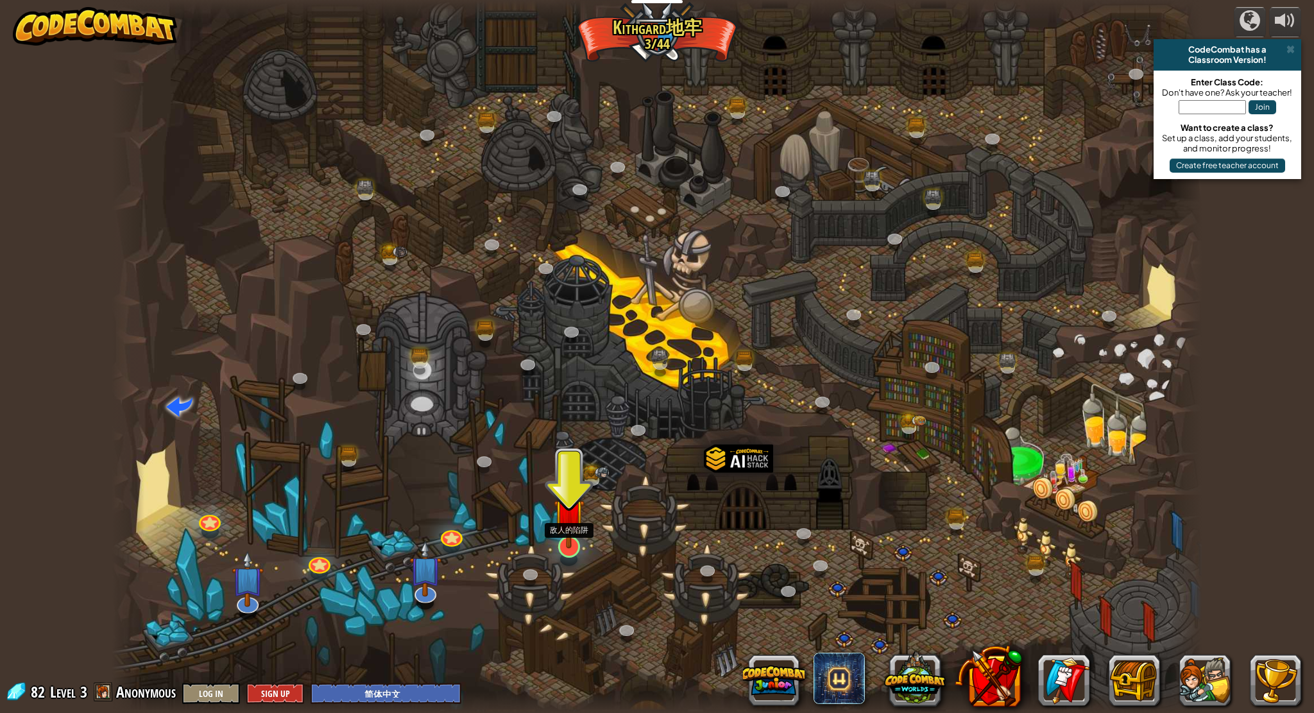
click at [574, 527] on img at bounding box center [569, 514] width 31 height 70
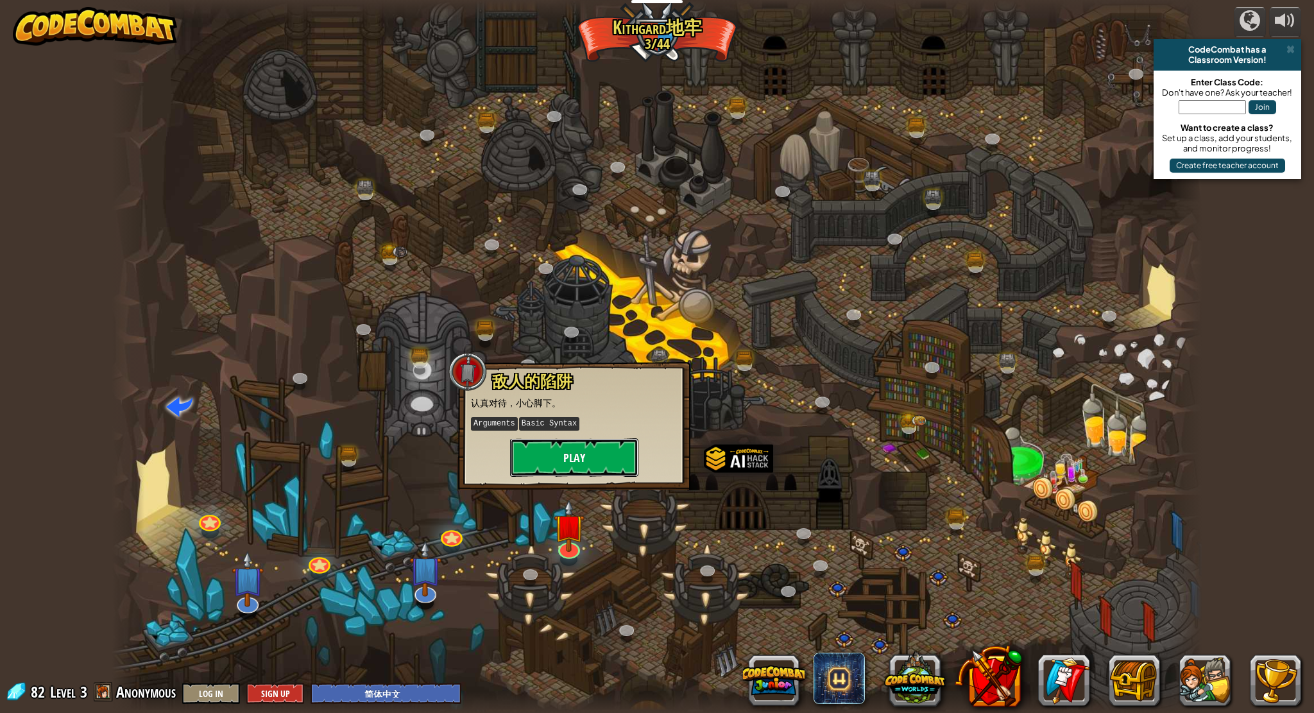
click at [593, 455] on button "Play" at bounding box center [574, 457] width 128 height 38
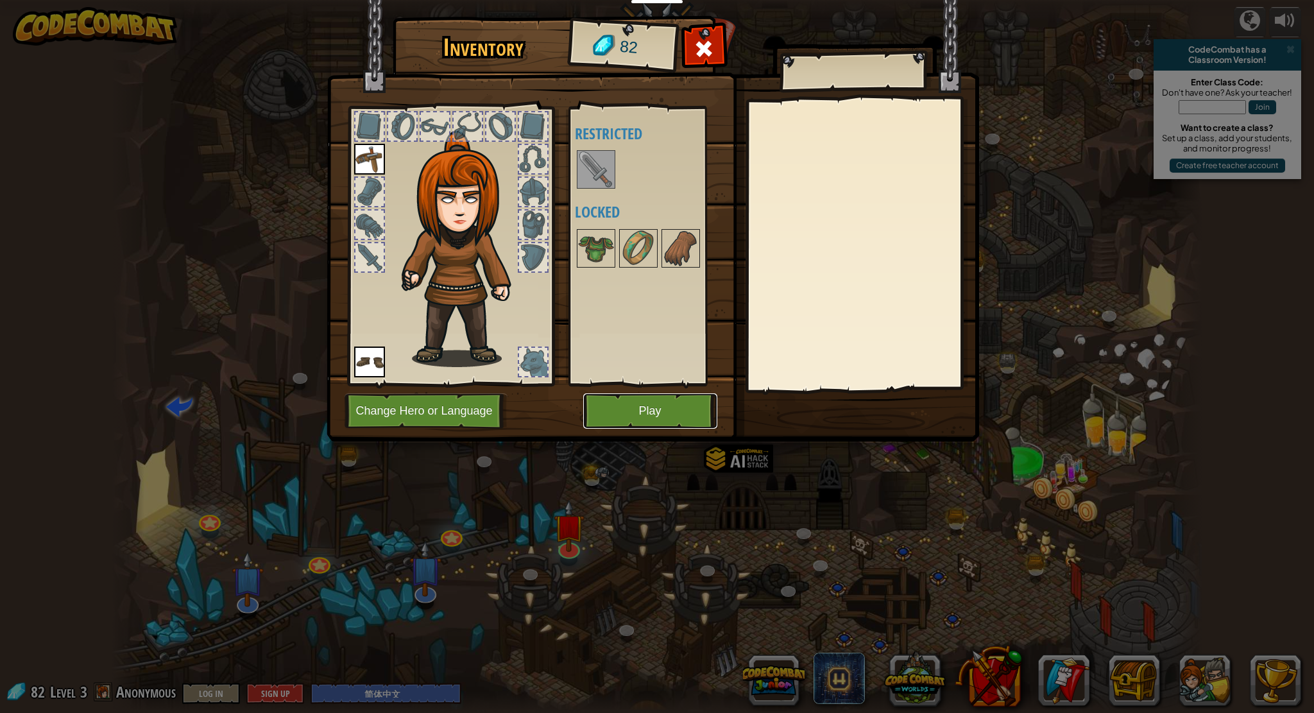
click at [628, 404] on button "Play" at bounding box center [650, 410] width 134 height 35
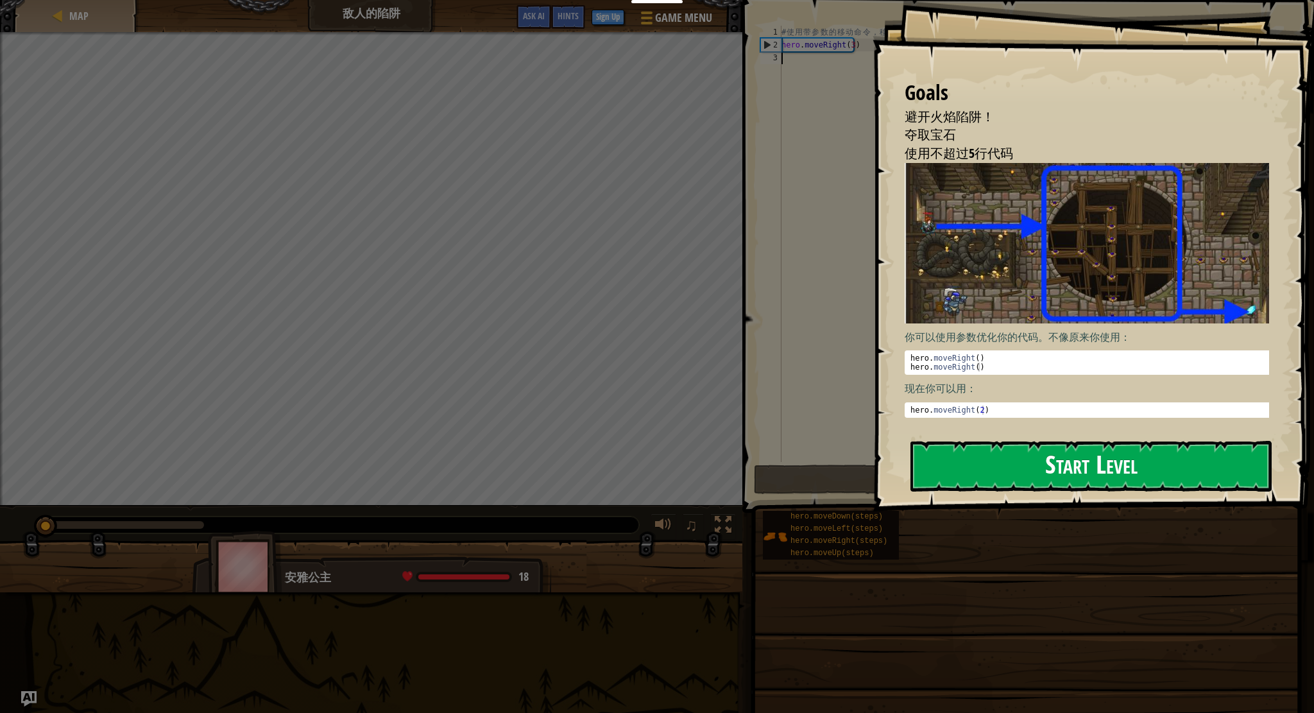
click at [981, 477] on button "Start Level" at bounding box center [1090, 466] width 361 height 51
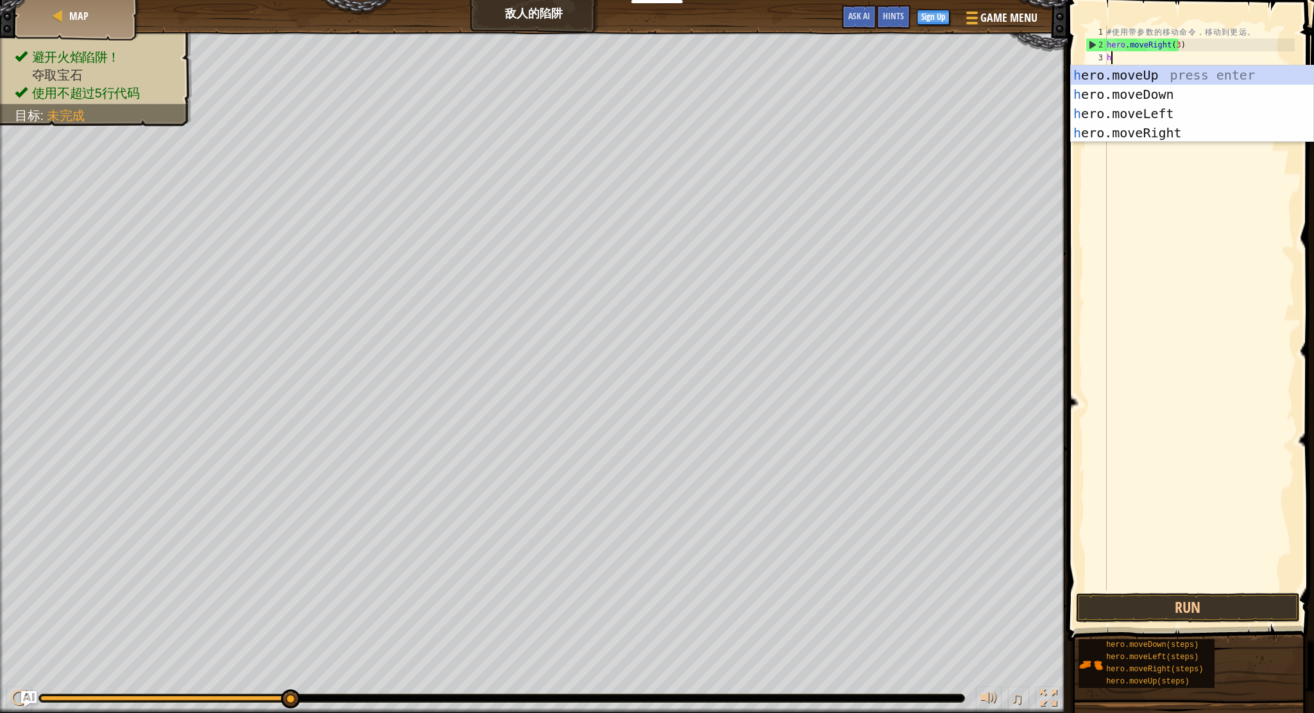
scroll to position [6, 0]
type textarea "her"
click at [1107, 69] on div "her o.moveUp press enter her o.moveDown press enter her o.moveLeft press enter …" at bounding box center [1192, 122] width 242 height 115
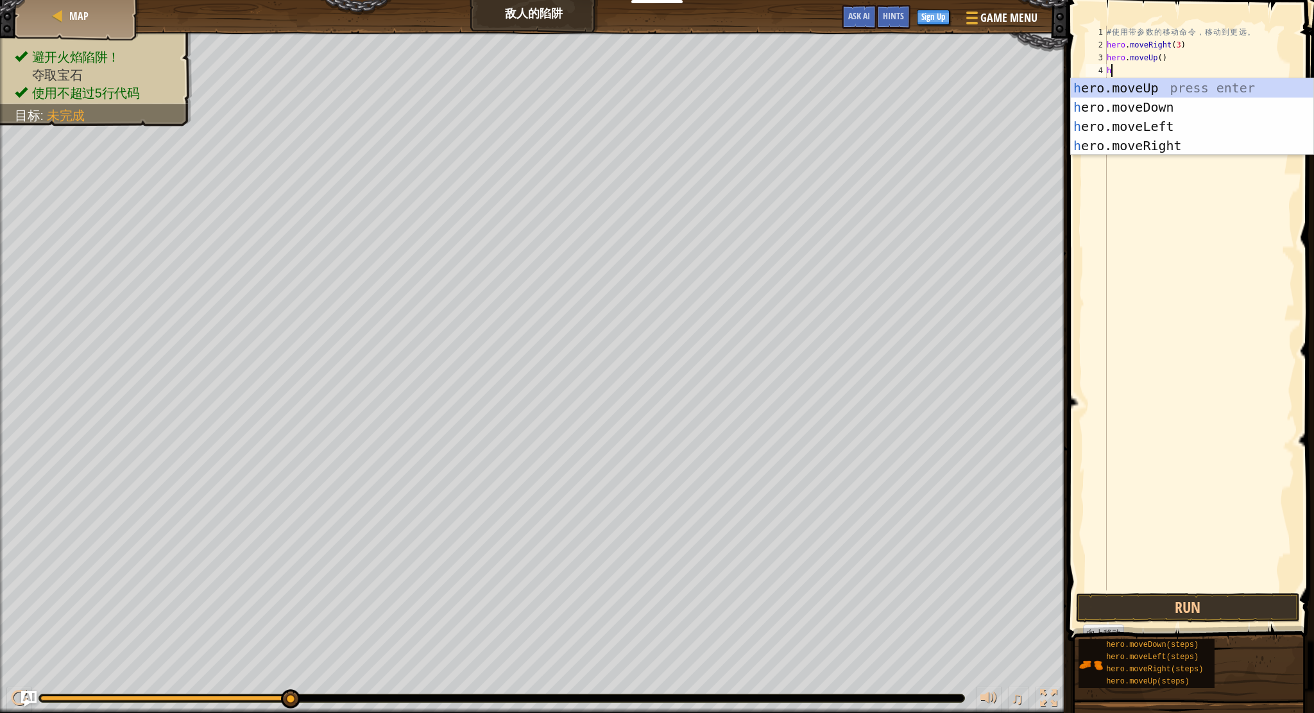
type textarea "her"
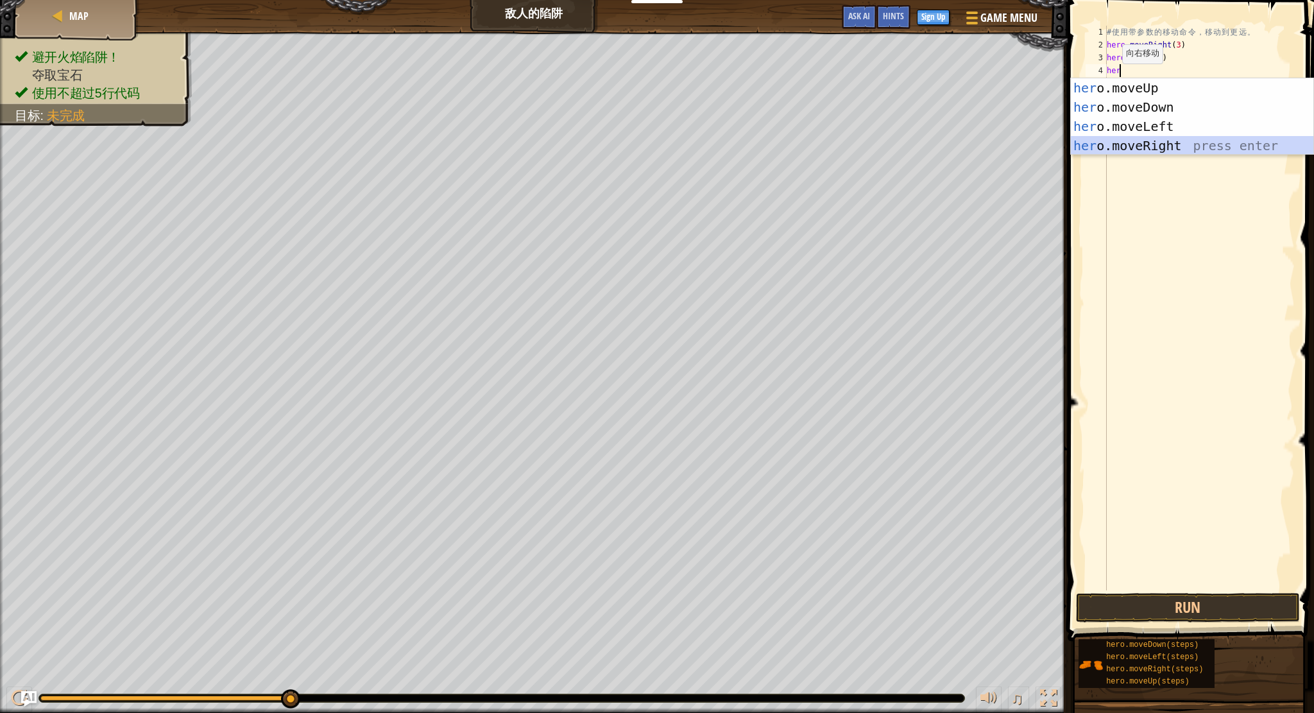
click at [1119, 144] on div "her o.moveUp press enter her o.moveDown press enter her o.moveLeft press enter …" at bounding box center [1192, 135] width 242 height 115
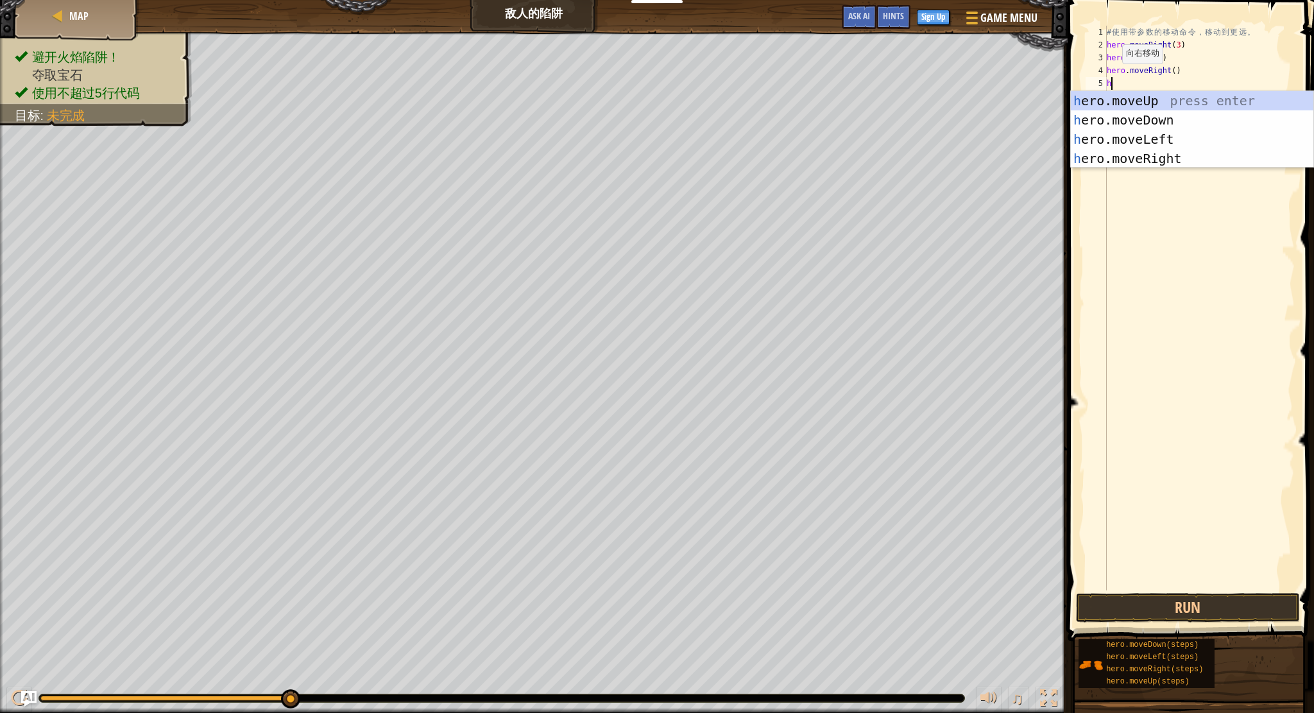
type textarea "her"
click at [1150, 116] on div "her o.moveUp press enter her o.moveDown press enter her o.moveLeft press enter …" at bounding box center [1192, 148] width 242 height 115
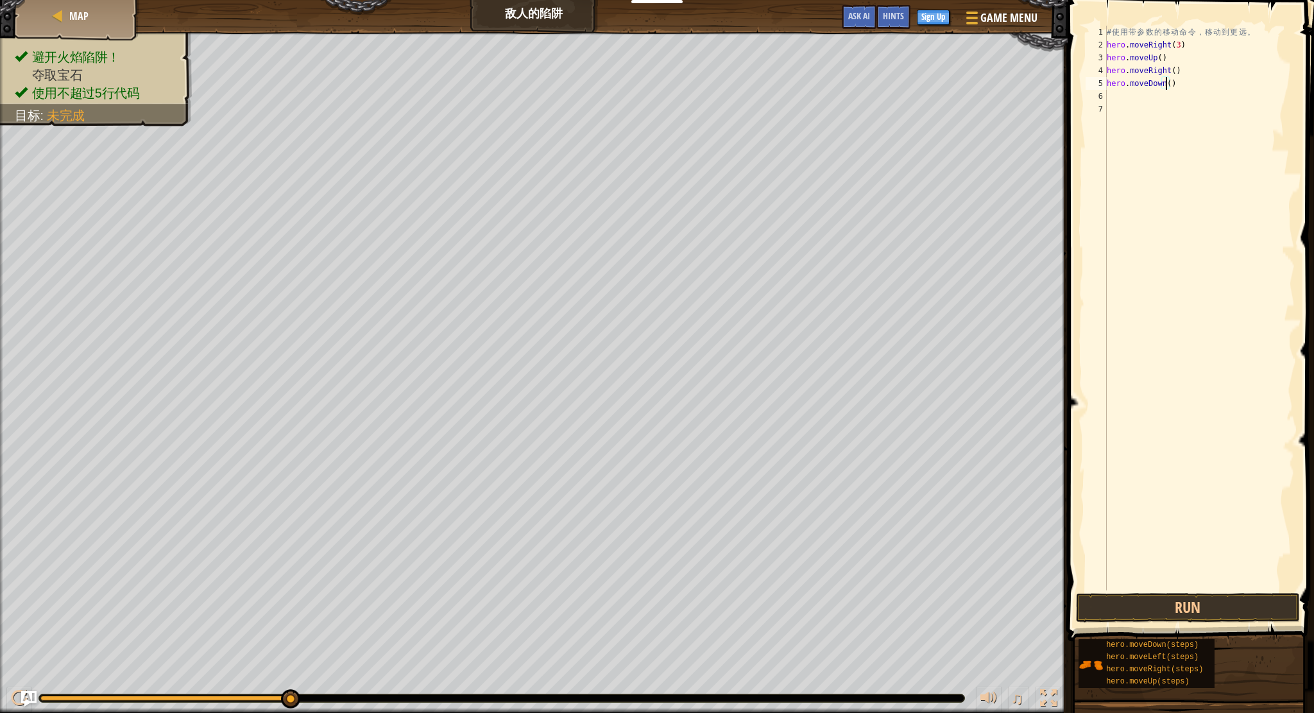
click at [1166, 87] on div "# 使 用 带 参 数 的 移 动 命 令 ， 移 动 到 更 远 。 hero . moveRight ( 3 ) hero . moveUp ( ) he…" at bounding box center [1199, 321] width 191 height 590
type textarea "hero.moveDown(3)"
click at [1137, 140] on div "# 使 用 带 参 数 的 移 动 命 令 ， 移 动 到 更 远 。 hero . moveRight ( 3 ) hero . moveUp ( ) he…" at bounding box center [1199, 321] width 191 height 590
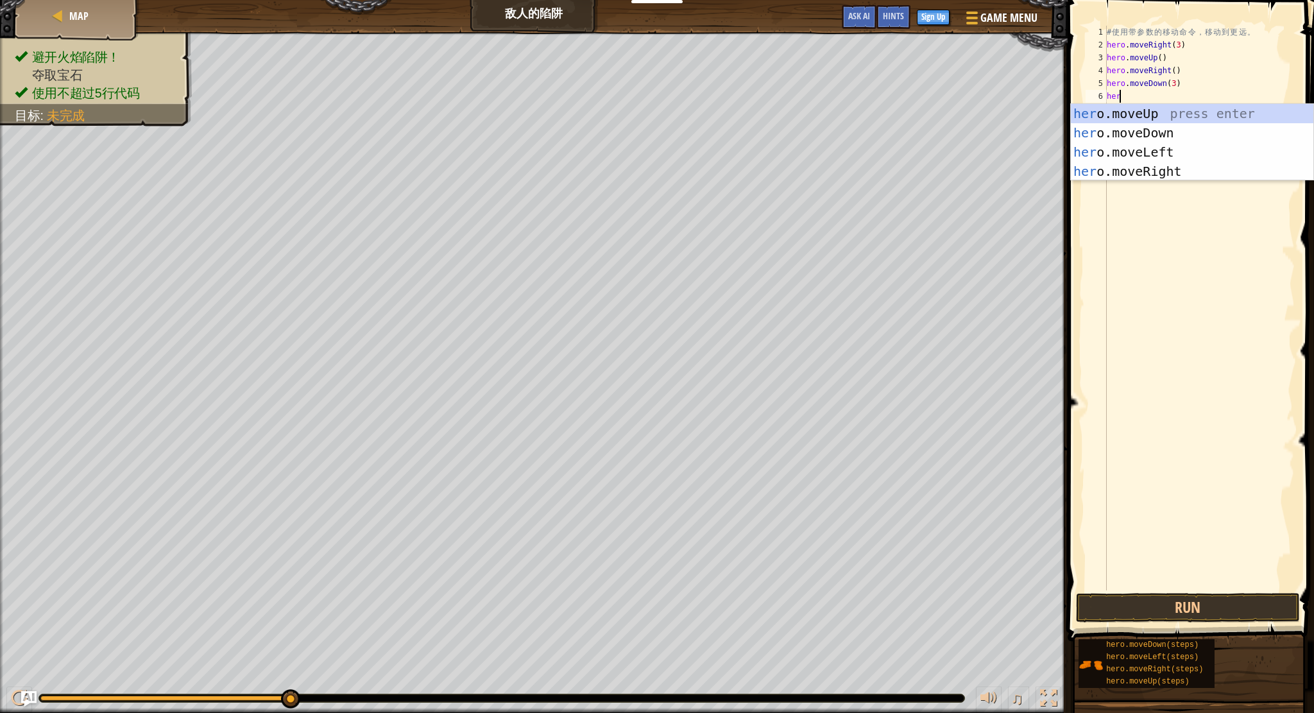
type textarea "hero"
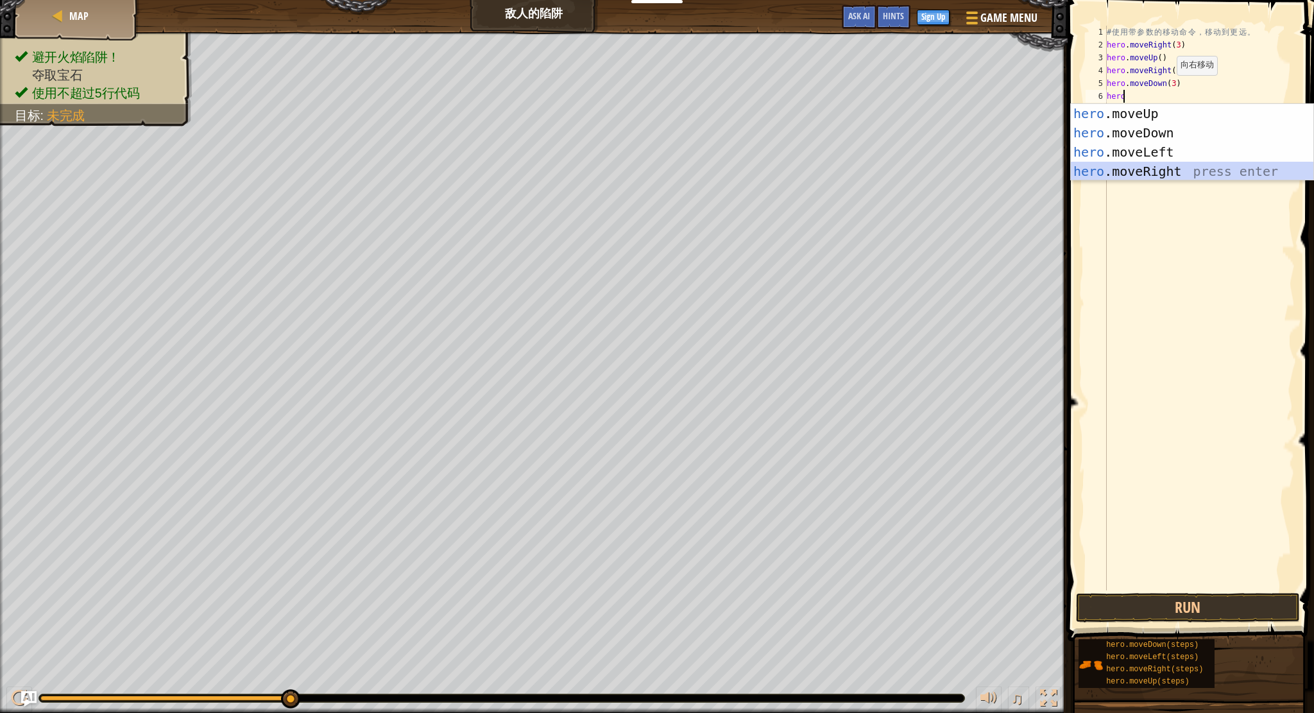
click at [1180, 174] on div "hero .moveUp press enter hero .moveDown press enter hero .moveLeft press enter …" at bounding box center [1192, 161] width 242 height 115
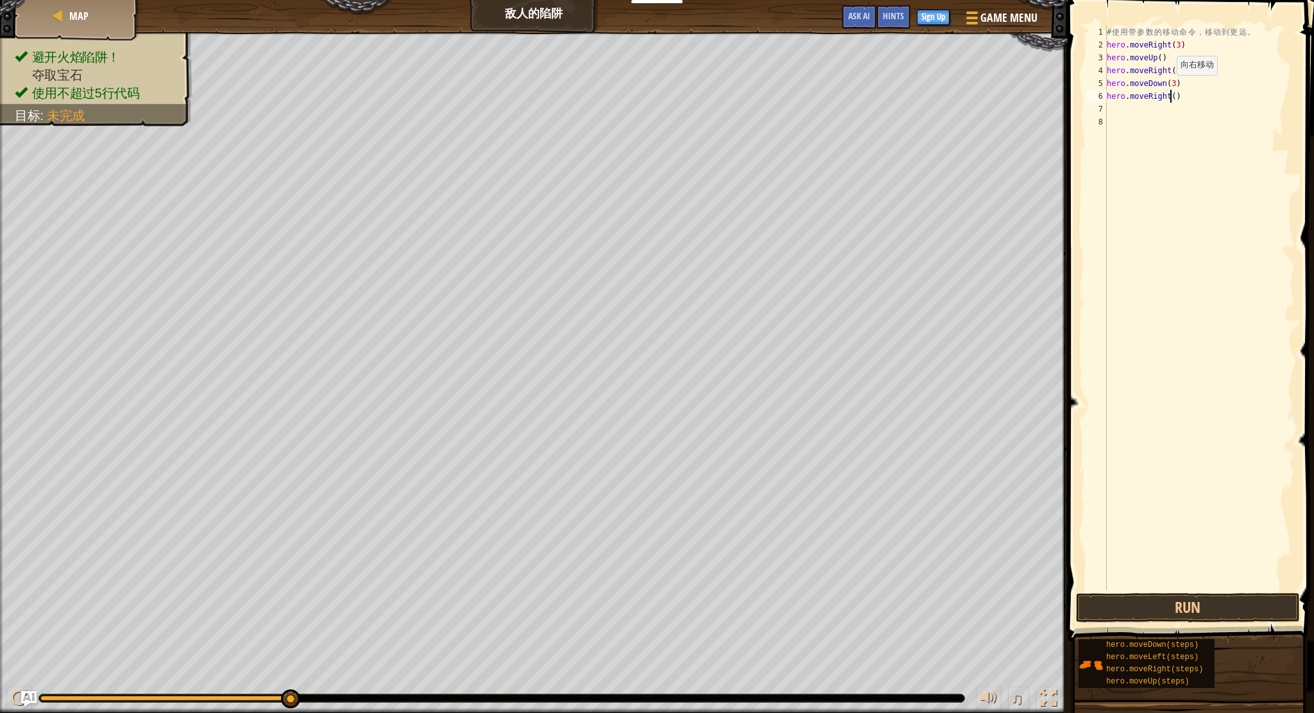
scroll to position [6, 5]
type textarea "hero.moveRight(2)"
click at [1119, 608] on button "Run" at bounding box center [1188, 608] width 224 height 30
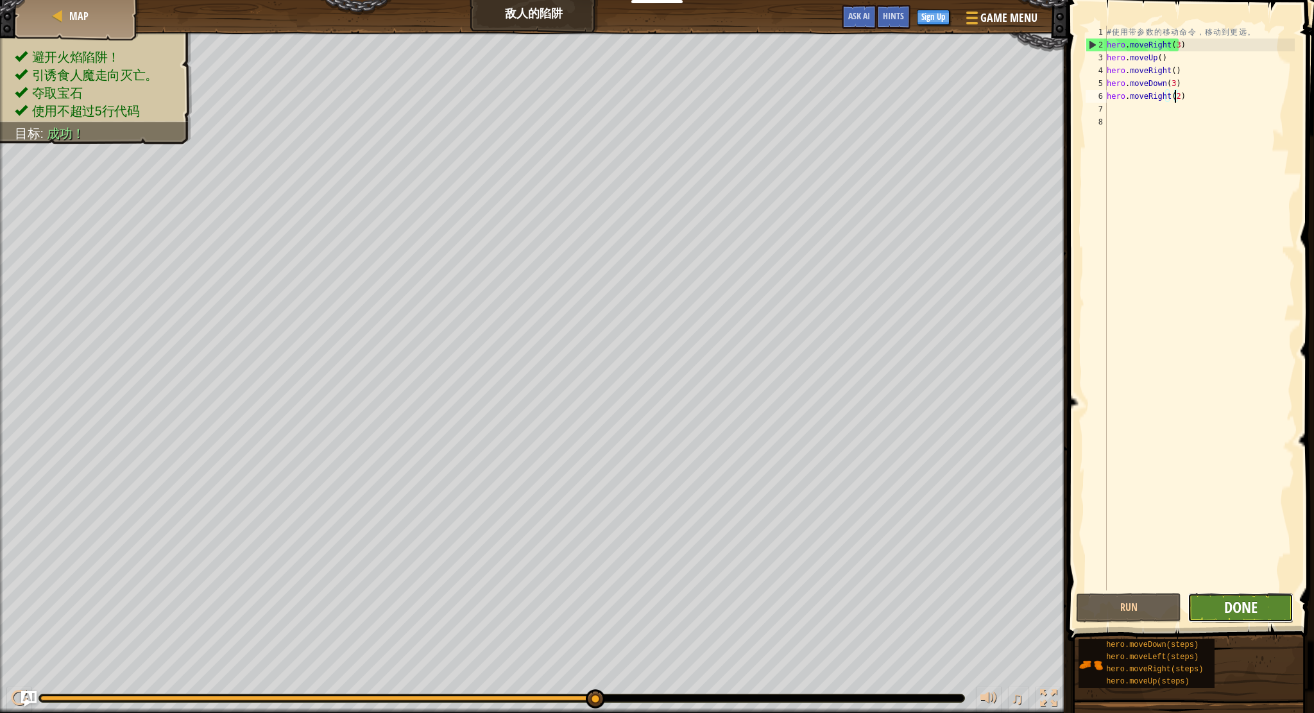
click at [1241, 599] on span "Done" at bounding box center [1240, 607] width 33 height 21
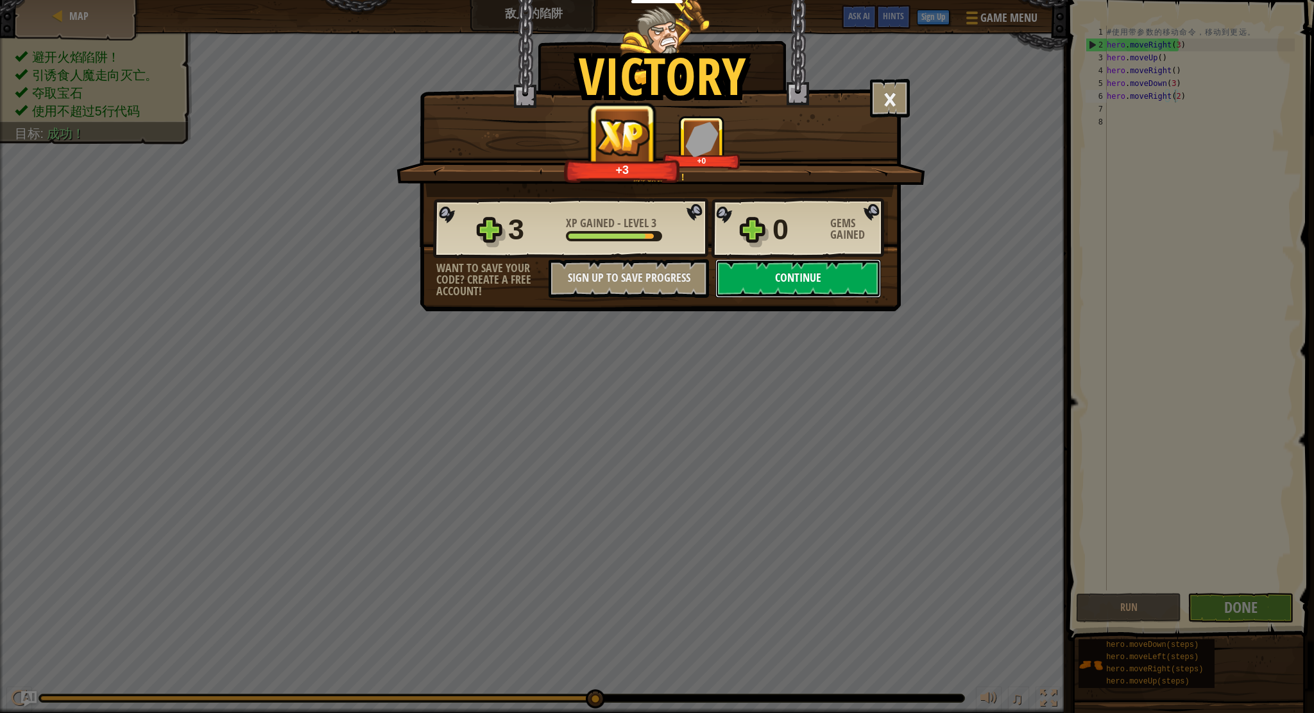
click at [816, 274] on button "Continue" at bounding box center [798, 278] width 166 height 38
select select "zh-HANS"
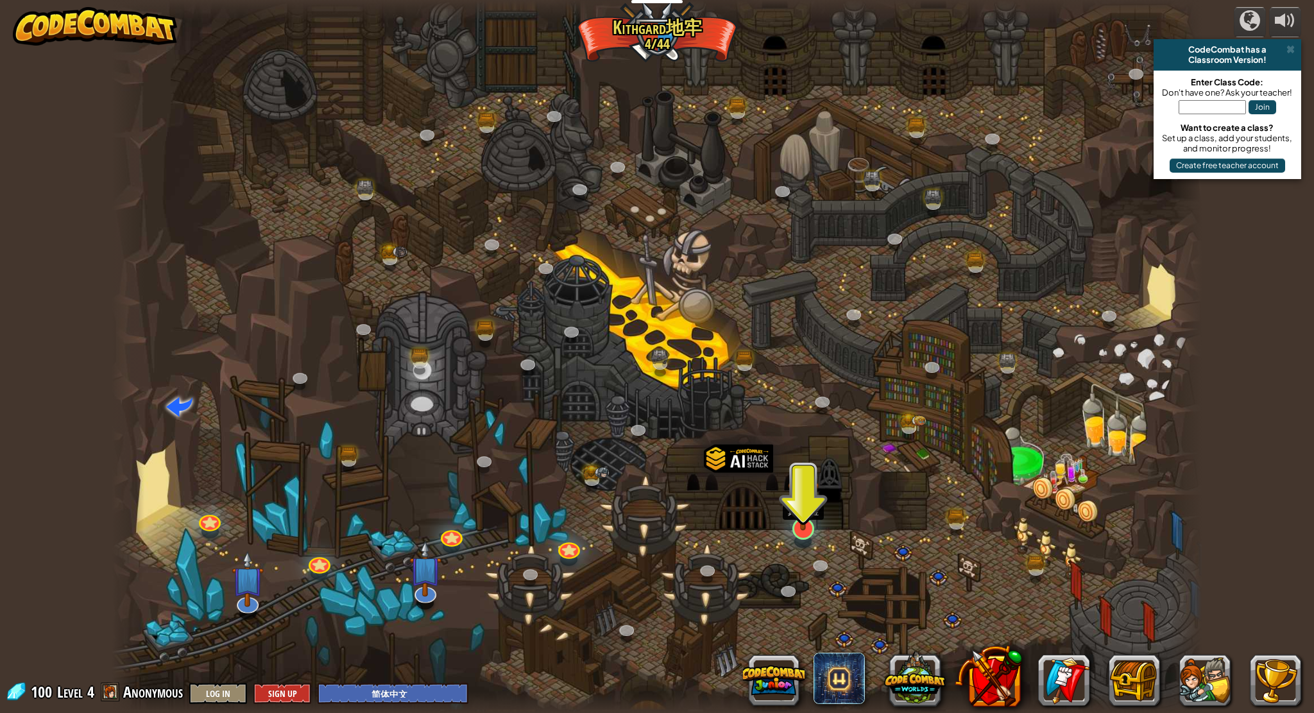
click at [794, 522] on img at bounding box center [803, 496] width 31 height 70
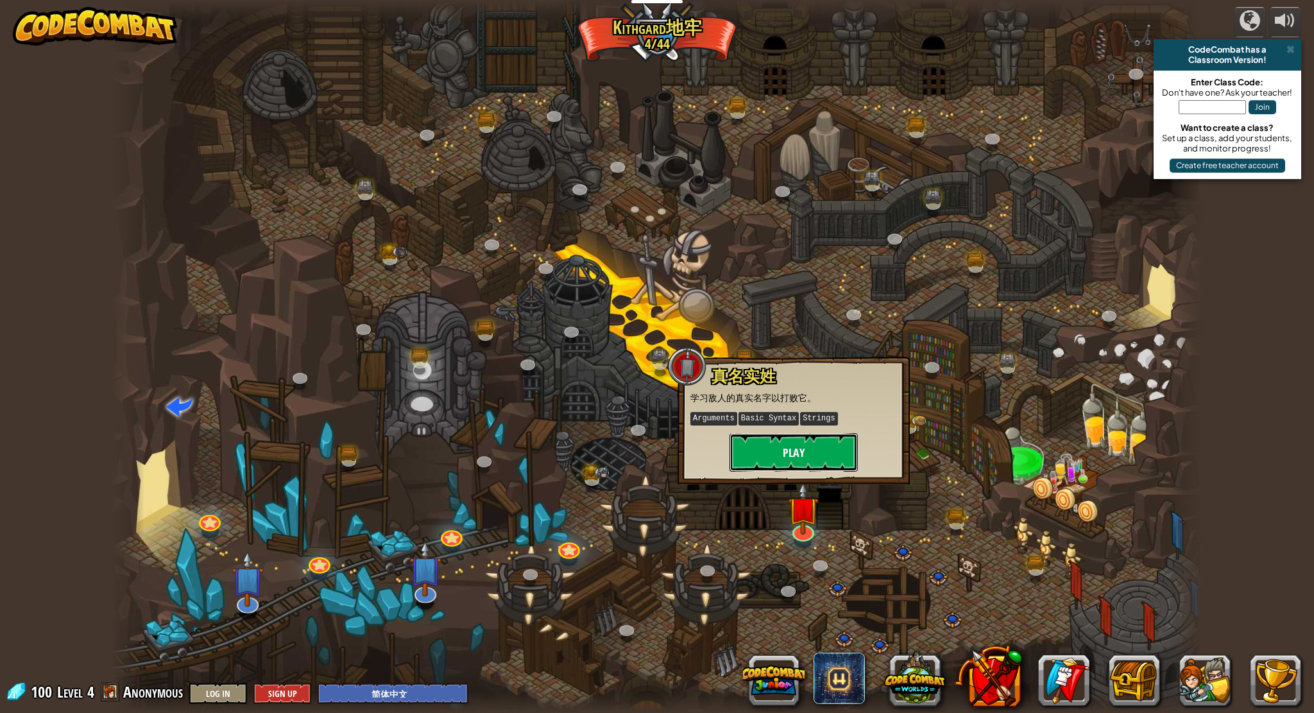
click at [790, 443] on button "Play" at bounding box center [793, 452] width 128 height 38
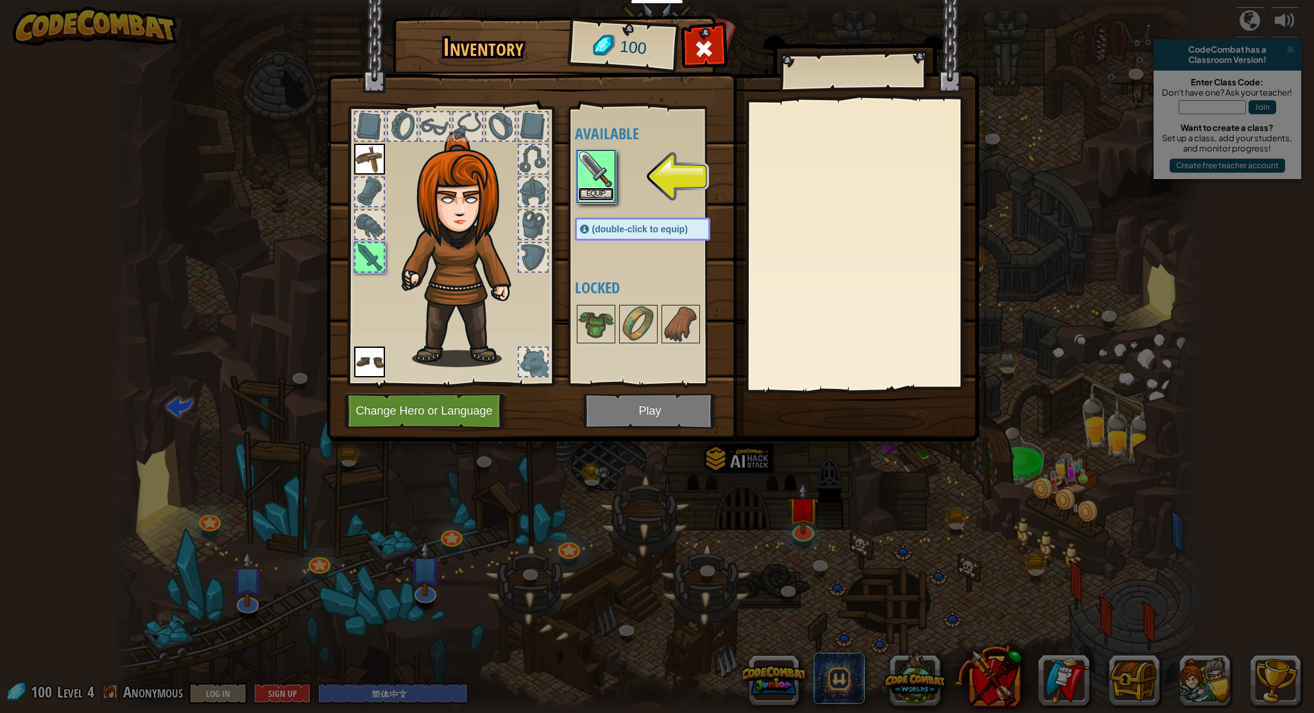
click at [595, 192] on button "Equip" at bounding box center [596, 193] width 36 height 13
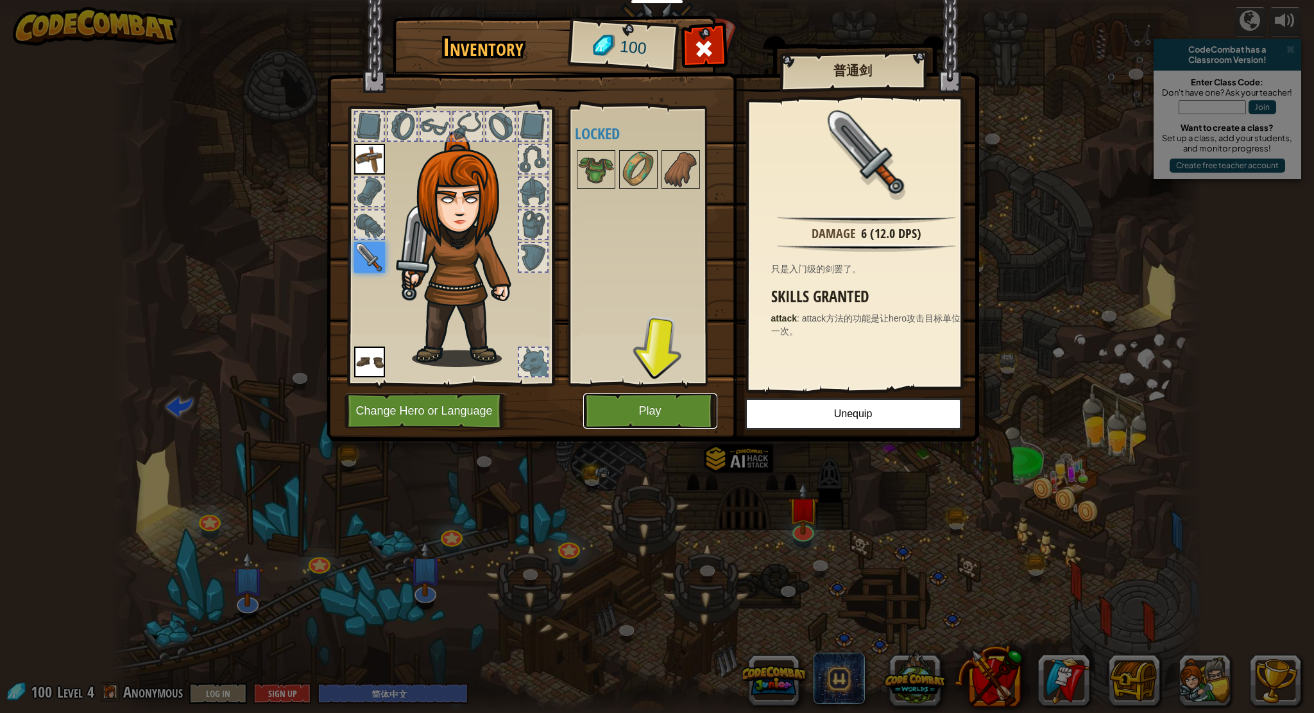
click at [662, 398] on button "Play" at bounding box center [650, 410] width 134 height 35
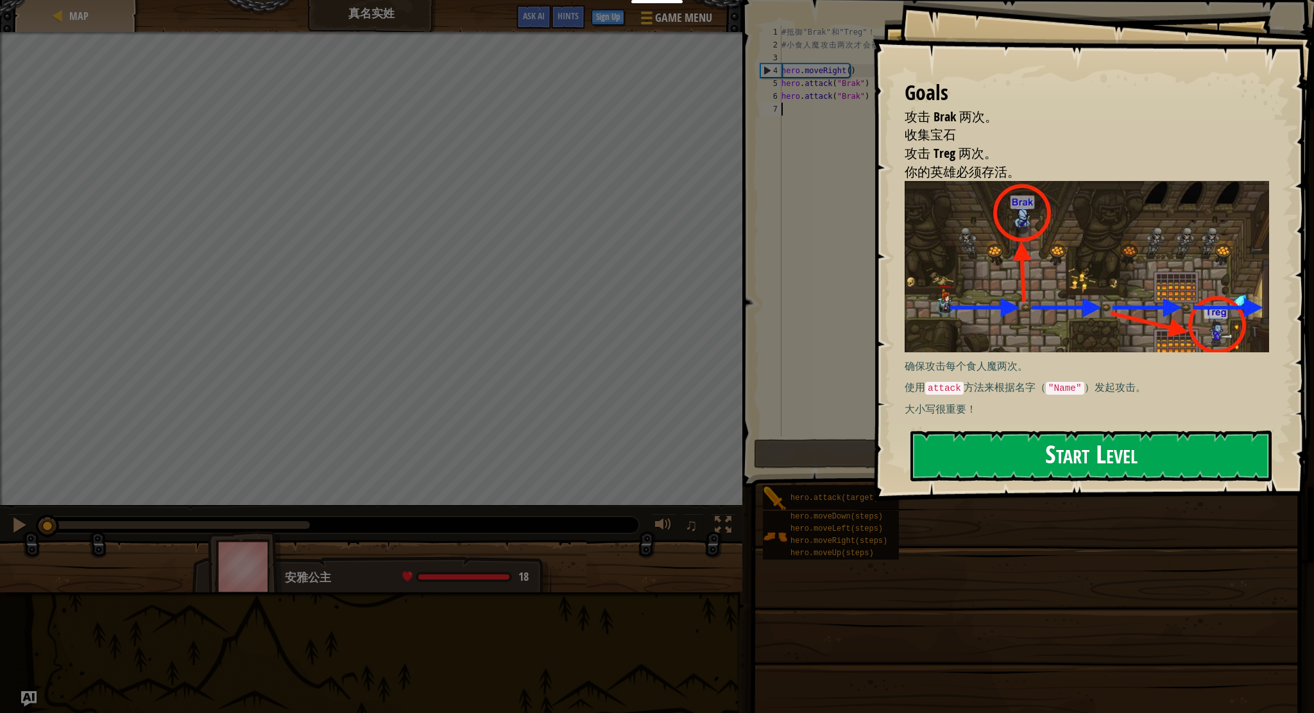
click at [936, 456] on button "Start Level" at bounding box center [1090, 455] width 361 height 51
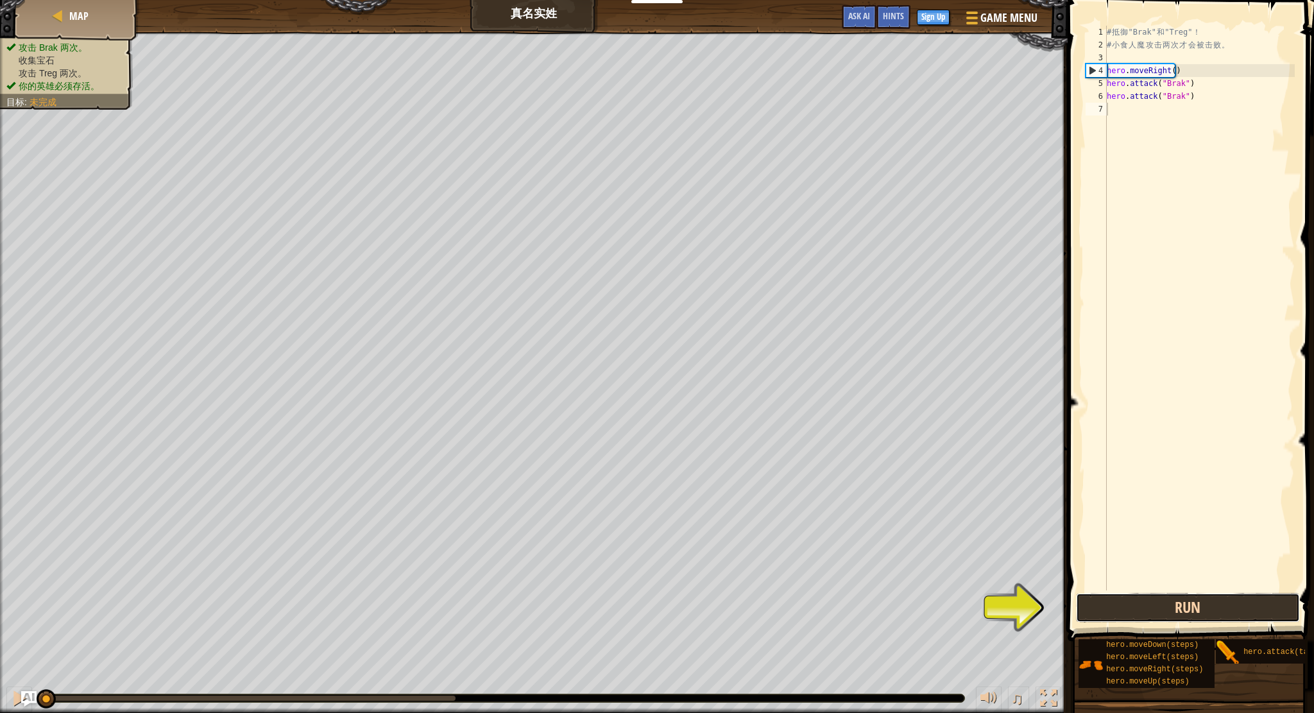
click at [1092, 600] on button "Run" at bounding box center [1188, 608] width 224 height 30
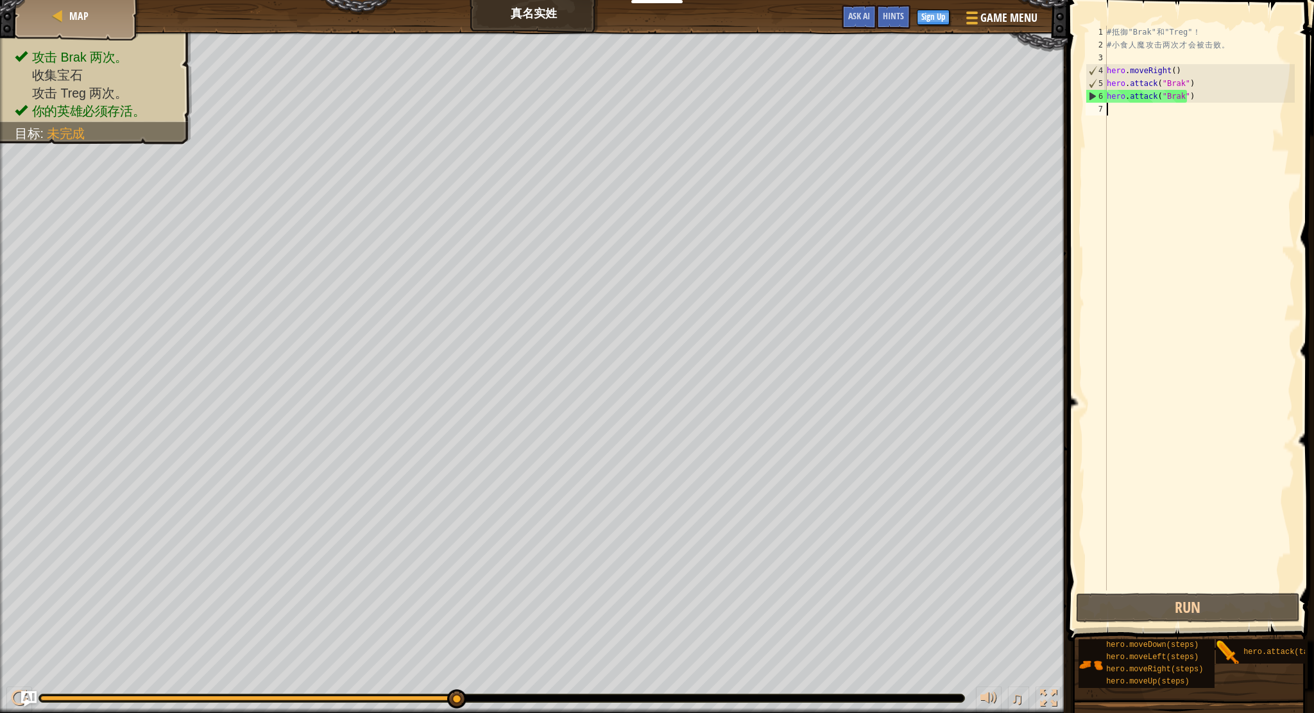
scroll to position [6, 0]
type textarea "mo"
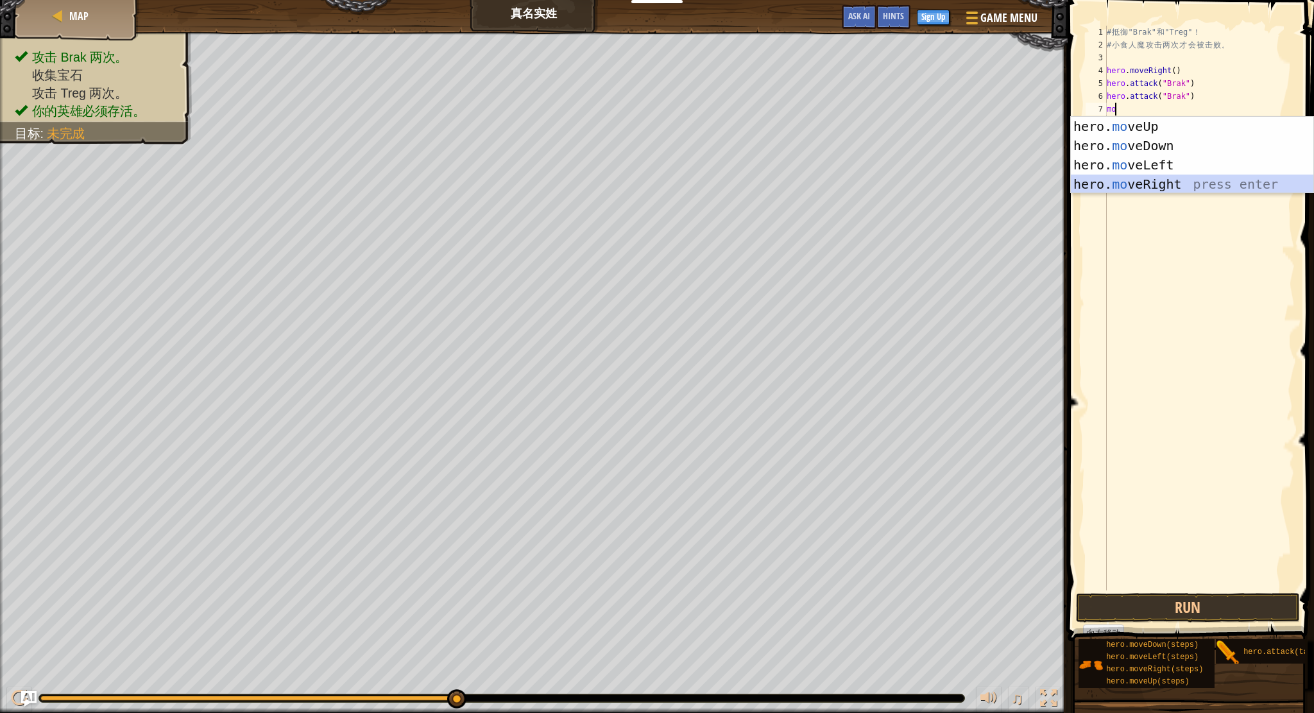
click at [1155, 189] on div "hero. mo veUp press enter hero. mo veDown press enter hero. mo veLeft press ent…" at bounding box center [1192, 174] width 242 height 115
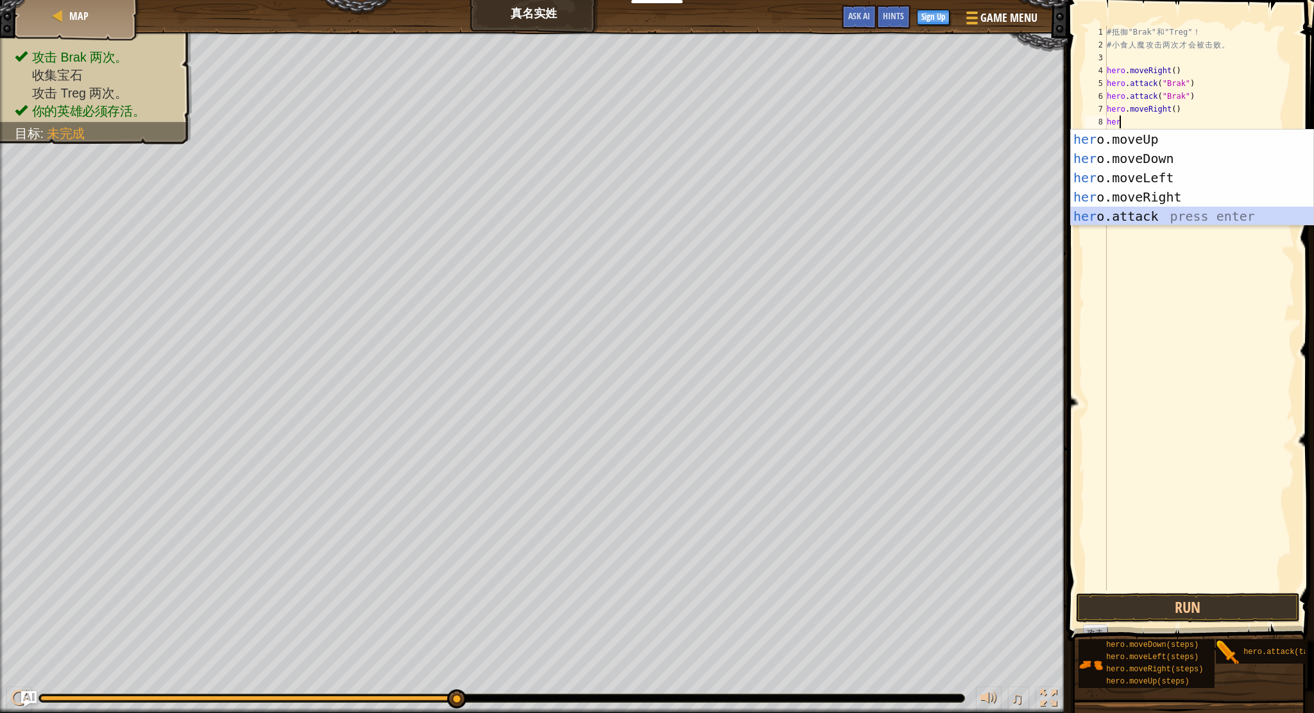
click at [1166, 215] on div "her o.moveUp press enter her o.moveDown press enter her o.moveLeft press enter …" at bounding box center [1192, 197] width 242 height 135
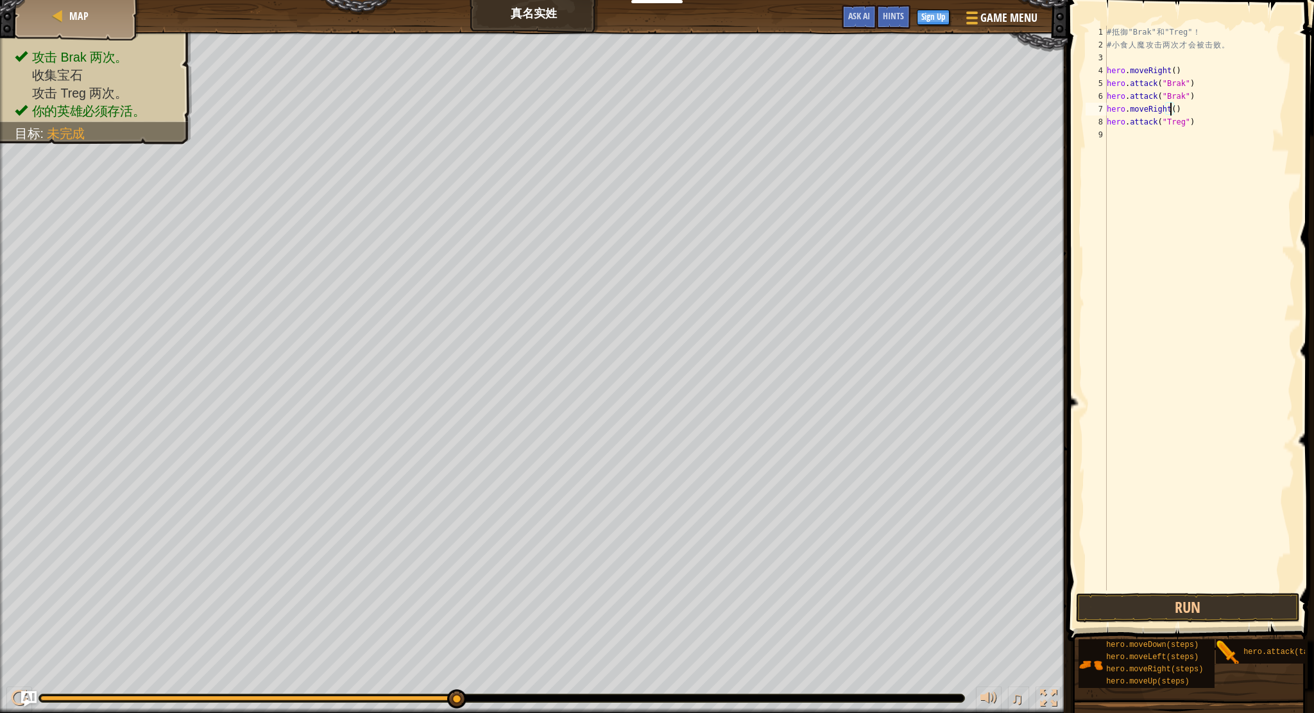
scroll to position [6, 5]
click at [1131, 611] on button "Run" at bounding box center [1188, 608] width 224 height 30
type textarea "hero.attack("Treg")"
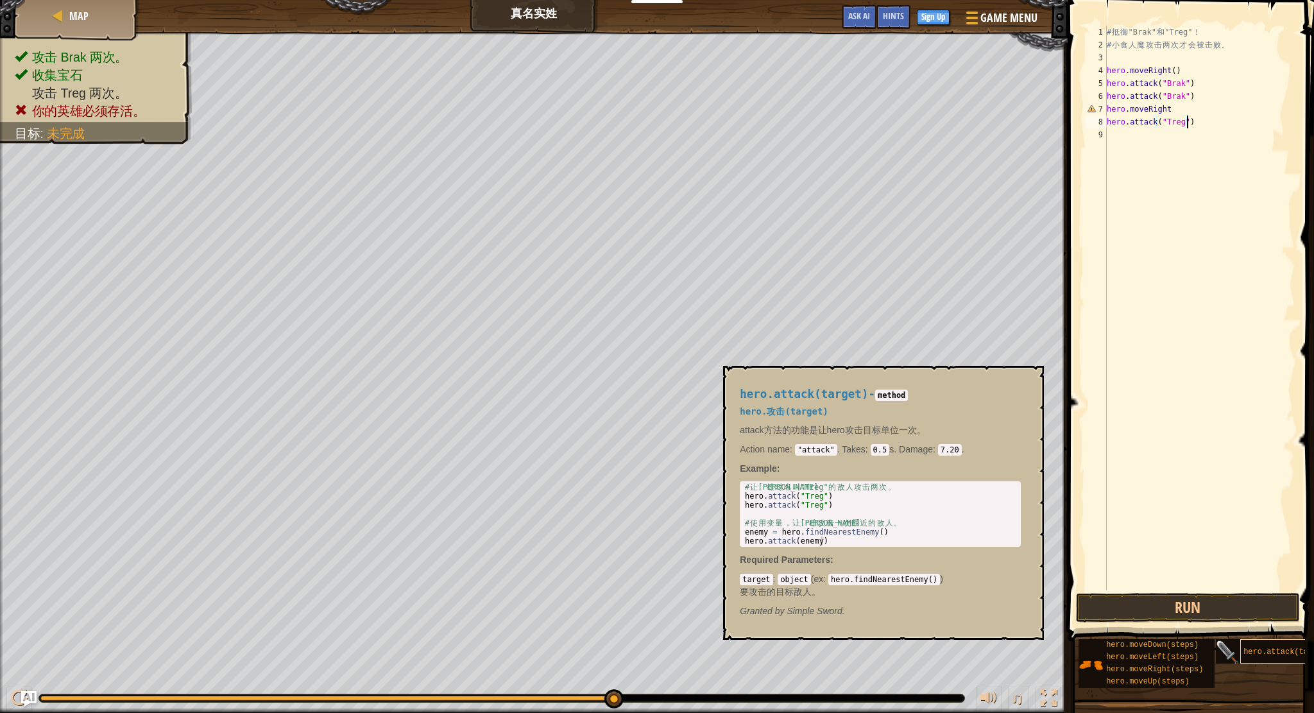
scroll to position [6, 0]
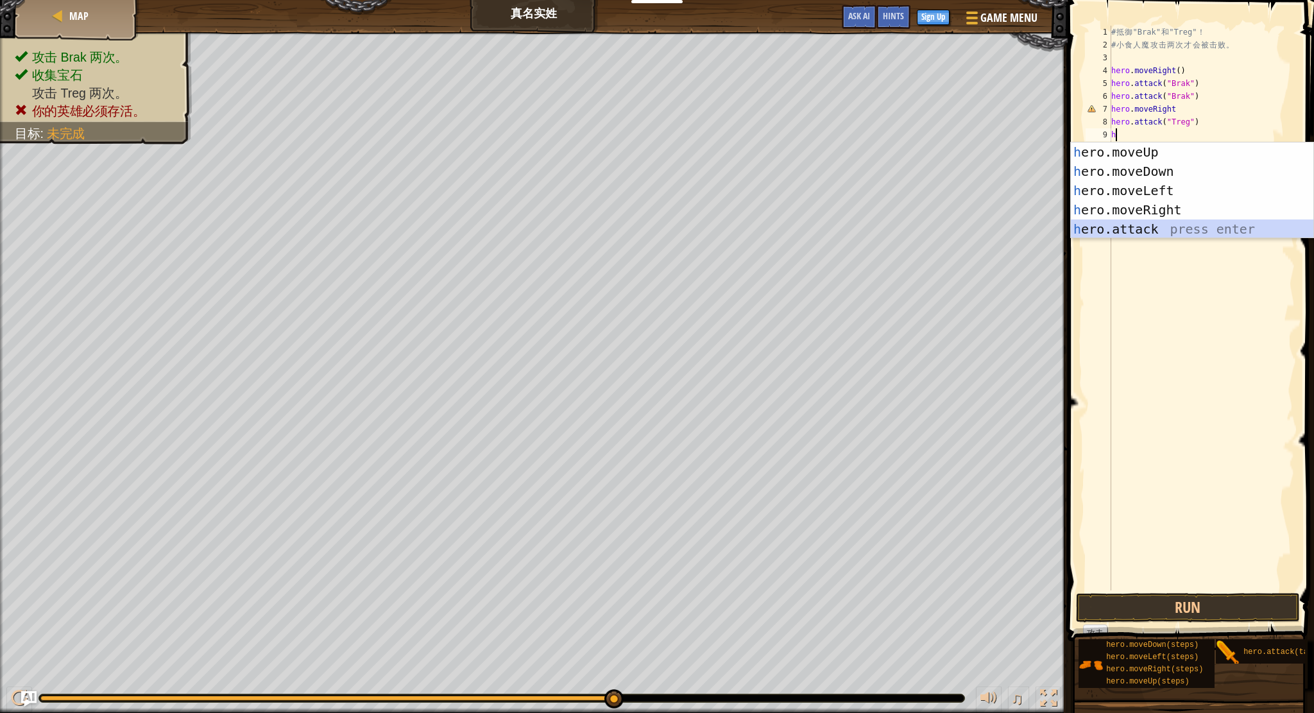
click at [1167, 228] on div "h ero.moveUp press enter h ero.moveDown press enter h ero.moveLeft press enter …" at bounding box center [1192, 209] width 242 height 135
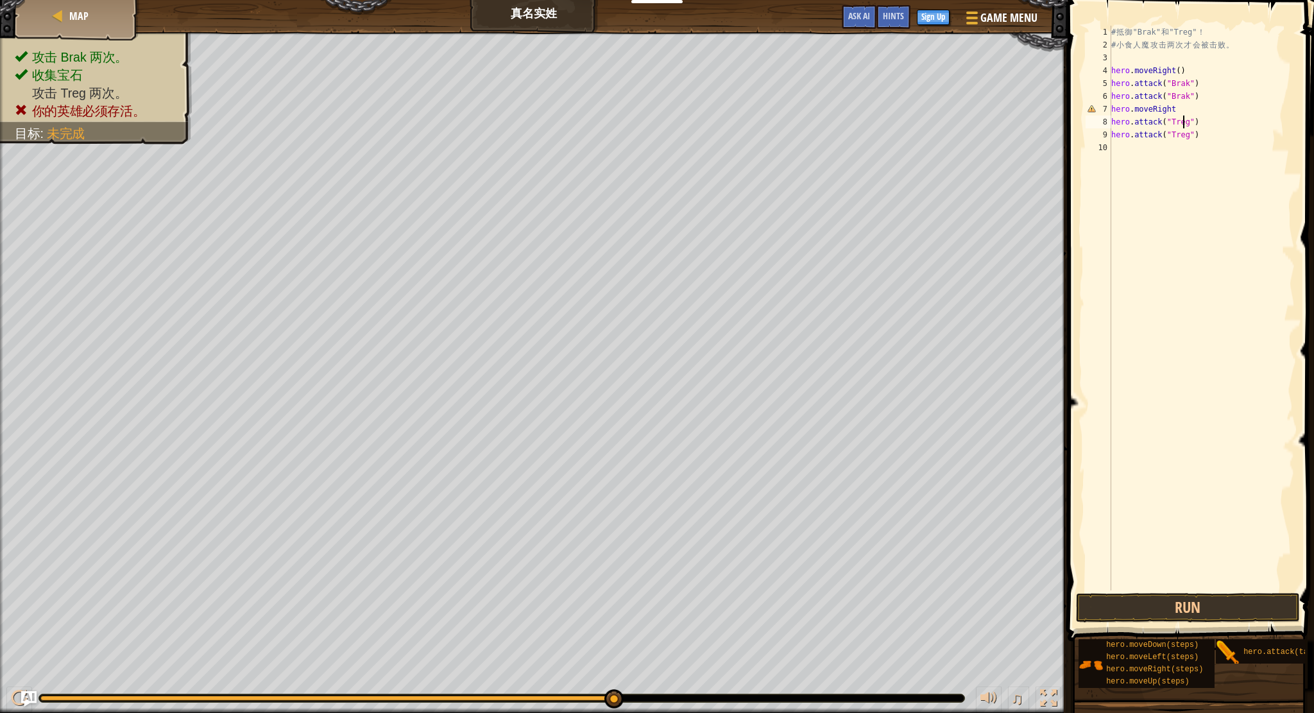
scroll to position [6, 4]
click at [1180, 112] on div "# 抵 御 "Brak" 和 "Treg" ！ # 小 食 人 魔 攻 击 两 次 才 会 被 击 败 。 hero . moveRight ( ) hero…" at bounding box center [1202, 321] width 187 height 590
type textarea "hero.moveRight()"
click at [1103, 609] on button "Run" at bounding box center [1188, 608] width 224 height 30
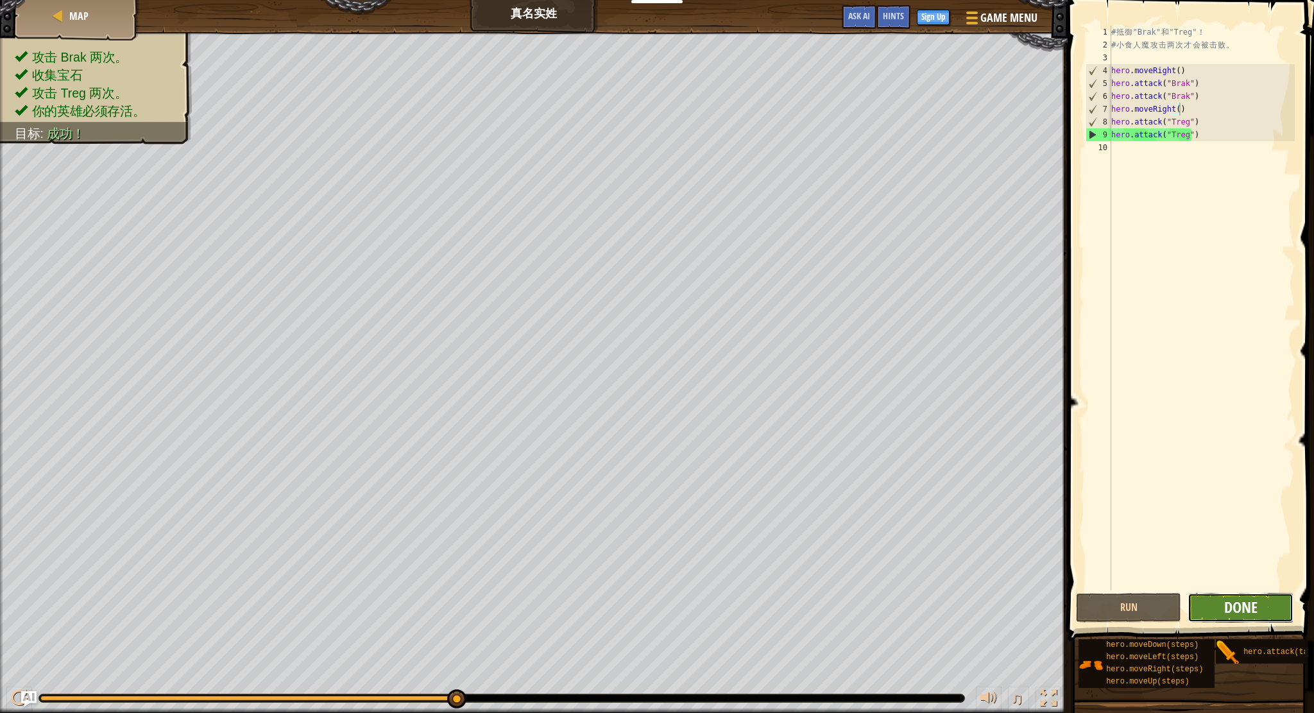
click at [1249, 615] on span "Done" at bounding box center [1240, 607] width 33 height 21
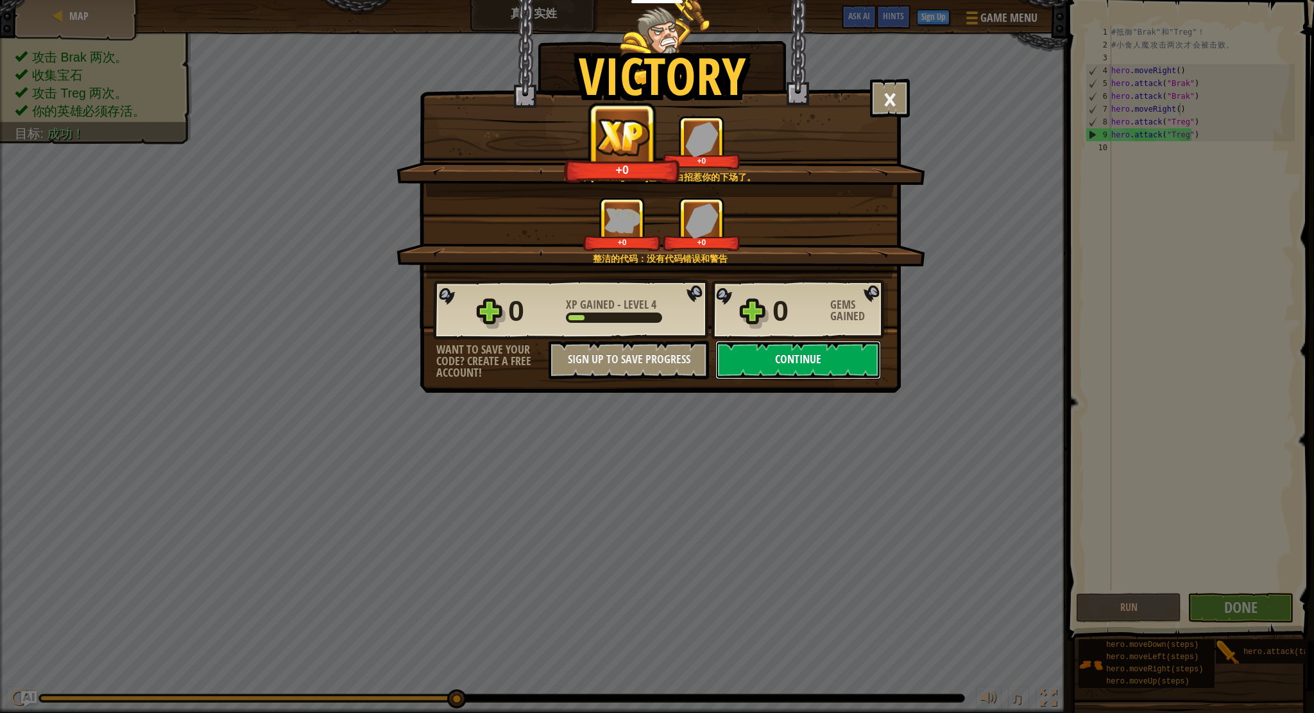
click at [826, 360] on button "Continue" at bounding box center [798, 360] width 166 height 38
select select "zh-HANS"
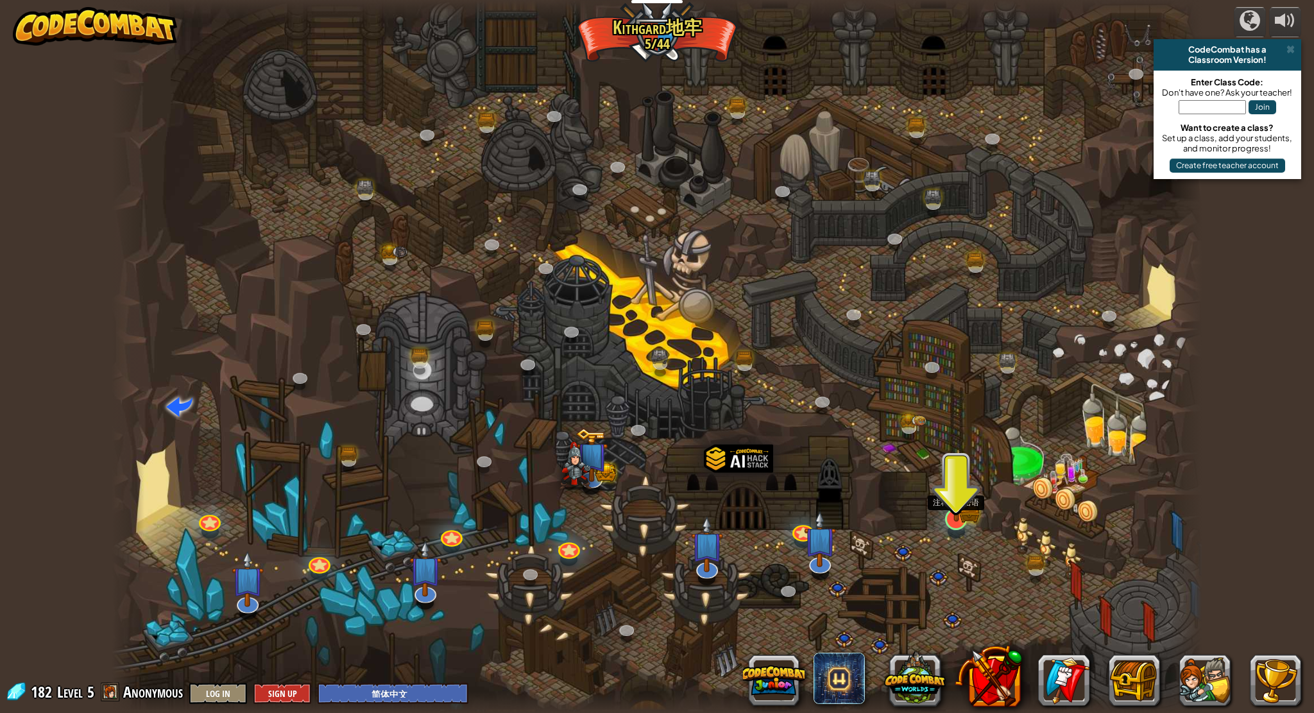
click at [960, 498] on img at bounding box center [956, 489] width 18 height 18
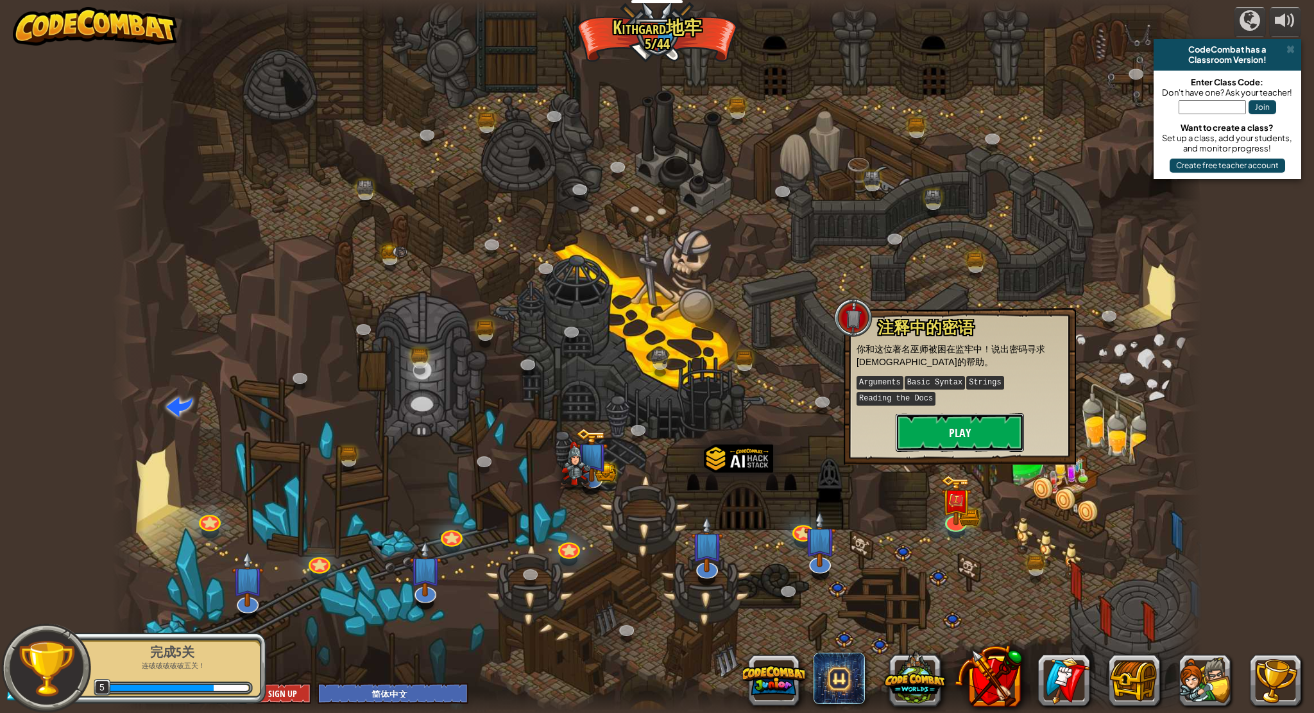
click at [979, 429] on button "Play" at bounding box center [960, 432] width 128 height 38
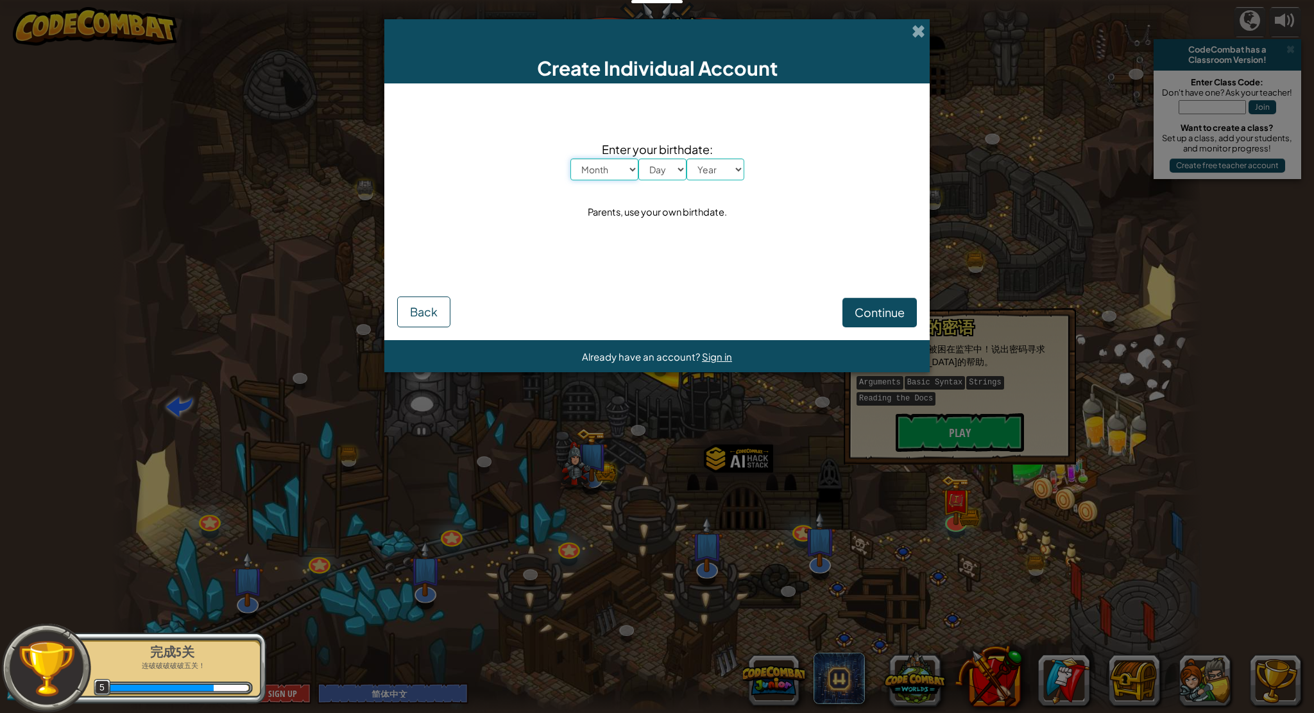
click at [609, 169] on select "Month January February March April May June July August September October Novem…" at bounding box center [604, 169] width 68 height 22
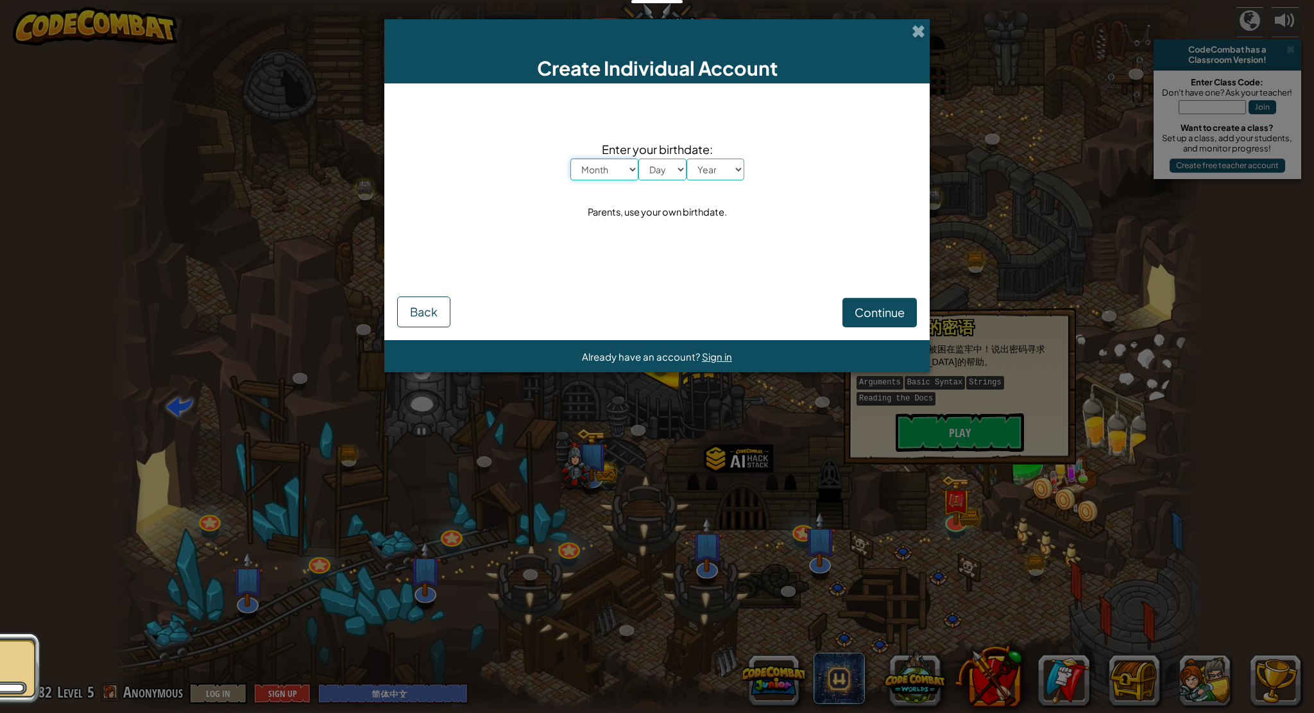
select select "10"
click at [570, 158] on select "Month January February March April May June July August September October Novem…" at bounding box center [604, 169] width 68 height 22
click at [612, 358] on span "Already have an account?" at bounding box center [642, 356] width 120 height 12
click at [654, 171] on select "Day 1 2 3 4 5 6 7 8 9 10 11 12 13 14 15 16 17 18 19 20 21 22 23 24 25 26 27 28 …" at bounding box center [662, 169] width 48 height 22
select select "18"
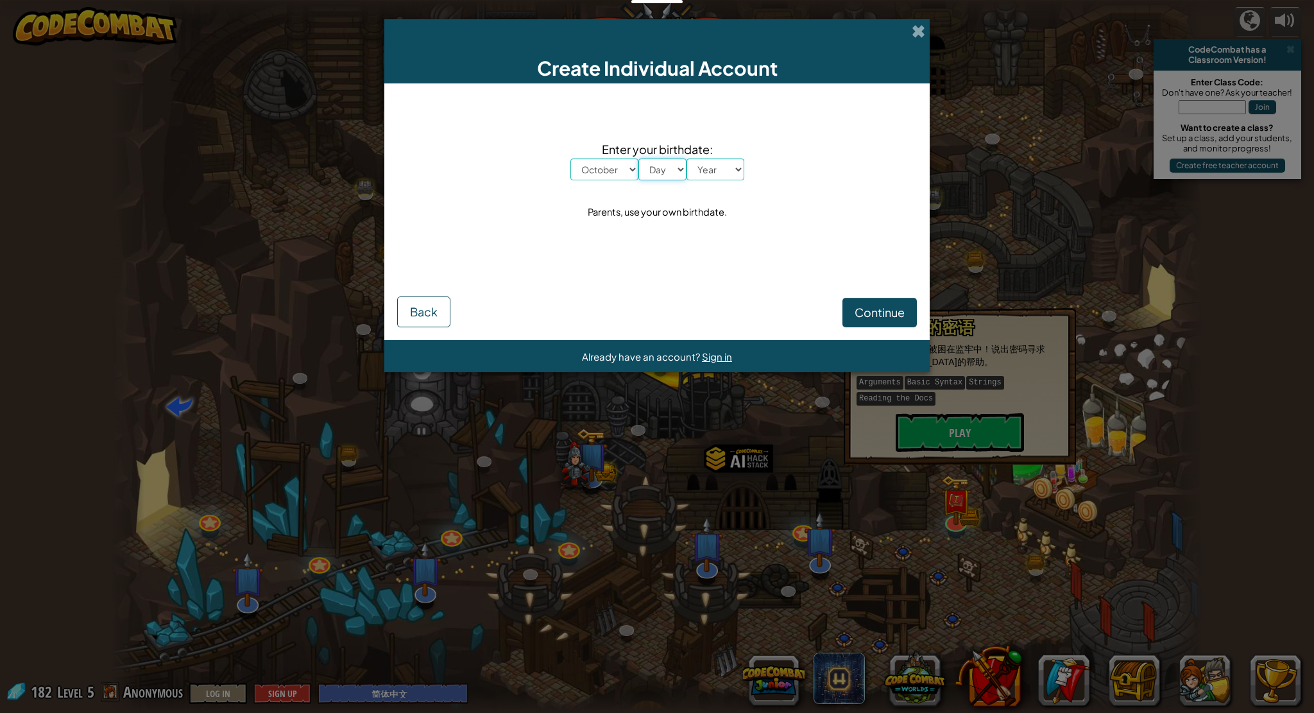
click at [638, 158] on select "Day 1 2 3 4 5 6 7 8 9 10 11 12 13 14 15 16 17 18 19 20 21 22 23 24 25 26 27 28 …" at bounding box center [662, 169] width 48 height 22
click at [714, 171] on select "Year [DATE] 2024 2023 2022 2021 2020 2019 2018 2017 2016 2015 2014 2013 2012 20…" at bounding box center [715, 169] width 58 height 22
select select "2001"
click at [686, 158] on select "Year [DATE] 2024 2023 2022 2021 2020 2019 2018 2017 2016 2015 2014 2013 2012 20…" at bounding box center [715, 169] width 58 height 22
click at [894, 303] on button "Continue" at bounding box center [879, 313] width 74 height 30
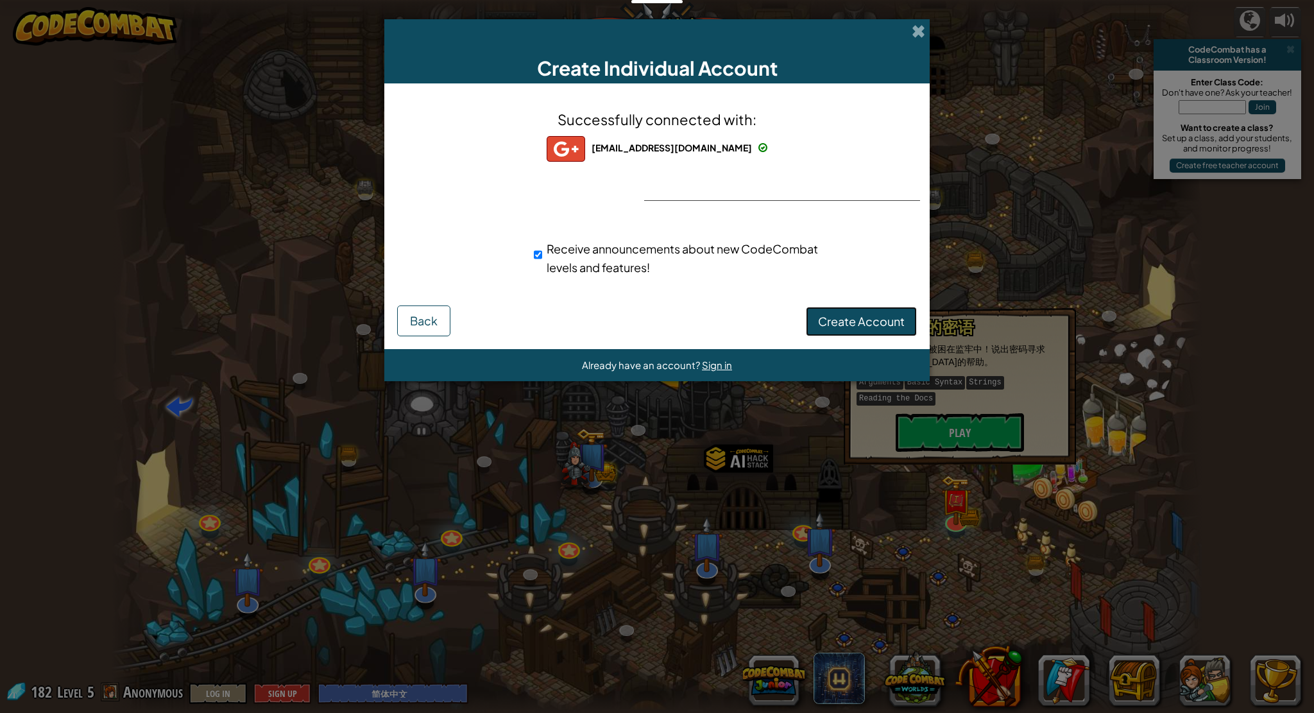
click at [828, 312] on button "Create Account" at bounding box center [861, 322] width 111 height 30
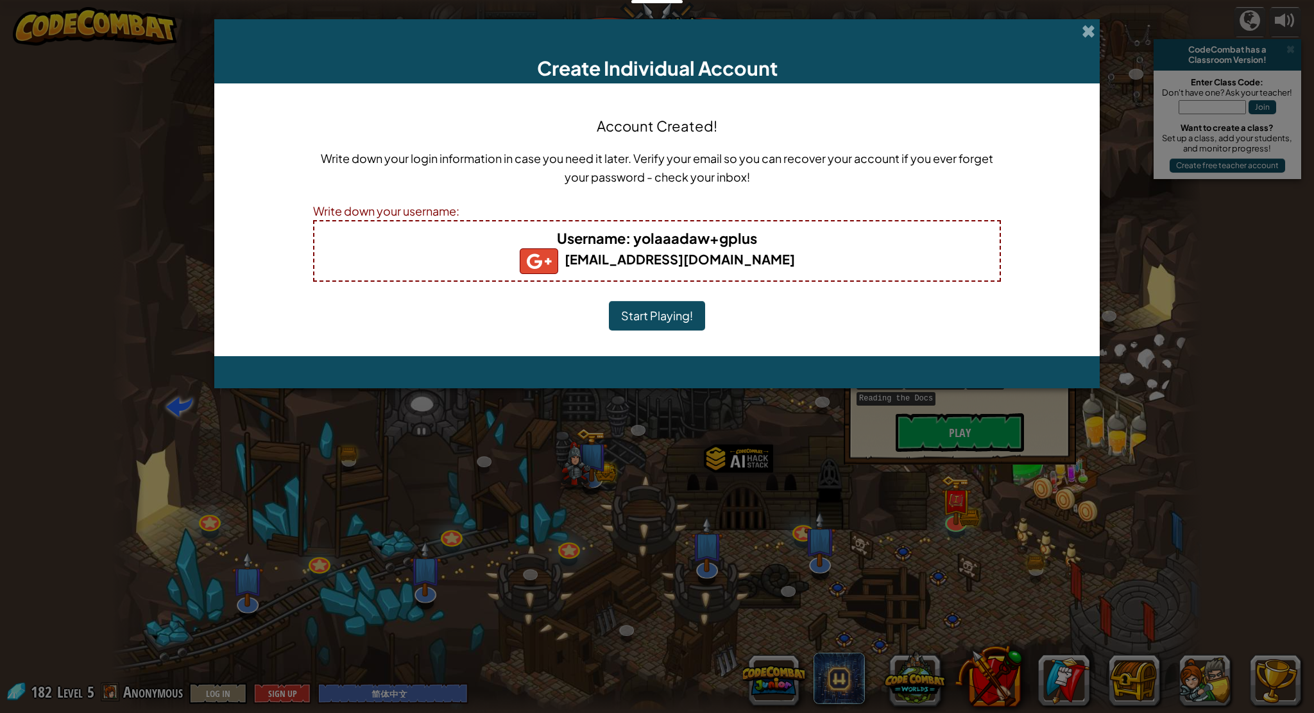
click at [674, 318] on button "Start Playing!" at bounding box center [657, 316] width 96 height 30
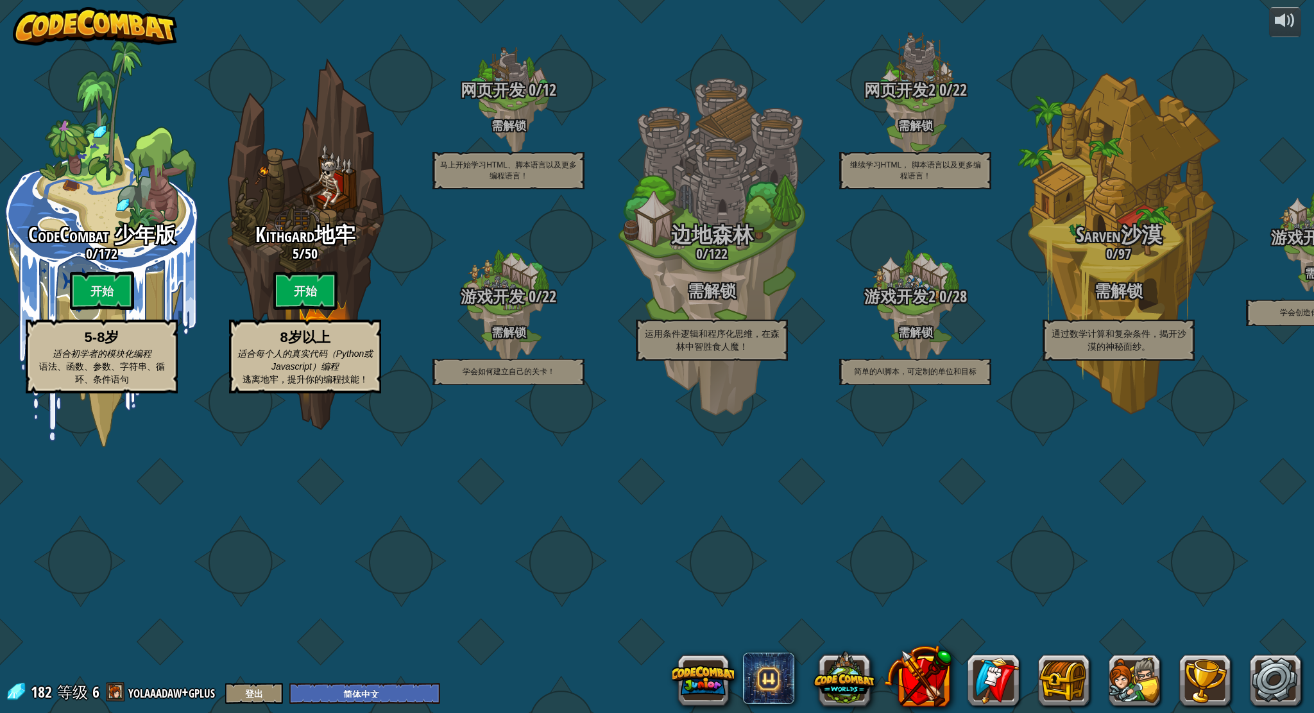
select select "zh-HANS"
